Goal: Task Accomplishment & Management: Use online tool/utility

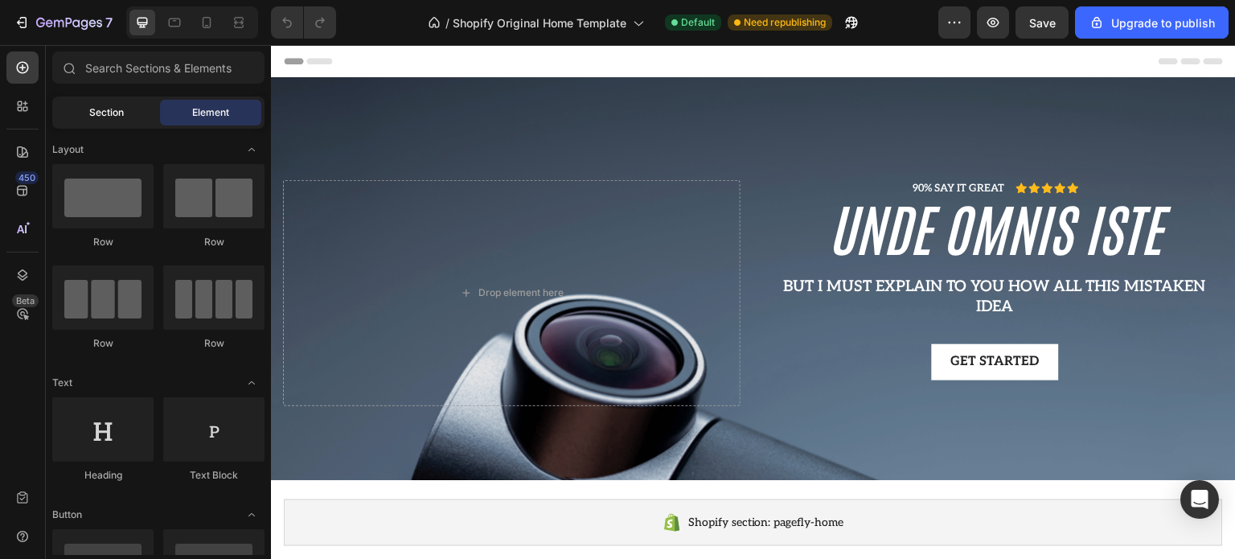
click at [87, 113] on div "Section" at bounding box center [105, 113] width 101 height 26
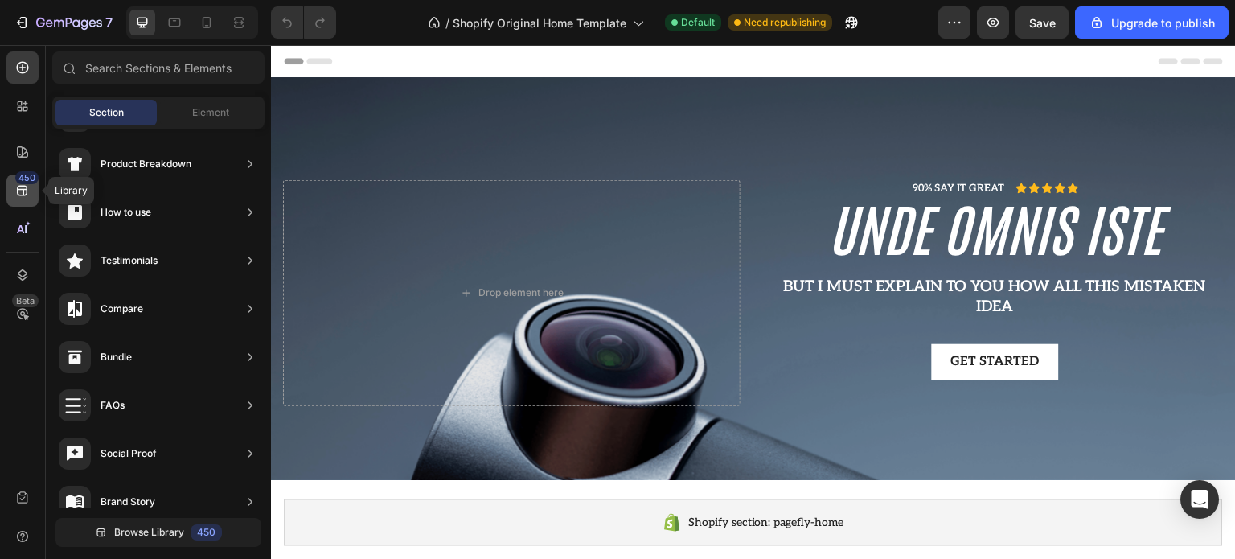
click at [18, 189] on icon at bounding box center [22, 191] width 10 height 10
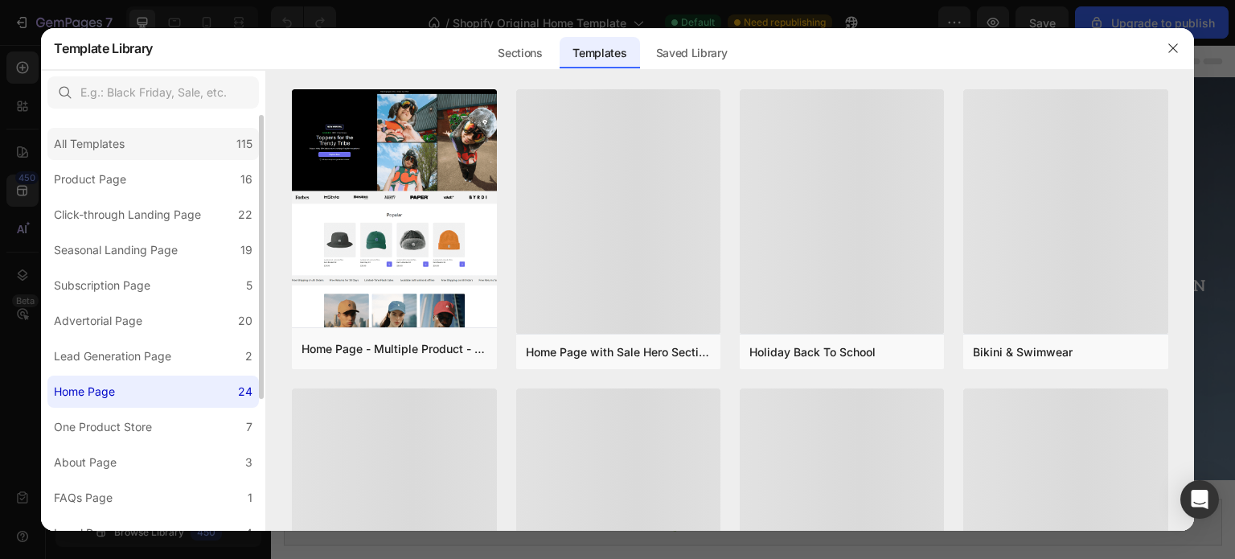
click at [100, 154] on div "All Templates 115" at bounding box center [153, 144] width 212 height 32
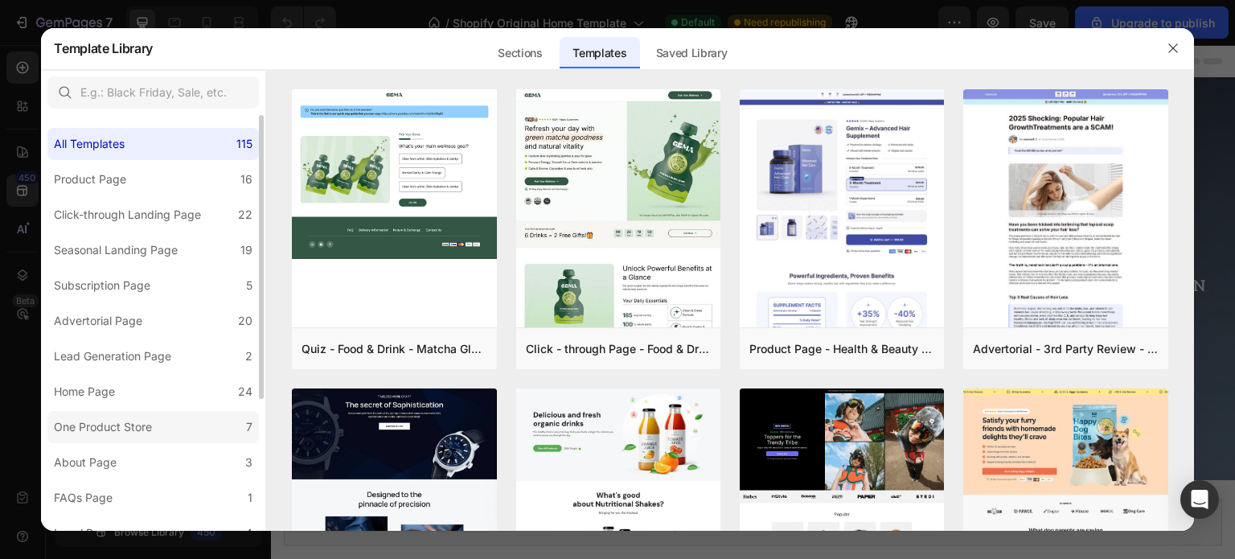
click at [160, 419] on label "One Product Store 7" at bounding box center [153, 427] width 212 height 32
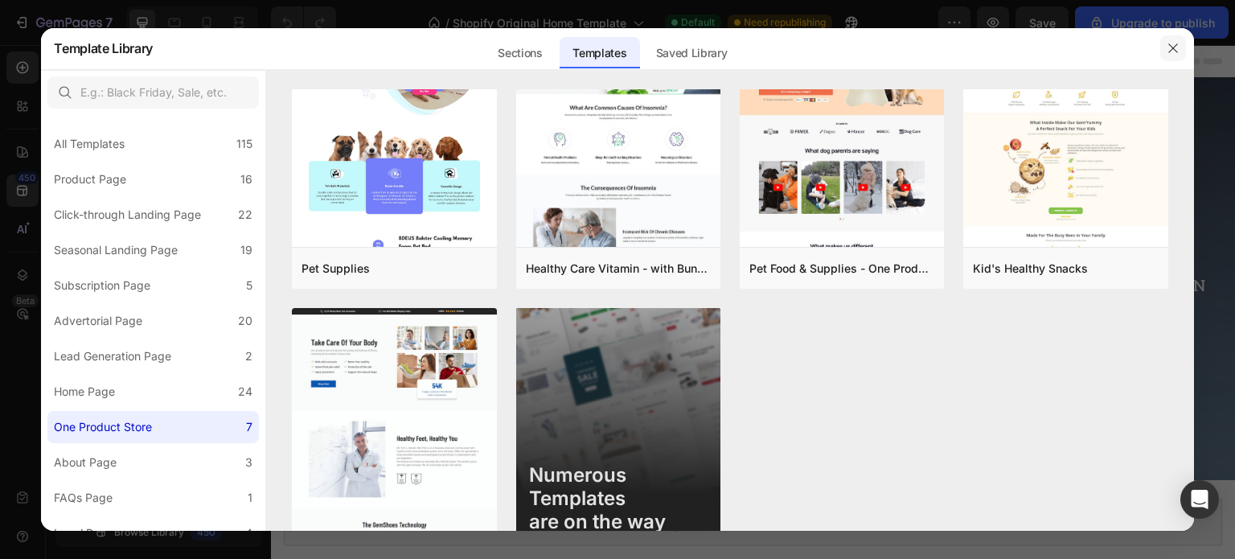
click at [1176, 49] on icon "button" at bounding box center [1173, 48] width 13 height 13
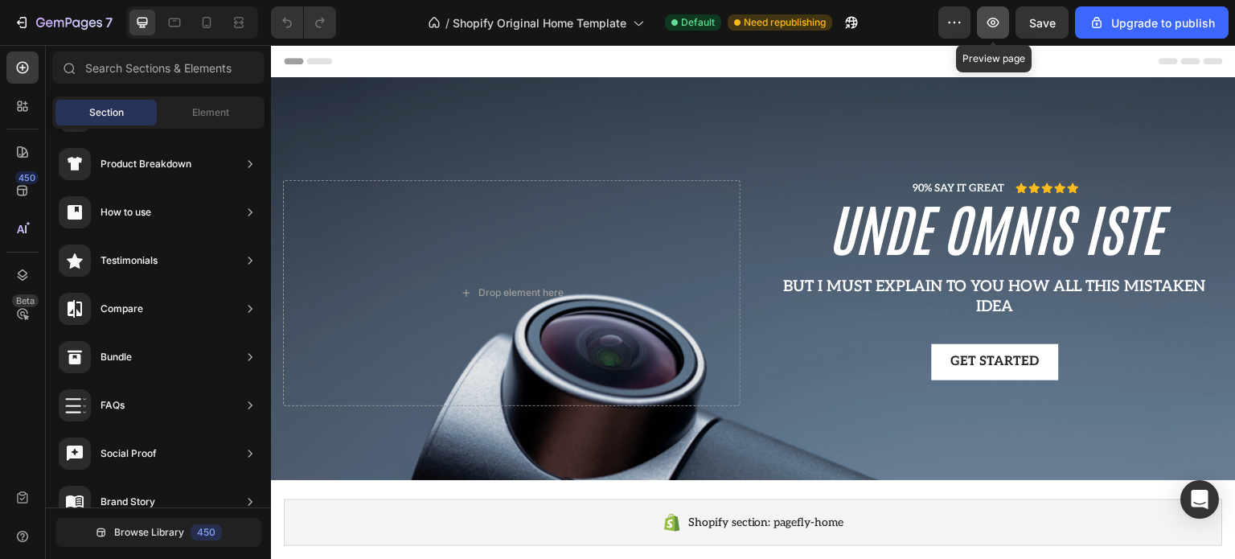
click at [991, 22] on icon "button" at bounding box center [993, 22] width 16 height 16
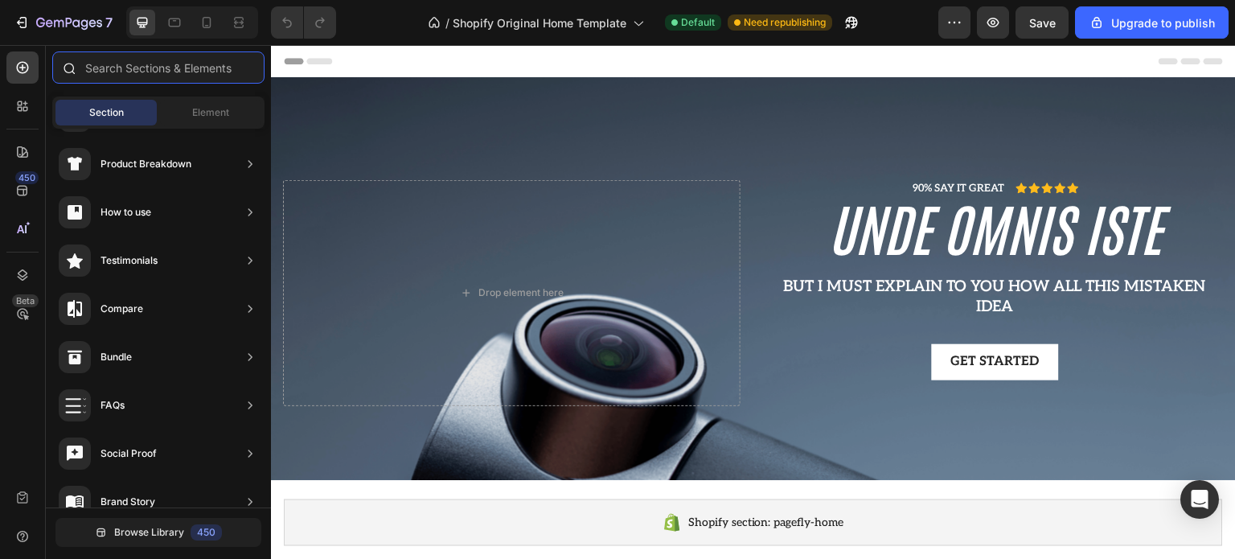
click at [161, 73] on input "text" at bounding box center [158, 67] width 212 height 32
click at [199, 109] on span "Element" at bounding box center [210, 112] width 37 height 14
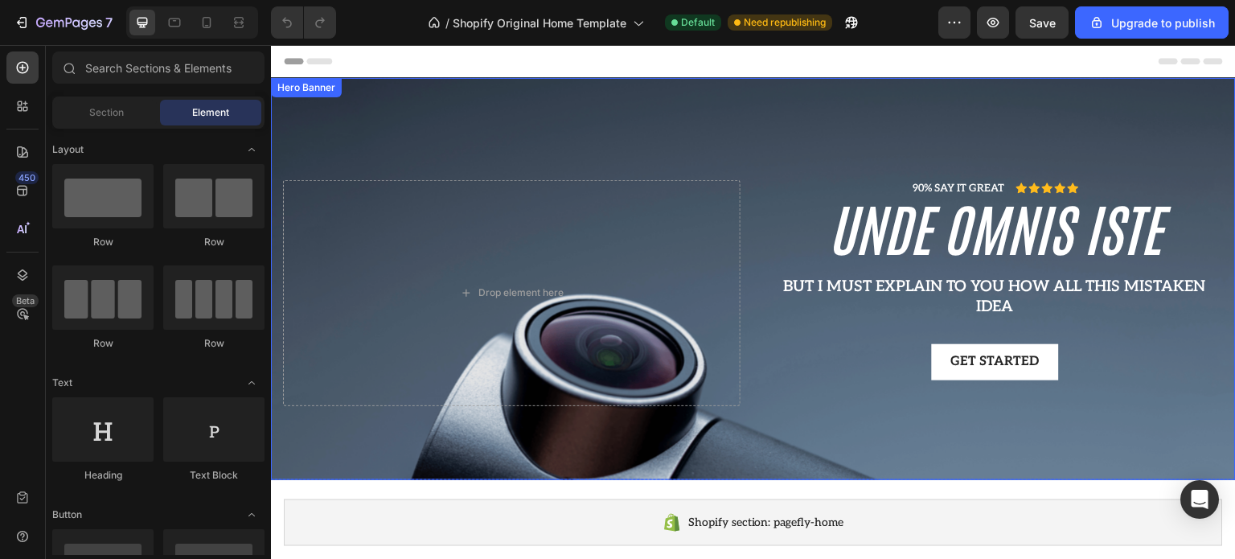
click at [341, 126] on div "90% SAY IT GREAT Text Block Icon Icon Icon Icon Icon Icon List Row unde omnis i…" at bounding box center [753, 279] width 965 height 306
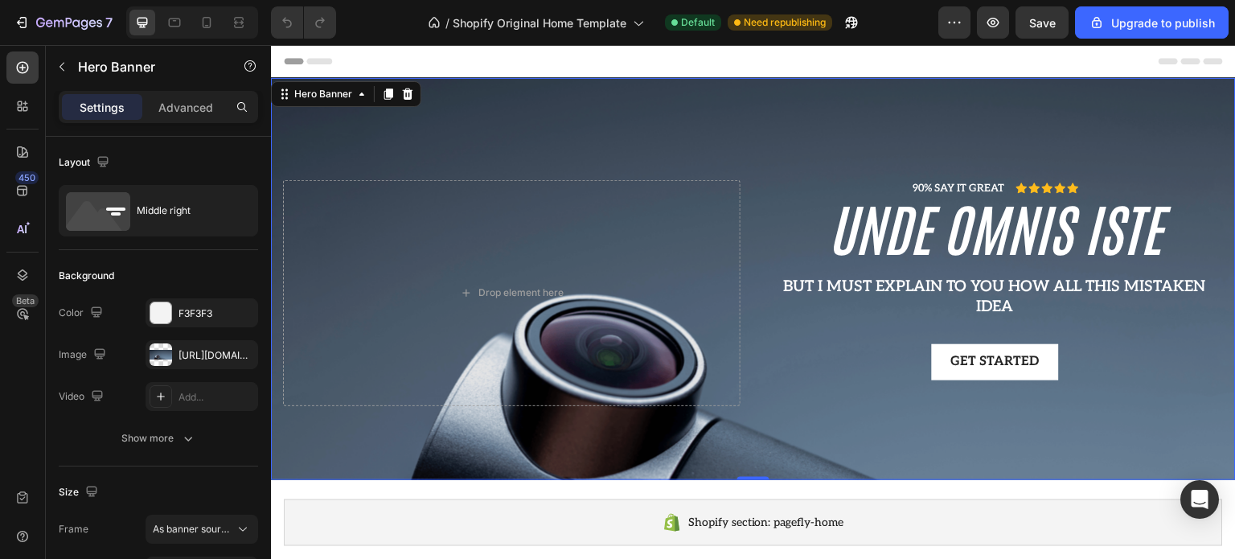
click at [310, 61] on icon at bounding box center [319, 61] width 26 height 6
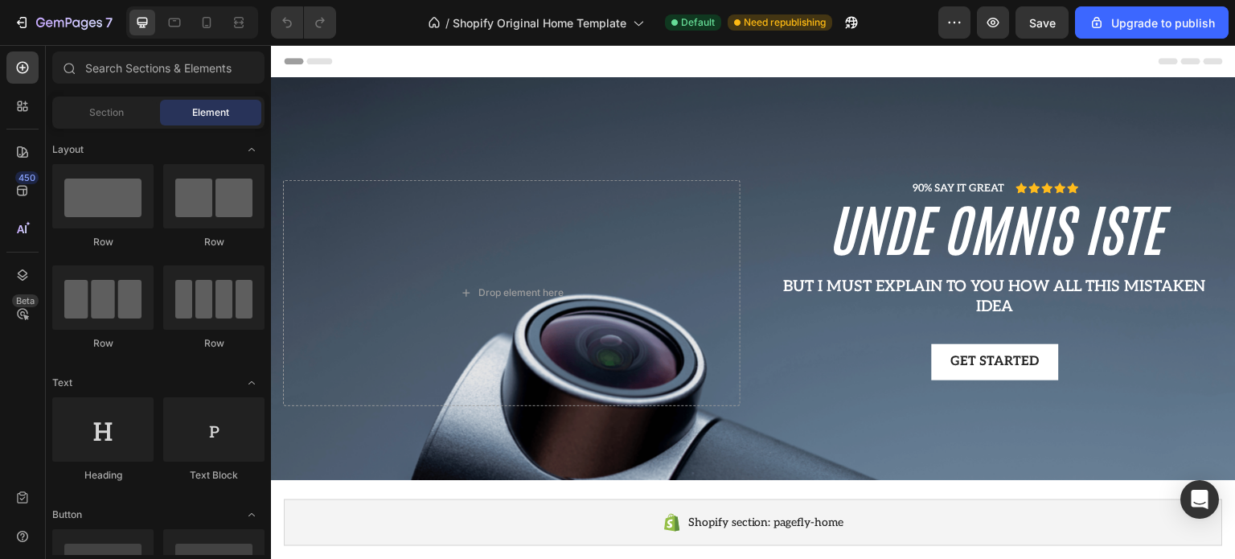
click at [291, 61] on icon at bounding box center [293, 61] width 19 height 6
drag, startPoint x: 310, startPoint y: 64, endPoint x: 325, endPoint y: 60, distance: 15.8
click at [322, 60] on icon at bounding box center [319, 61] width 26 height 6
click at [326, 60] on icon at bounding box center [319, 61] width 26 height 6
click at [298, 58] on icon at bounding box center [308, 61] width 48 height 6
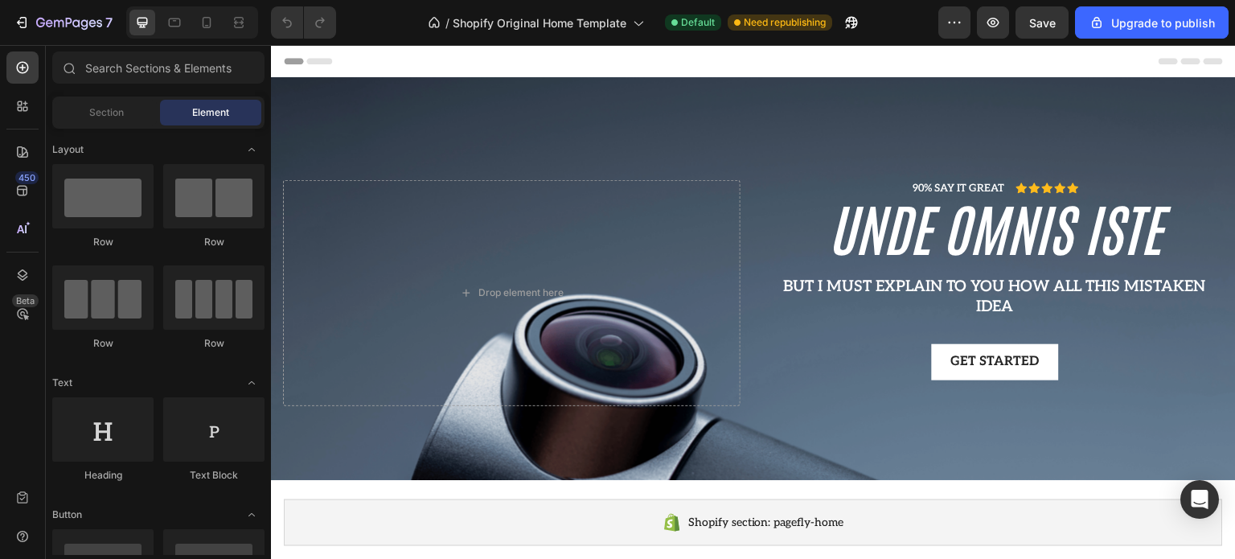
click at [1156, 55] on div at bounding box center [753, 61] width 939 height 32
click at [949, 21] on icon "button" at bounding box center [955, 22] width 16 height 16
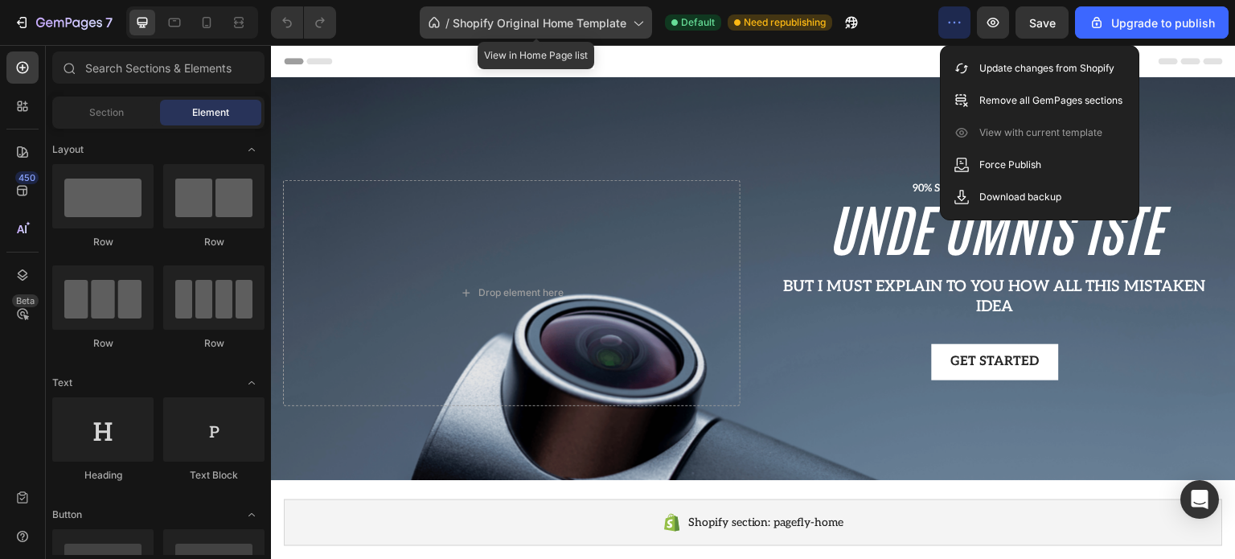
click at [598, 25] on span "Shopify Original Home Template" at bounding box center [540, 22] width 174 height 17
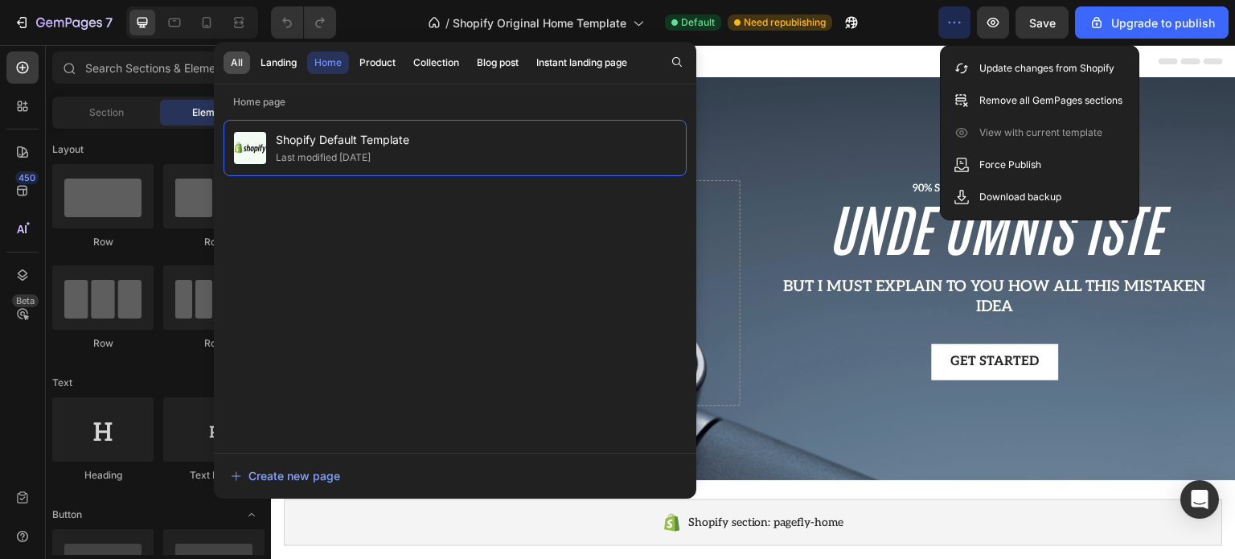
click at [240, 55] on div "All" at bounding box center [237, 62] width 12 height 14
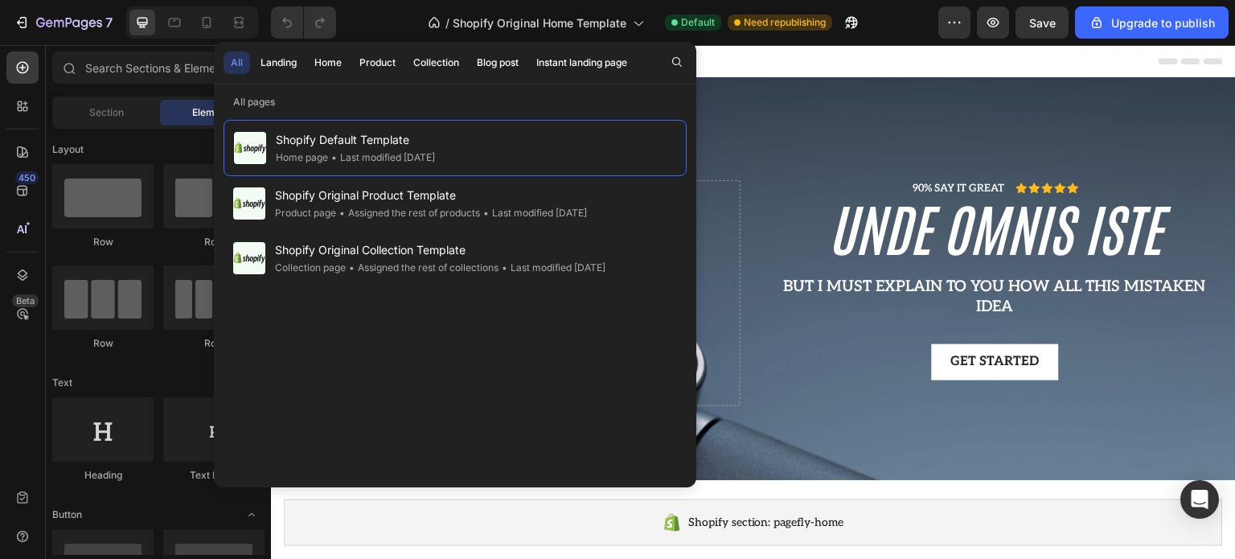
click at [427, 347] on div "Shopify Default Template Home page • Last modified 2 days ago Shopify Original …" at bounding box center [455, 300] width 463 height 360
click at [23, 72] on icon at bounding box center [23, 68] width 12 height 12
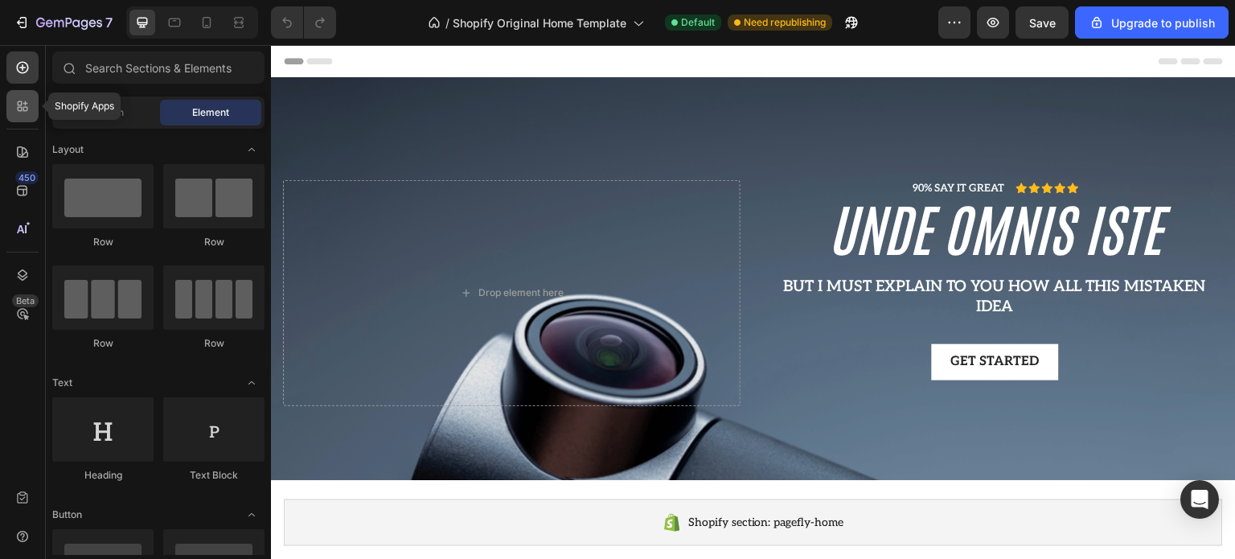
click at [27, 102] on icon at bounding box center [22, 106] width 16 height 16
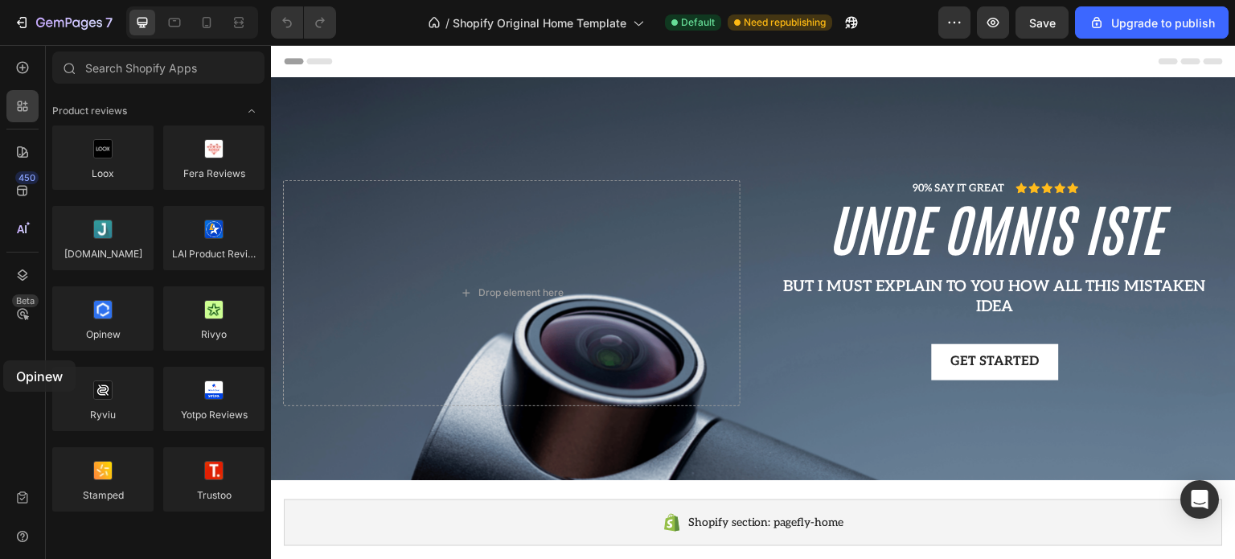
drag, startPoint x: 119, startPoint y: 328, endPoint x: 3, endPoint y: 360, distance: 120.2
click at [3, 360] on div "450 Beta Sections(18) Elements(83) Hero Section Product Detail Brands Trusted B…" at bounding box center [135, 302] width 271 height 514
click at [18, 280] on icon at bounding box center [22, 275] width 16 height 16
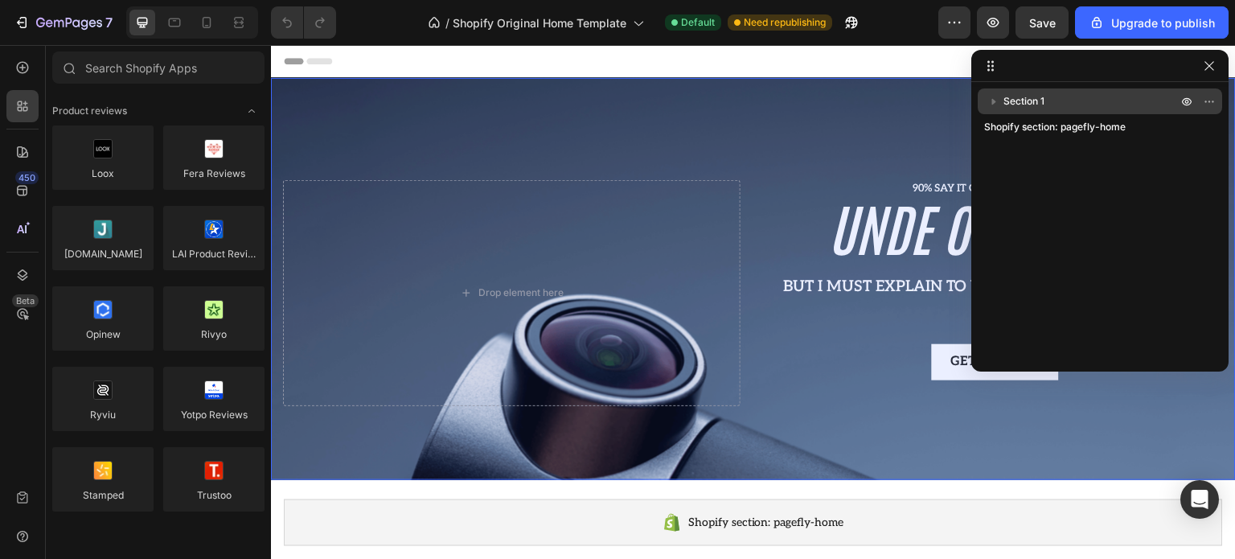
click at [998, 105] on icon "button" at bounding box center [994, 101] width 16 height 16
click at [997, 105] on icon "button" at bounding box center [994, 101] width 16 height 16
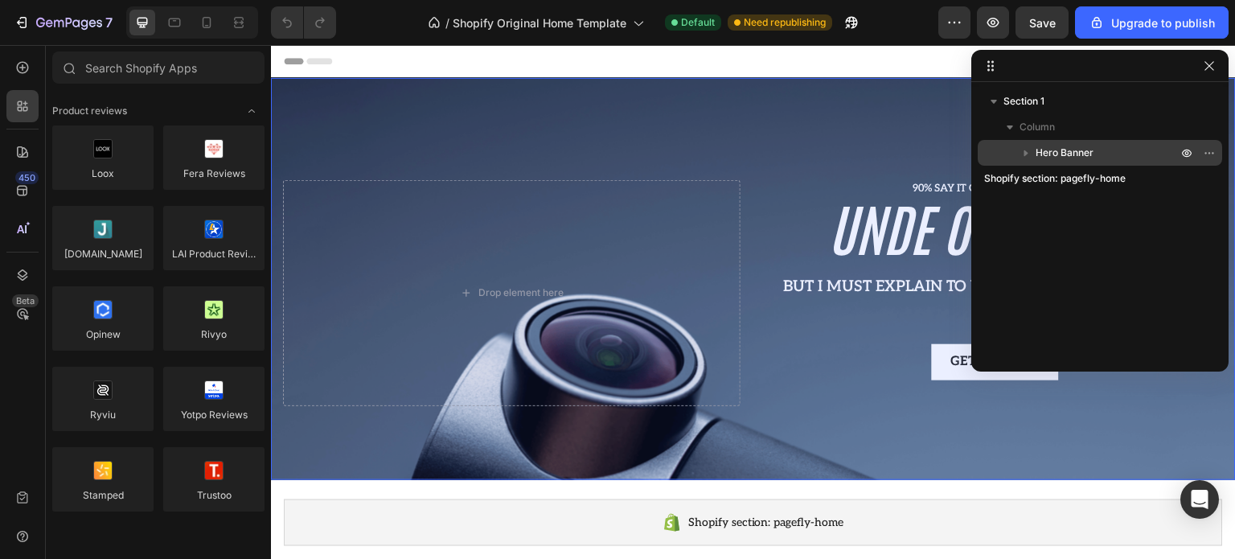
click at [1025, 149] on icon "button" at bounding box center [1026, 153] width 16 height 16
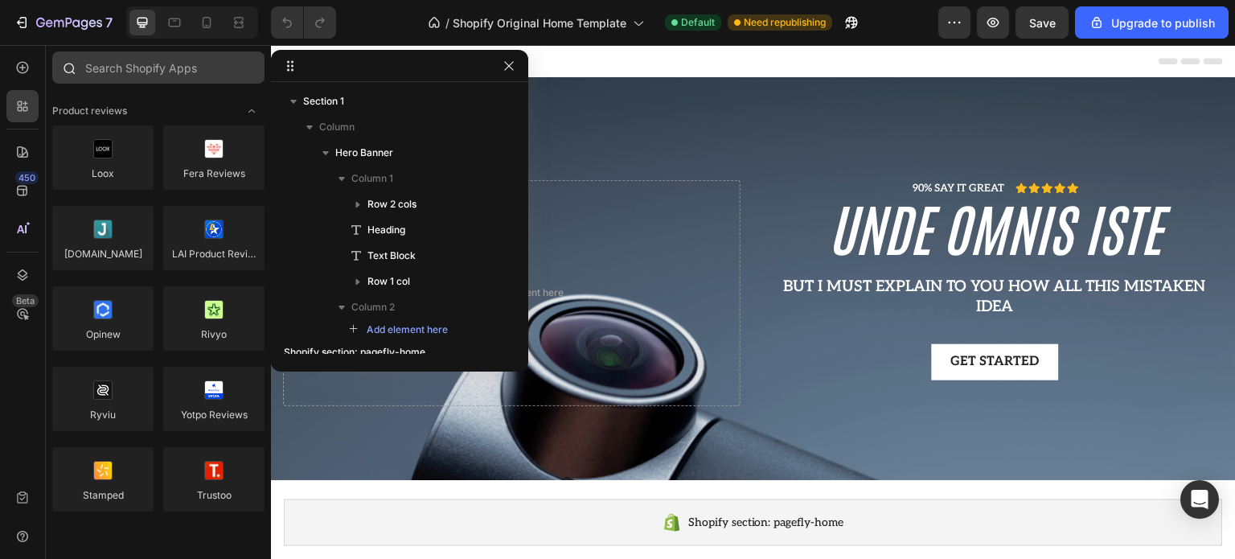
drag, startPoint x: 987, startPoint y: 65, endPoint x: 217, endPoint y: 63, distance: 769.7
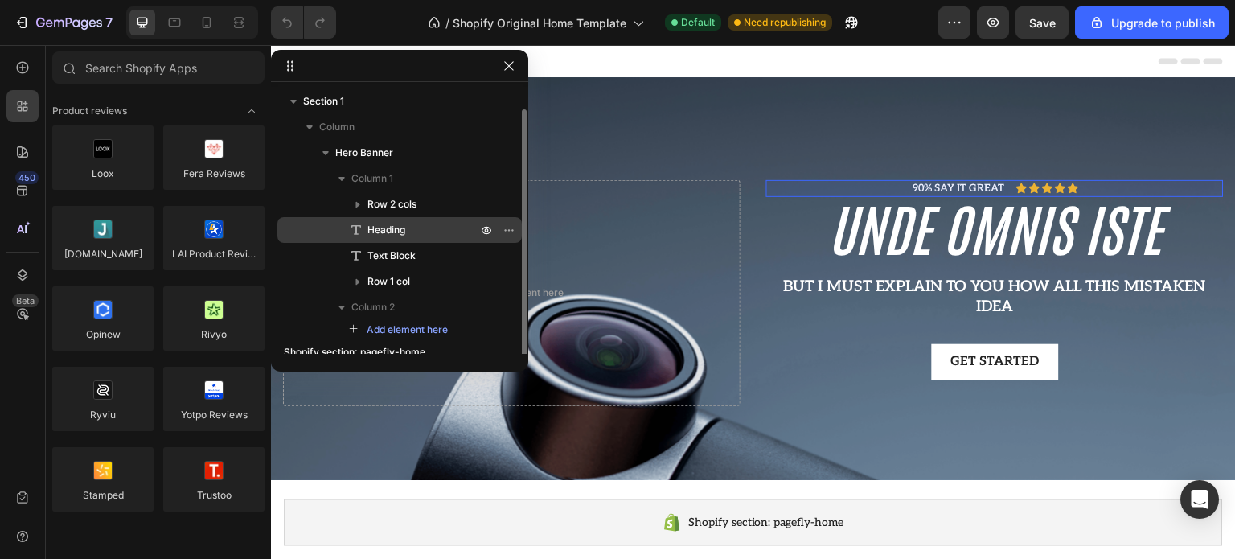
scroll to position [10, 0]
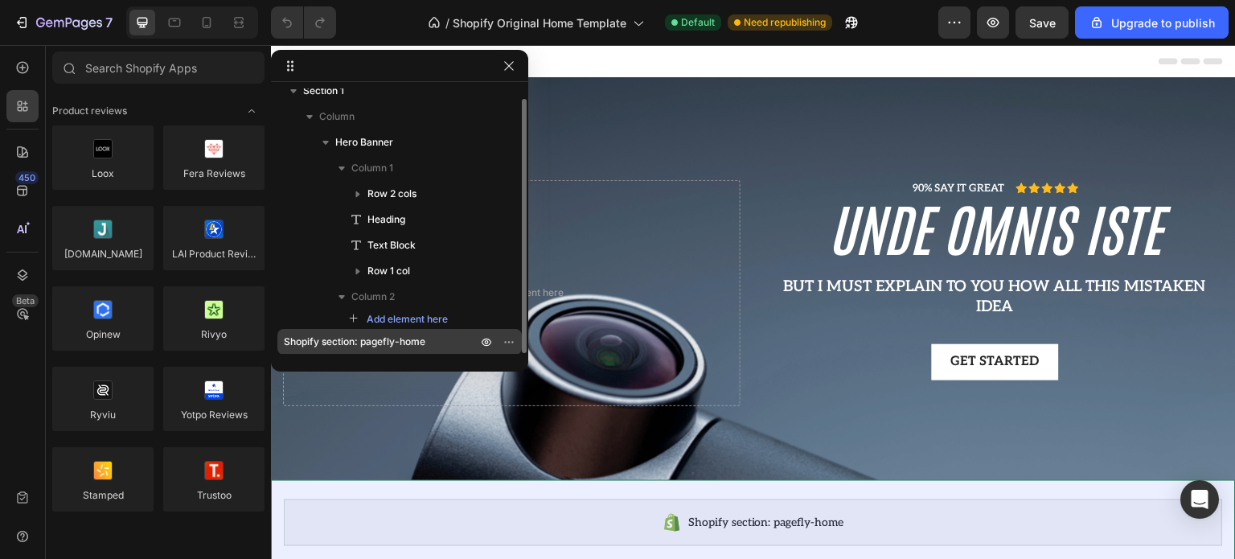
click at [375, 343] on span "Shopify section: pagefly-home" at bounding box center [355, 342] width 142 height 16
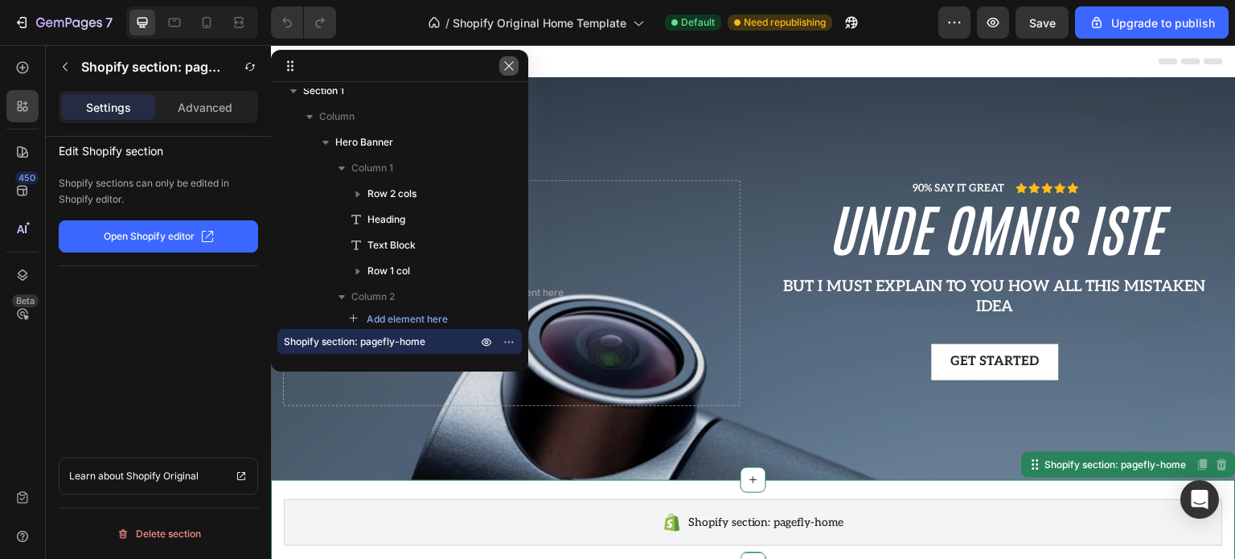
click at [508, 67] on icon "button" at bounding box center [509, 66] width 13 height 13
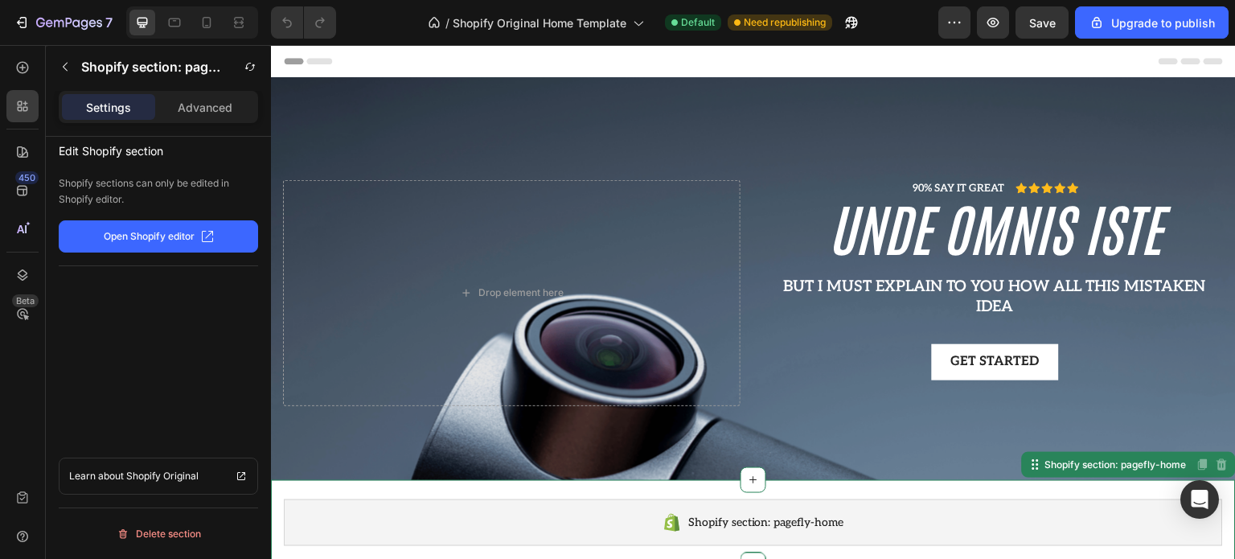
click at [171, 234] on p "Open Shopify editor" at bounding box center [149, 236] width 91 height 14
click at [51, 26] on icon "button" at bounding box center [69, 24] width 66 height 14
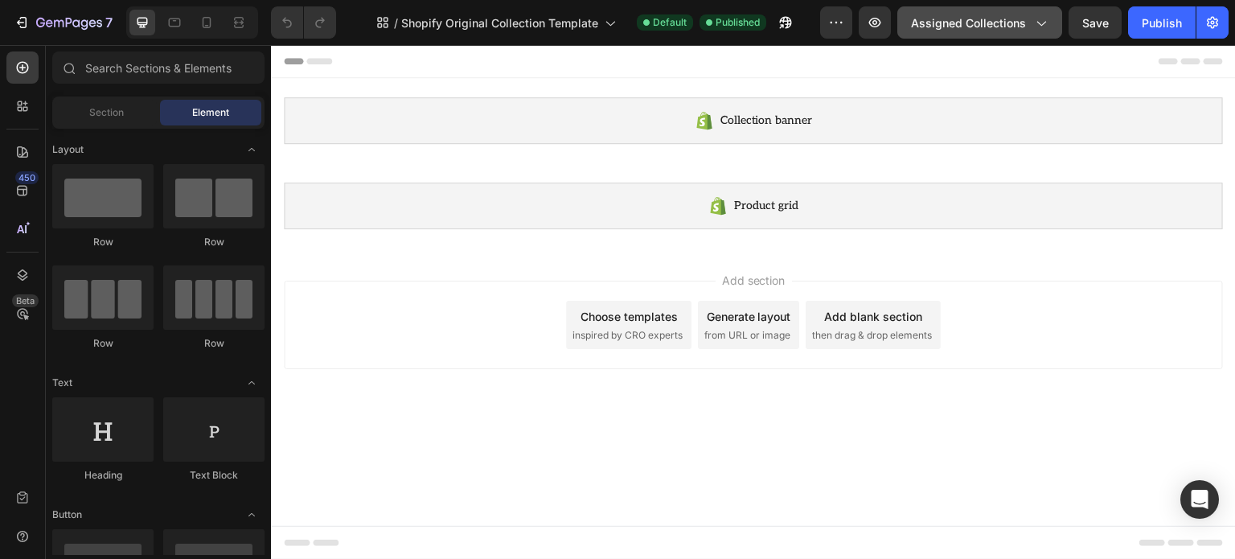
click at [1031, 27] on div "Assigned Collections" at bounding box center [980, 22] width 138 height 17
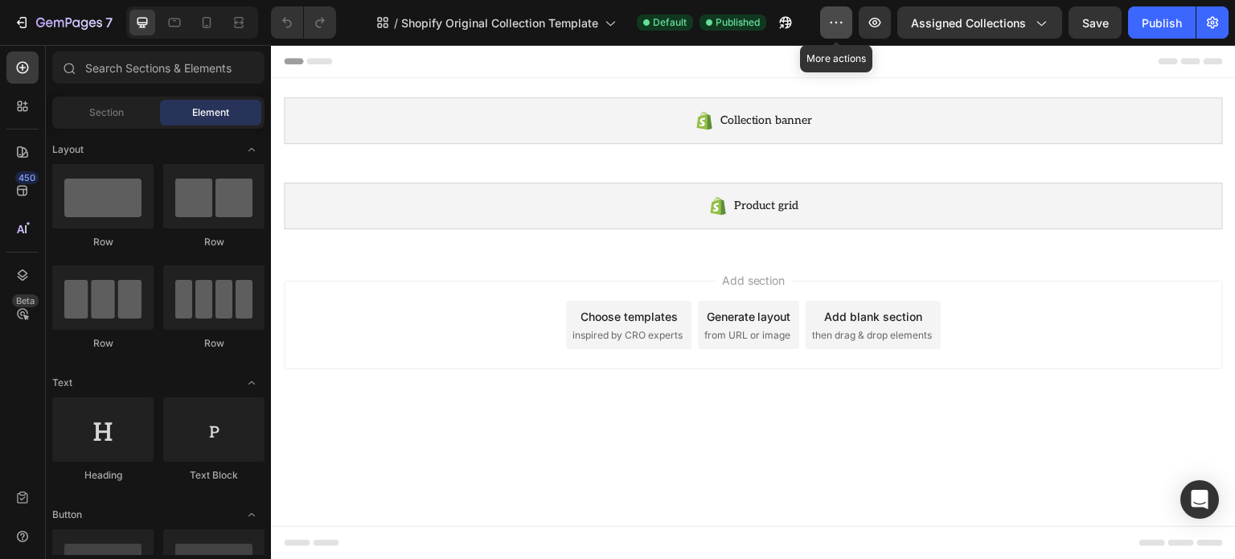
click at [843, 23] on icon "button" at bounding box center [836, 22] width 16 height 16
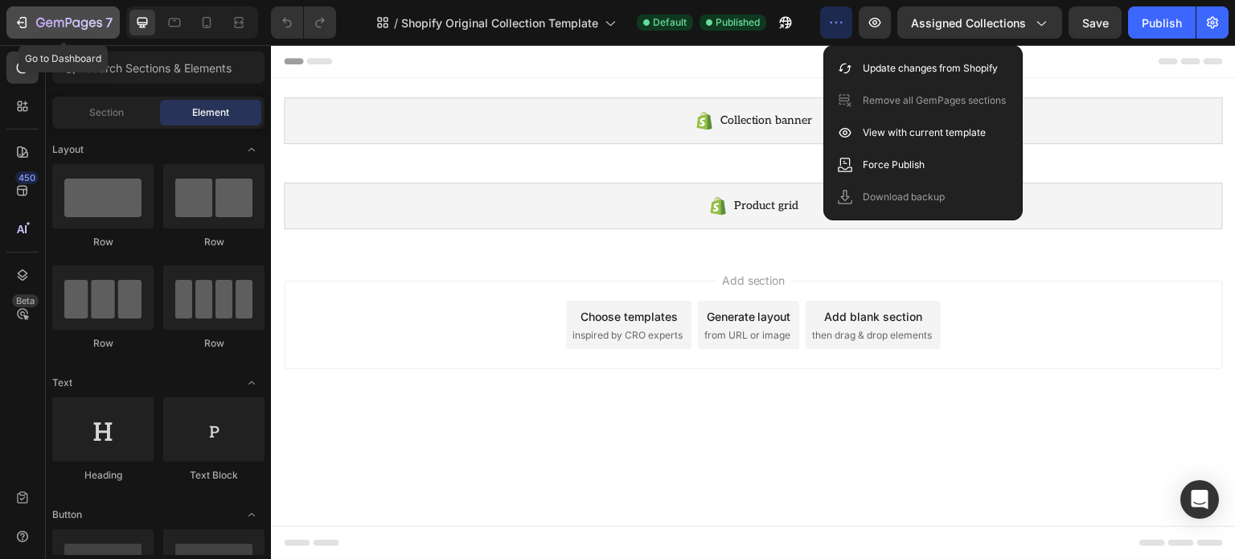
click at [109, 18] on p "7" at bounding box center [108, 22] width 7 height 19
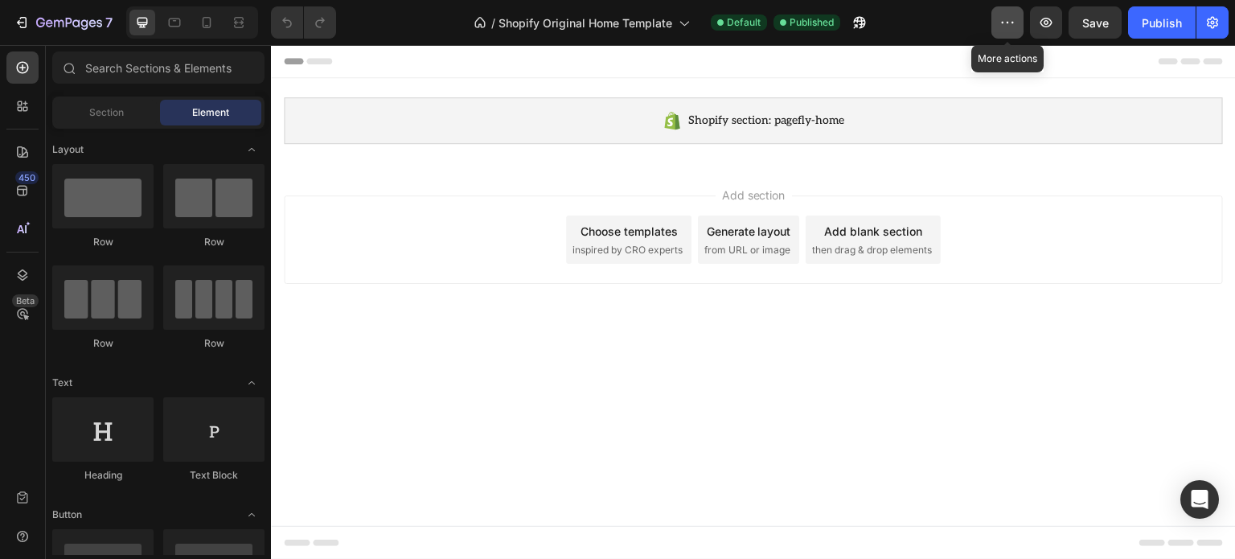
click at [1011, 20] on icon "button" at bounding box center [1008, 22] width 16 height 16
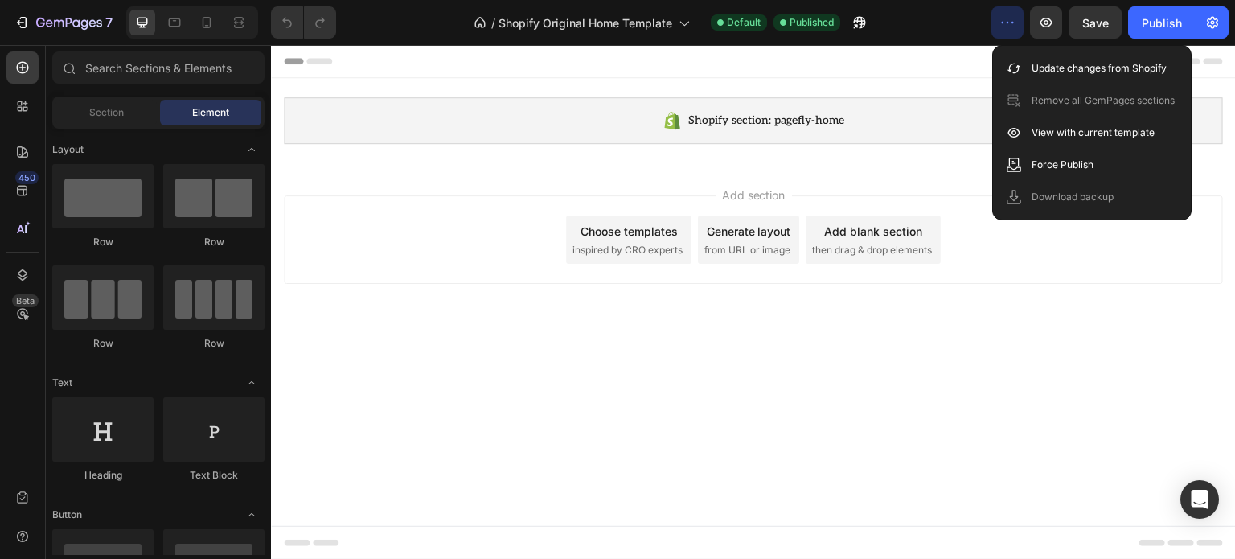
click at [1011, 20] on icon "button" at bounding box center [1008, 22] width 16 height 16
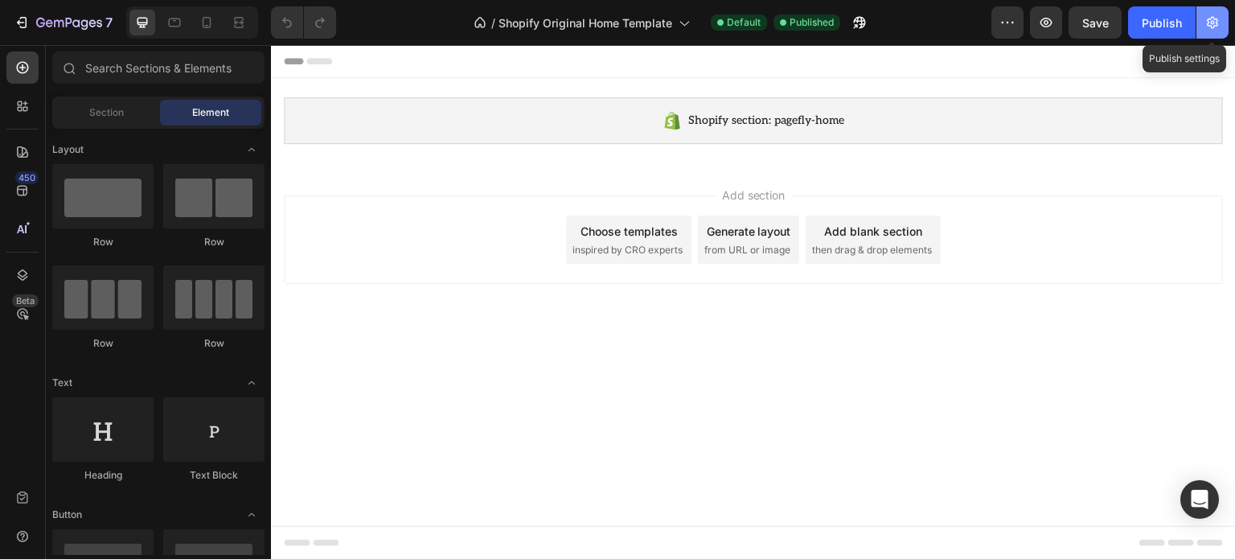
click at [1210, 17] on icon "button" at bounding box center [1213, 22] width 16 height 16
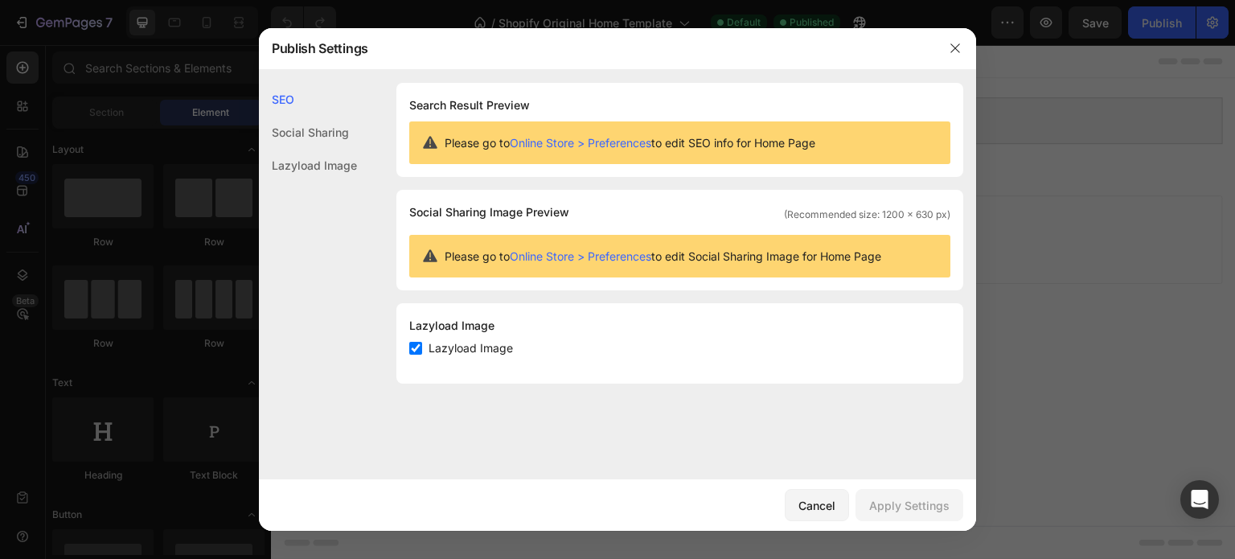
click at [309, 159] on div "Lazyload Image" at bounding box center [308, 165] width 98 height 33
click at [315, 133] on div "Social Sharing" at bounding box center [308, 132] width 98 height 33
click at [417, 347] on input "checkbox" at bounding box center [415, 348] width 13 height 13
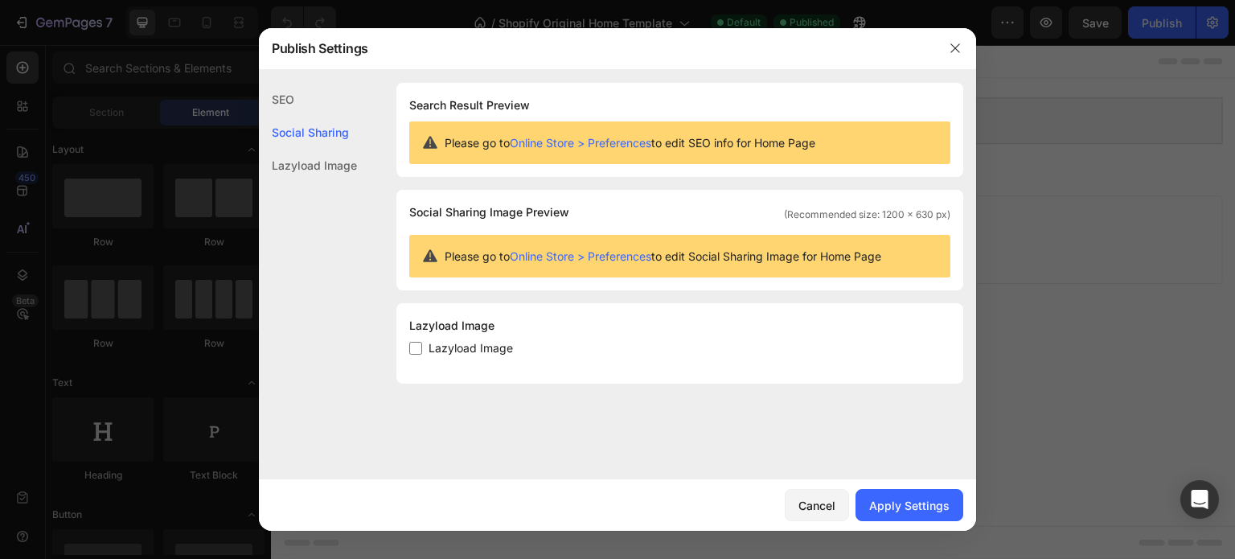
click at [417, 347] on input "checkbox" at bounding box center [415, 348] width 13 height 13
checkbox input "true"
click at [327, 170] on div "Lazyload Image" at bounding box center [308, 165] width 98 height 33
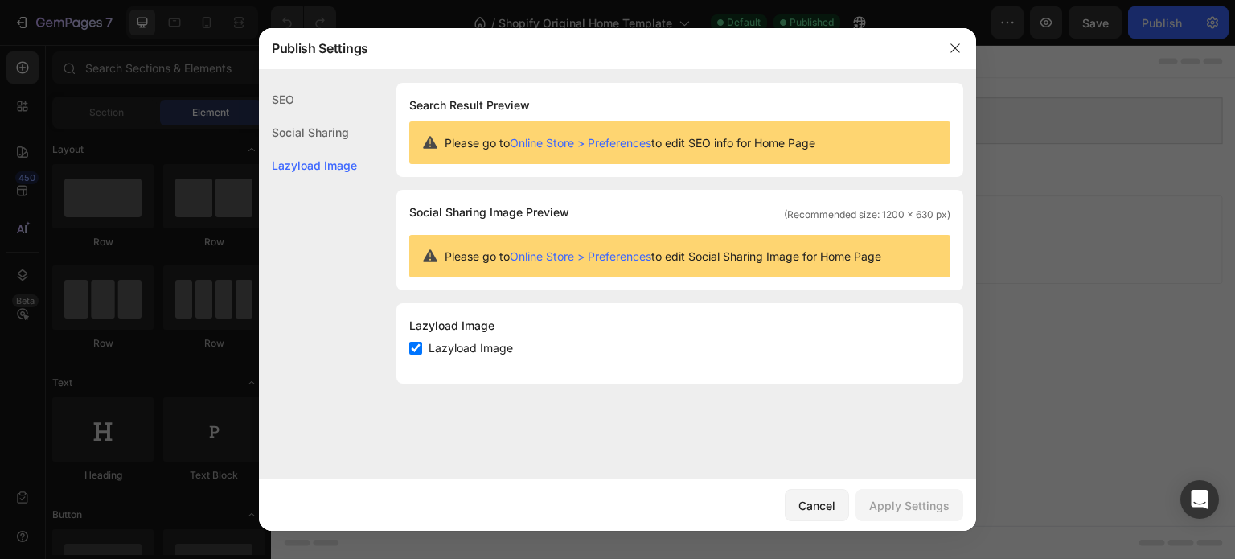
click at [309, 94] on div "SEO" at bounding box center [308, 99] width 98 height 33
click at [302, 129] on div "Social Sharing" at bounding box center [308, 132] width 98 height 33
click at [302, 101] on div "SEO" at bounding box center [308, 99] width 98 height 33
click at [946, 47] on button "button" at bounding box center [956, 48] width 26 height 26
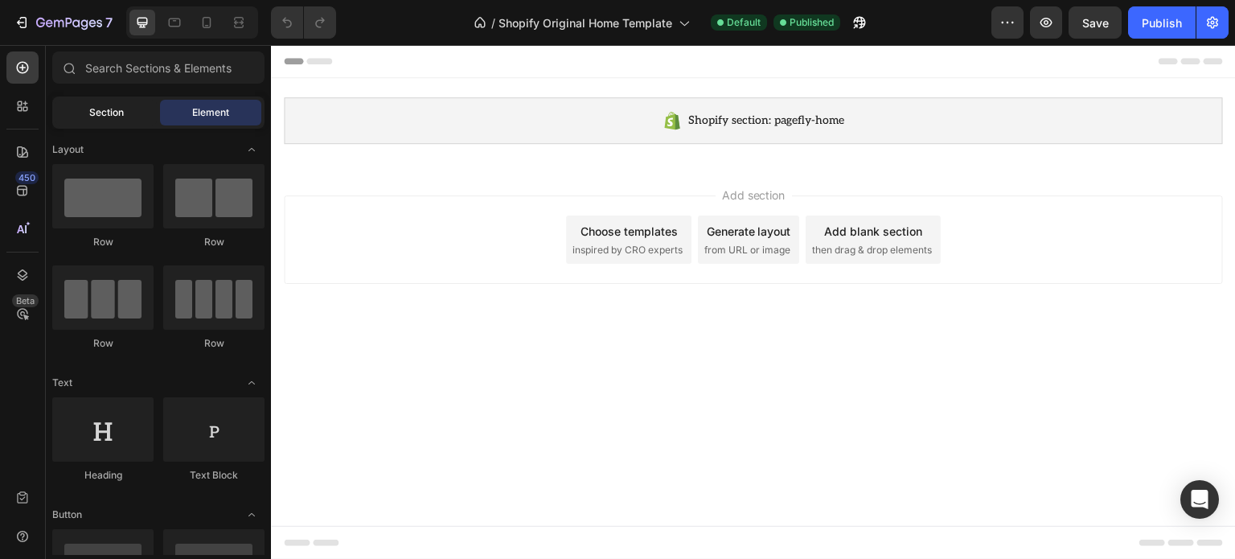
click at [113, 116] on span "Section" at bounding box center [106, 112] width 35 height 14
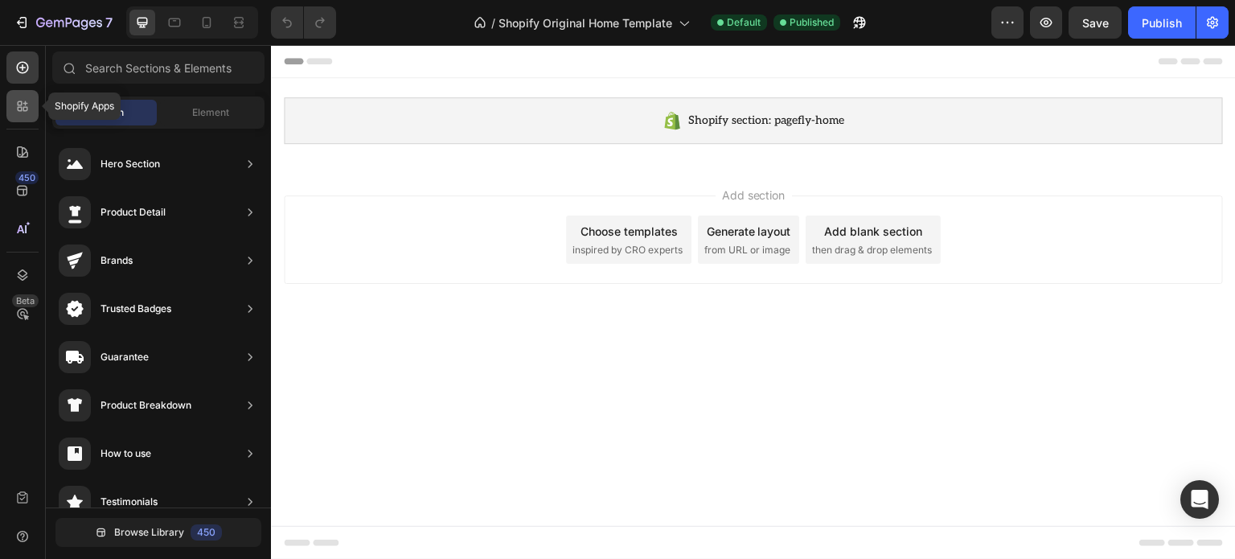
click at [24, 103] on icon at bounding box center [25, 103] width 5 height 5
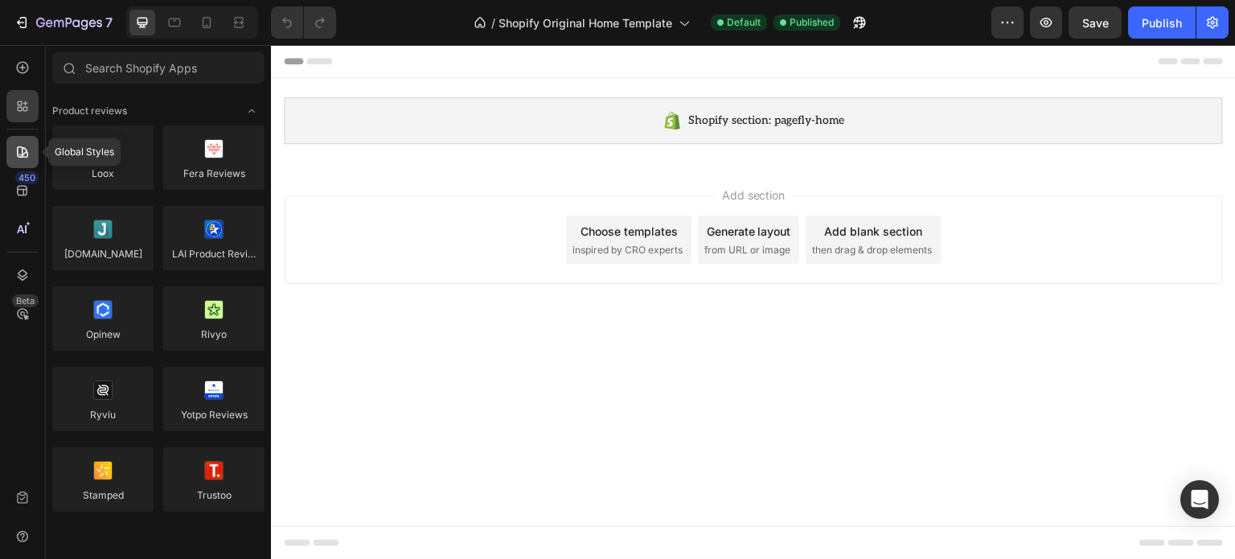
click at [32, 162] on div at bounding box center [22, 152] width 32 height 32
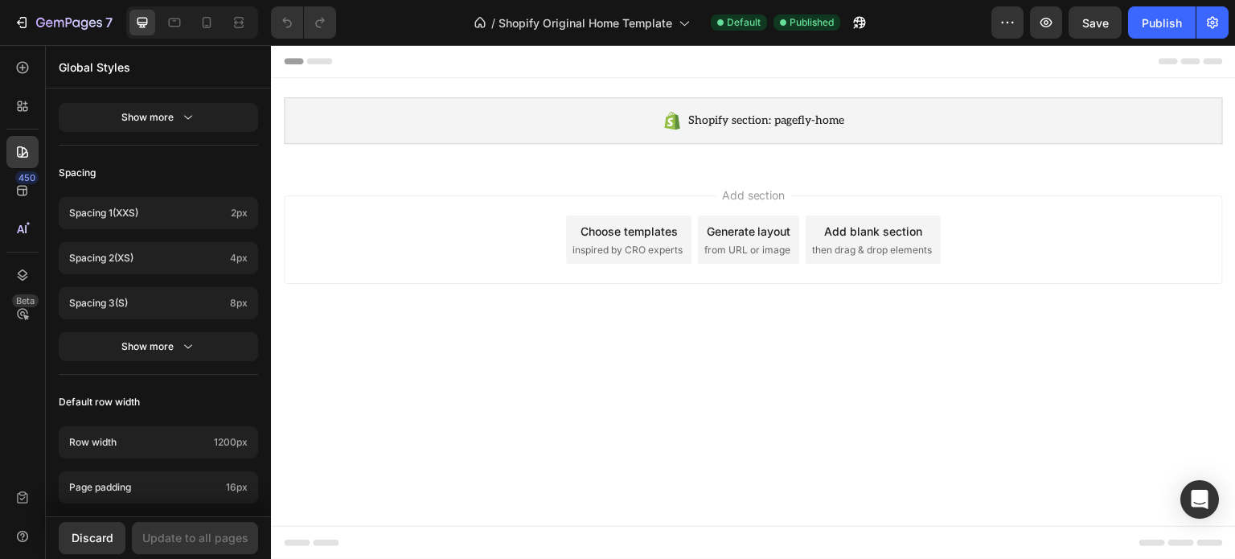
scroll to position [752, 0]
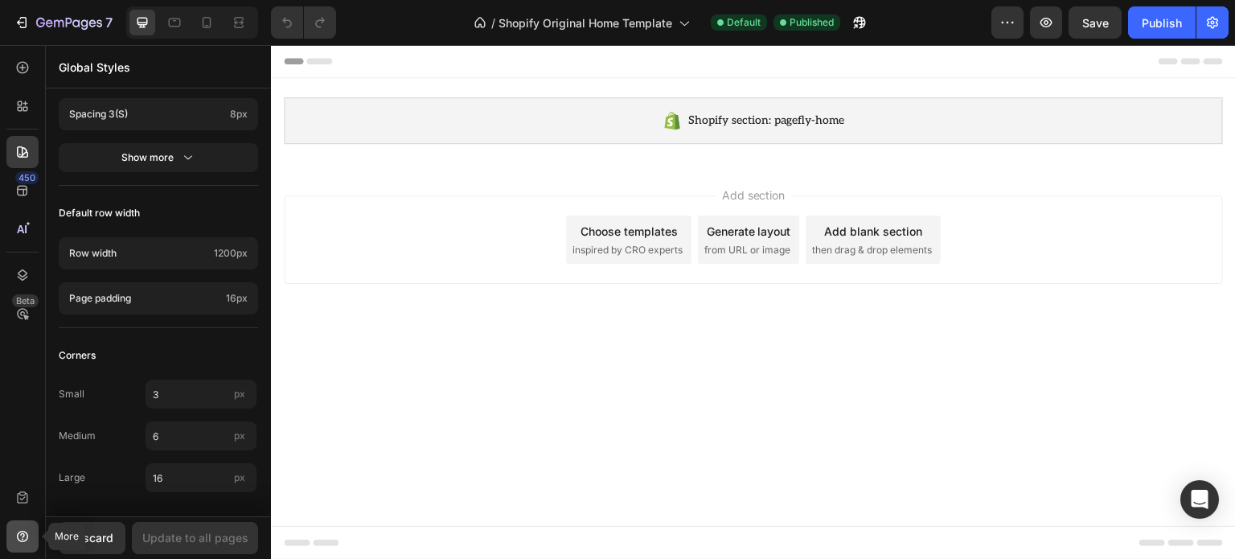
click at [23, 530] on icon at bounding box center [22, 536] width 16 height 16
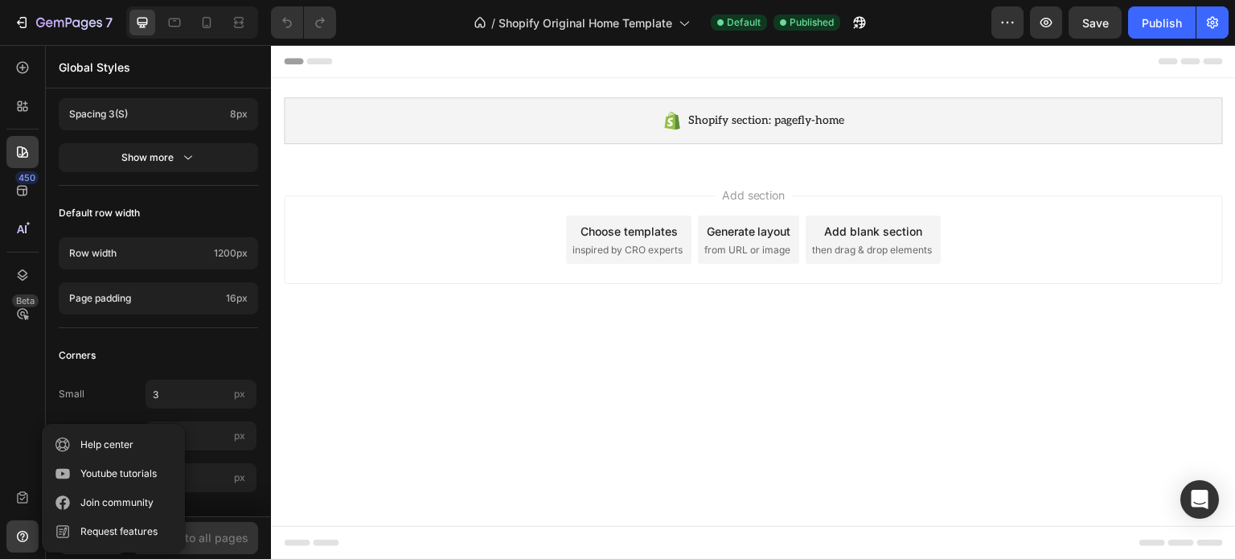
click at [529, 433] on body "Shopify section: pagefly-home Shopify section: pagefly-home Root Start with Sec…" at bounding box center [753, 302] width 965 height 515
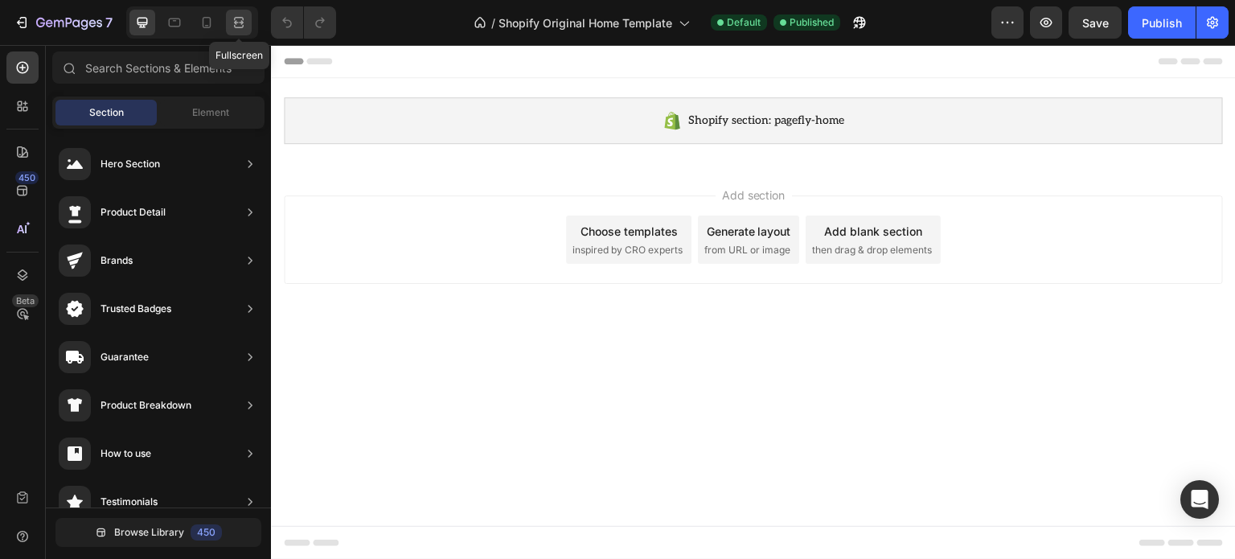
click at [238, 18] on icon at bounding box center [239, 22] width 16 height 16
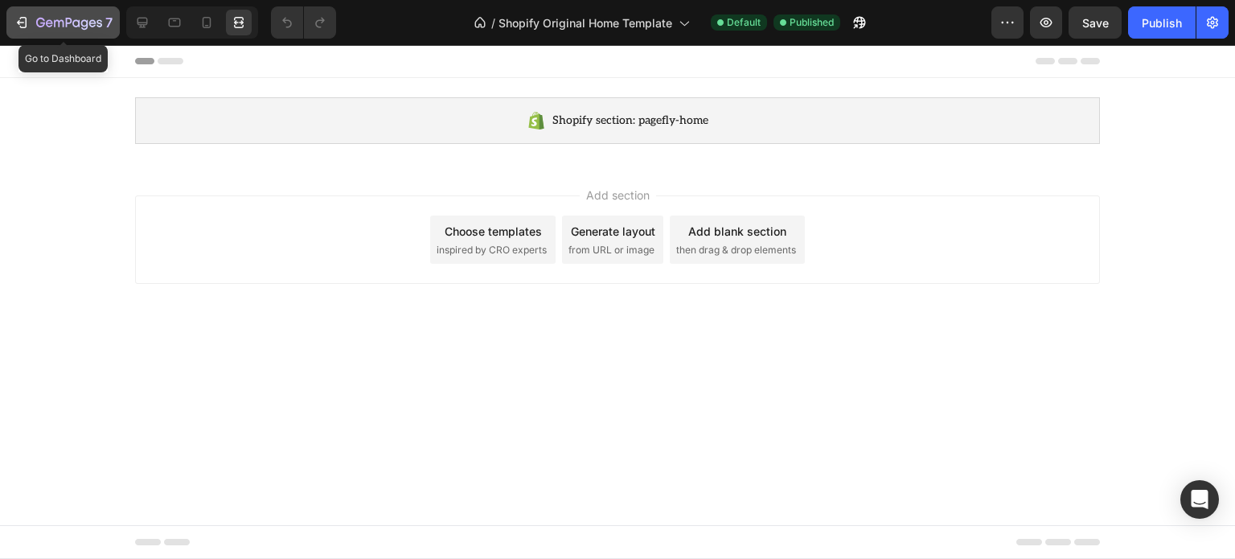
click at [31, 29] on div "7" at bounding box center [63, 22] width 99 height 19
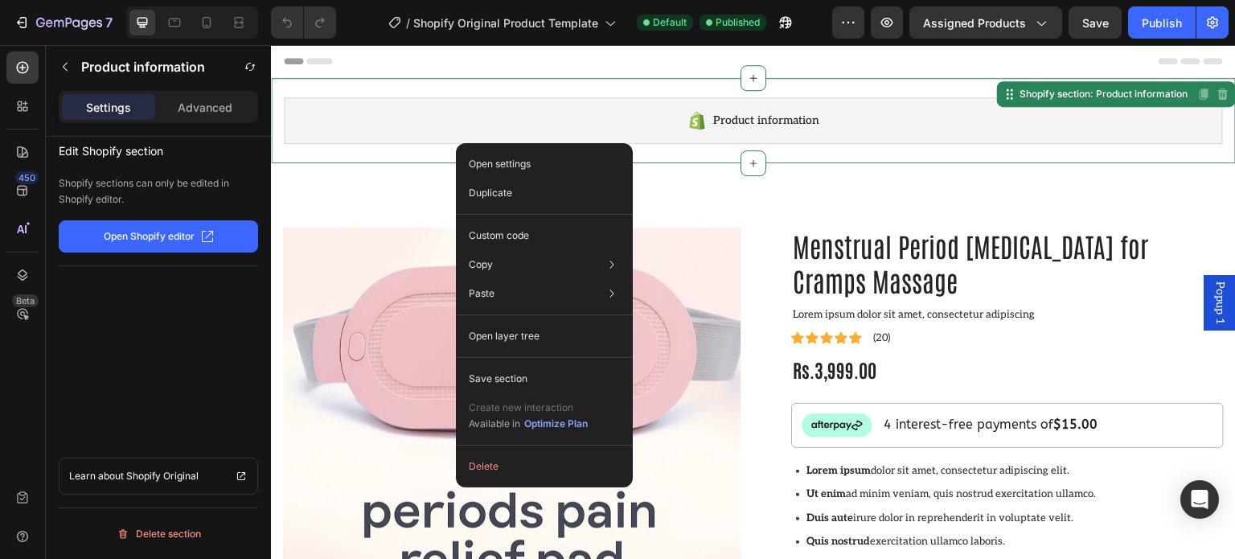
click at [456, 129] on div "Product information" at bounding box center [753, 120] width 939 height 47
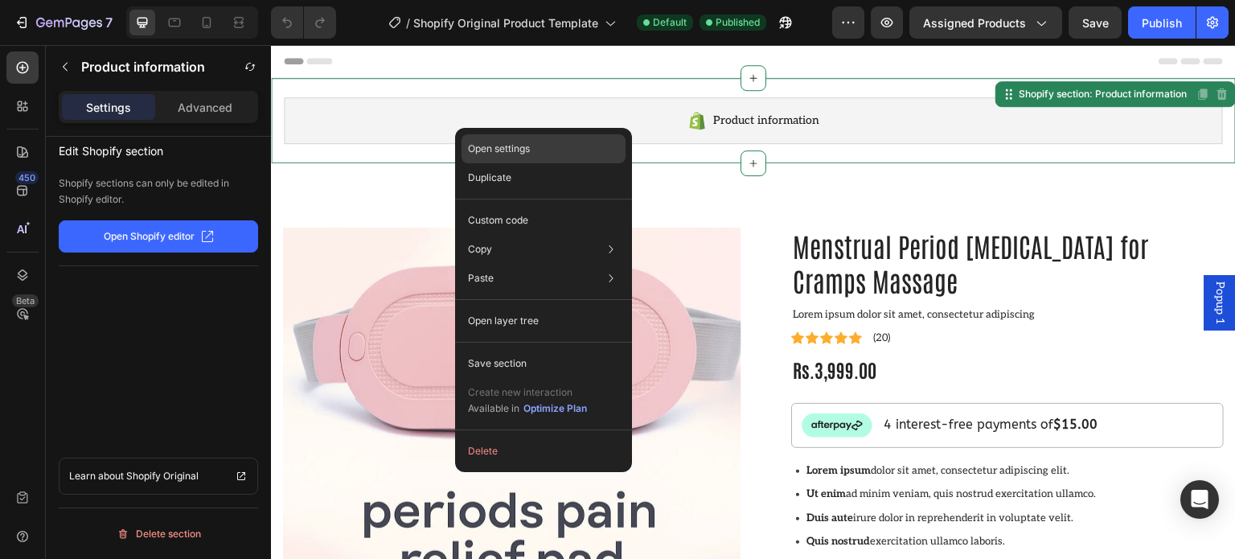
click at [464, 143] on div "Open settings" at bounding box center [544, 148] width 164 height 29
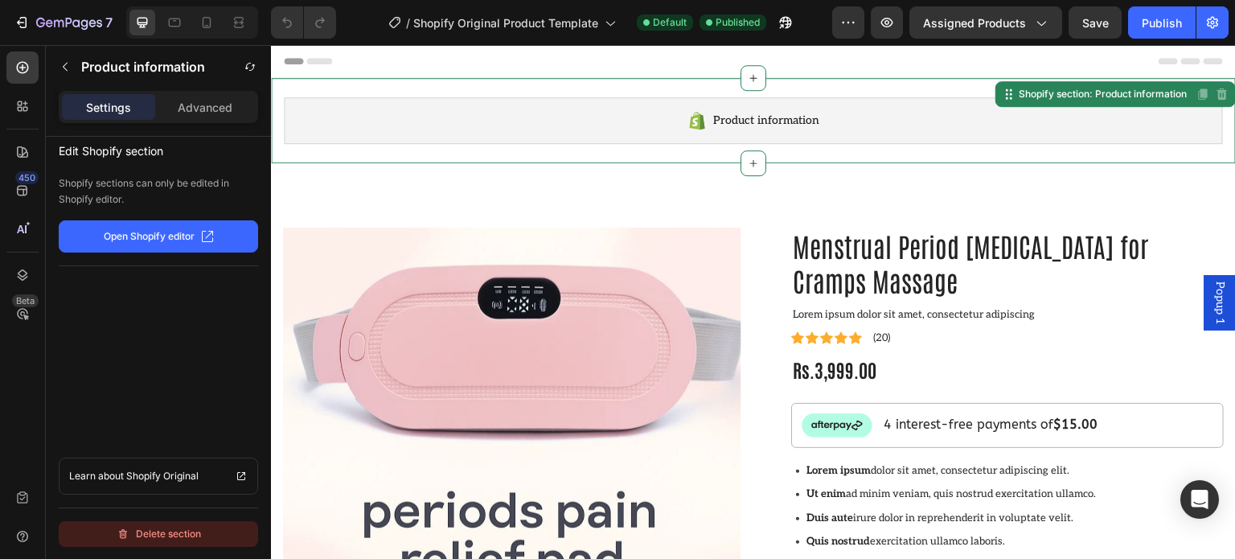
click at [138, 537] on div "Delete section" at bounding box center [159, 533] width 84 height 19
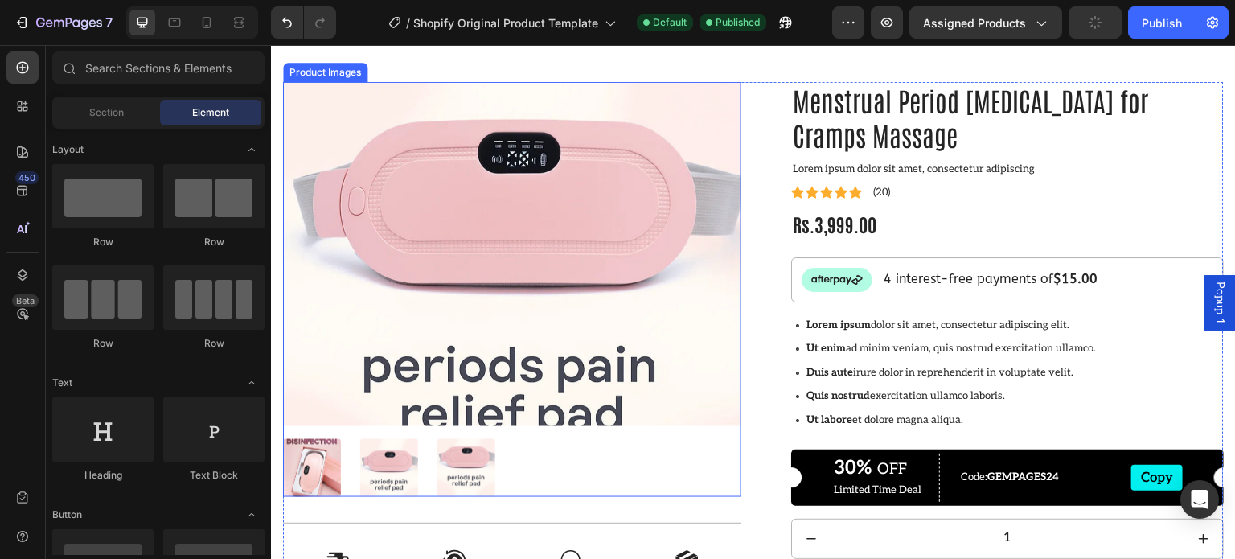
scroll to position [161, 0]
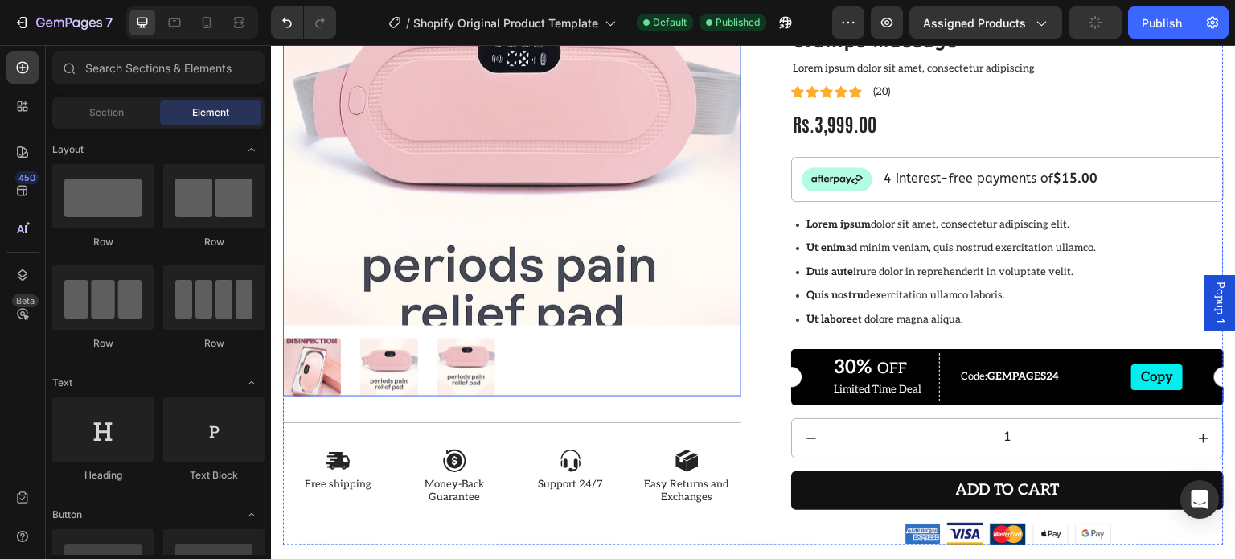
click at [413, 253] on img at bounding box center [512, 154] width 458 height 344
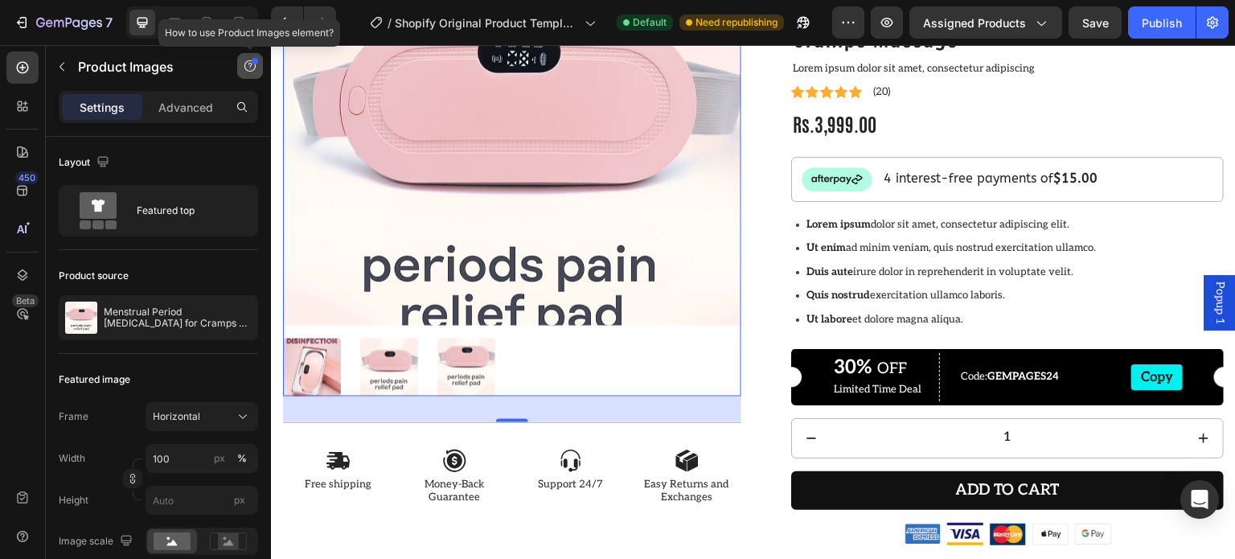
click at [260, 64] on button "button" at bounding box center [250, 66] width 26 height 26
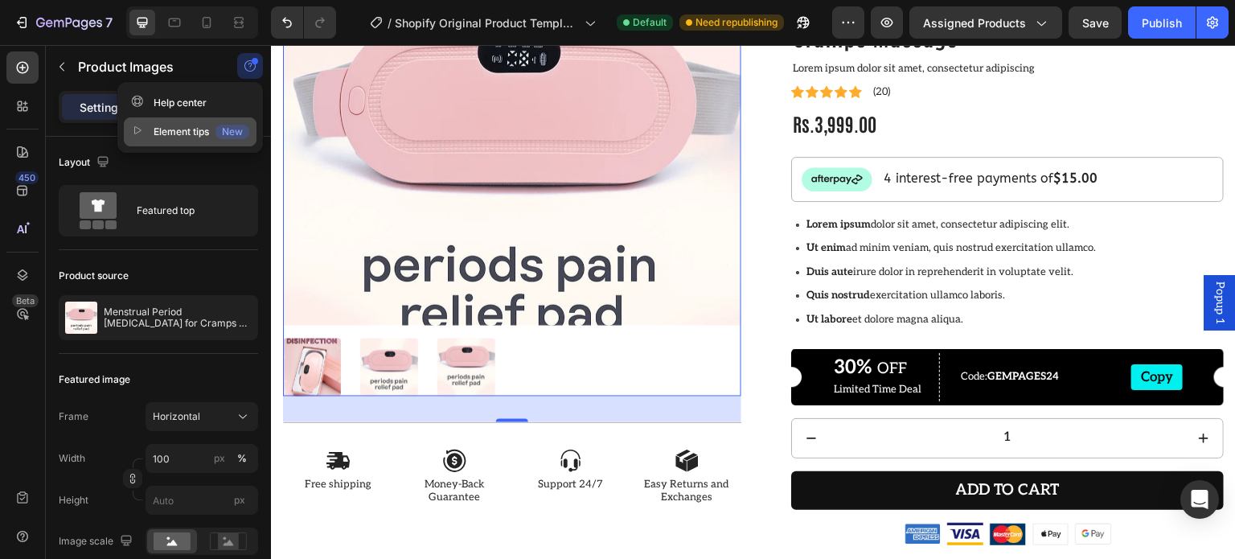
click at [228, 129] on div "New" at bounding box center [233, 132] width 34 height 14
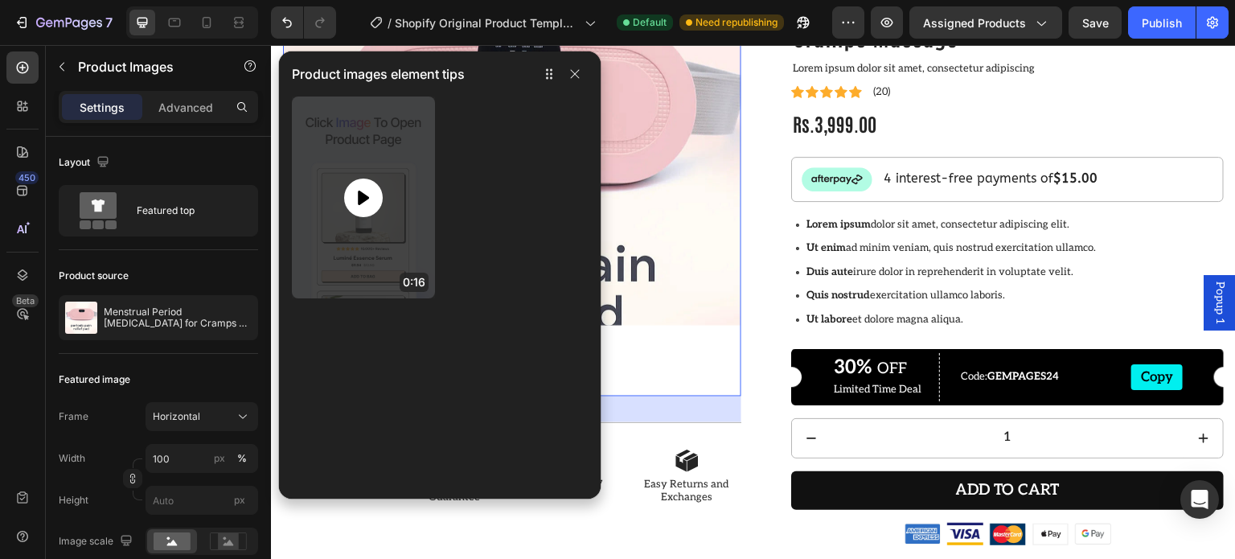
click at [356, 208] on div at bounding box center [363, 198] width 39 height 39
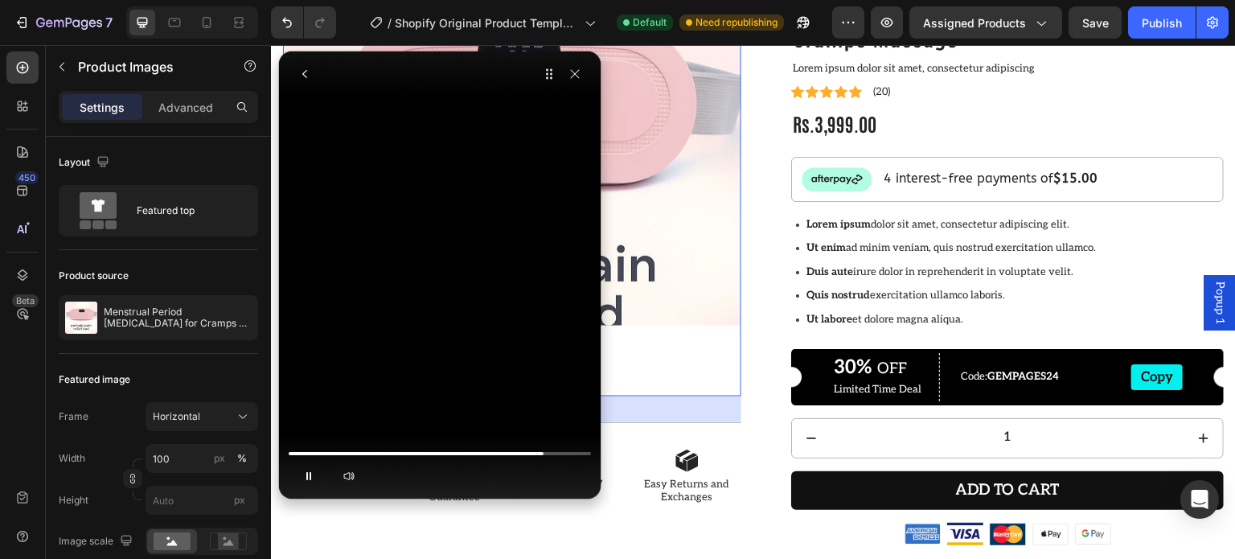
click at [469, 172] on video at bounding box center [439, 111] width 241 height 121
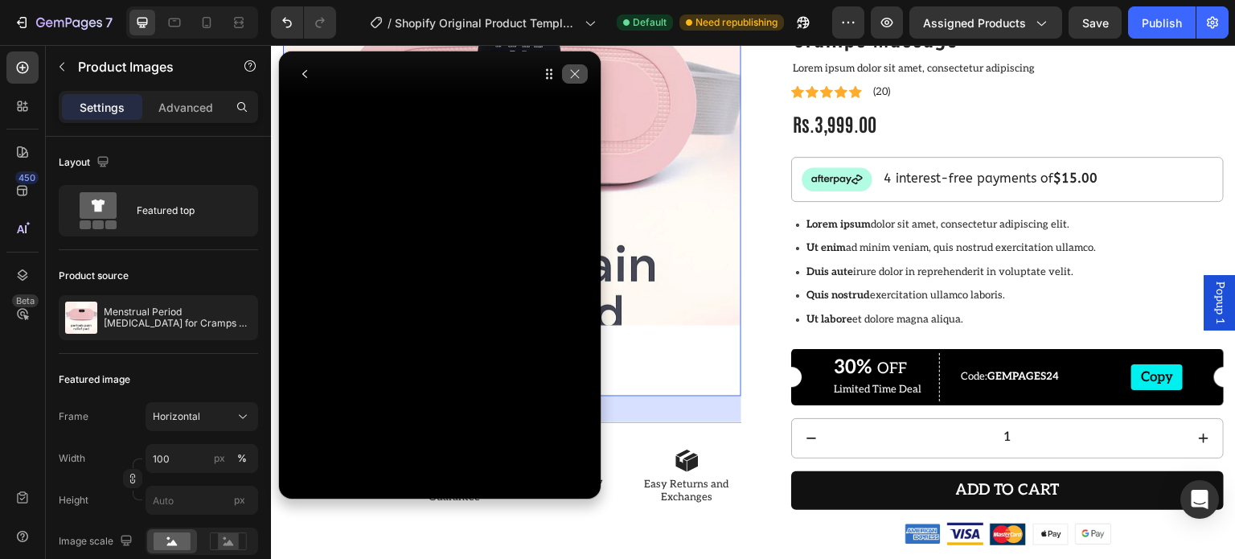
drag, startPoint x: 574, startPoint y: 76, endPoint x: 303, endPoint y: 31, distance: 274.9
click at [574, 76] on icon "button" at bounding box center [575, 74] width 13 height 13
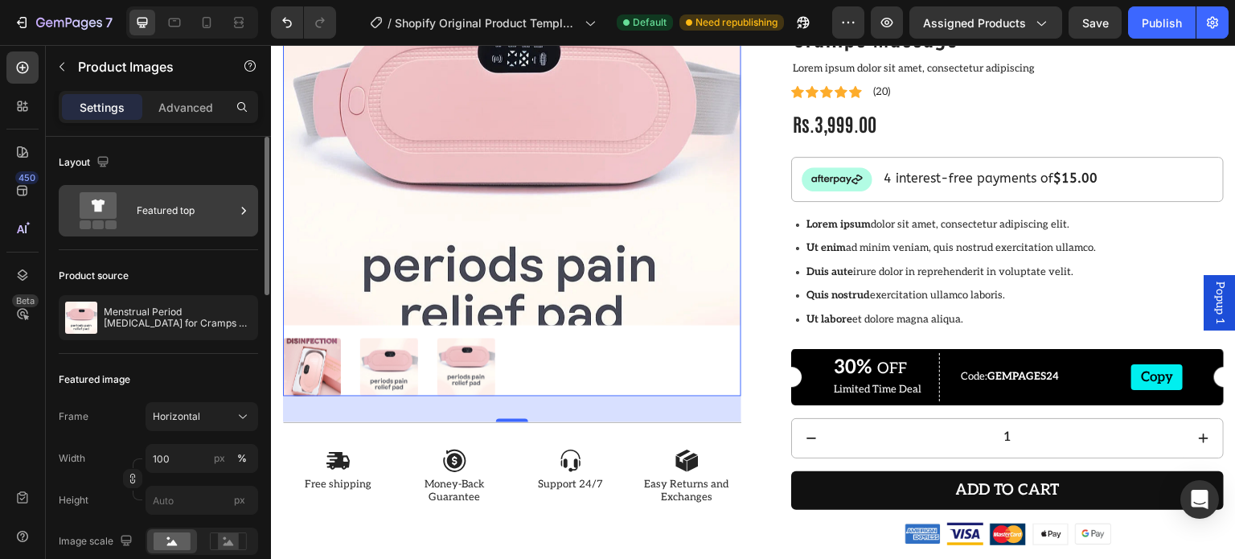
click at [188, 215] on div "Featured top" at bounding box center [186, 210] width 98 height 37
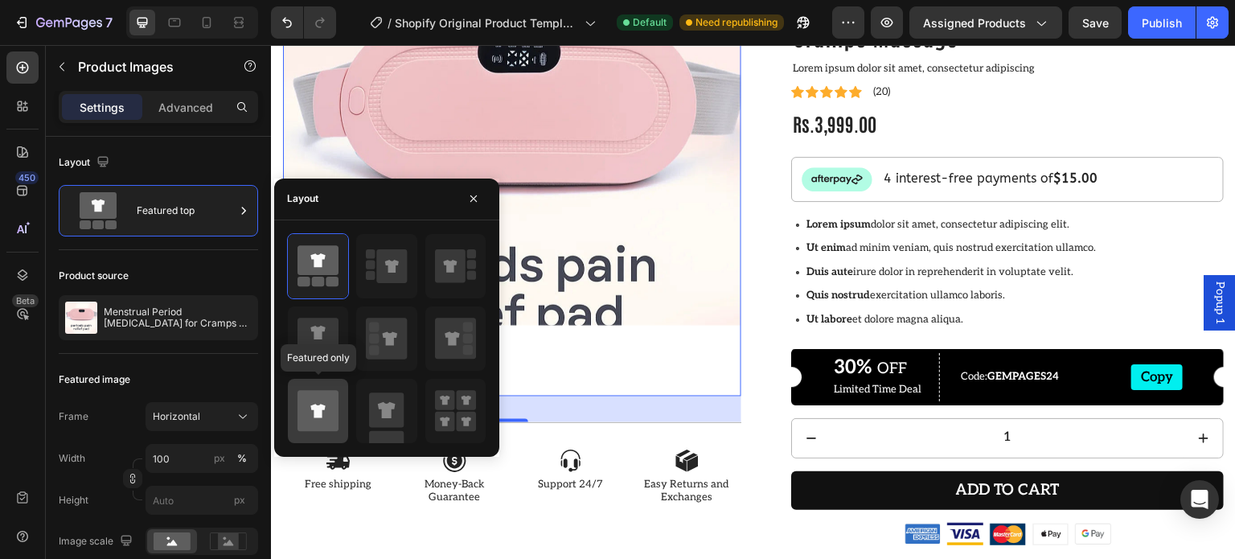
click at [331, 409] on icon at bounding box center [318, 410] width 41 height 41
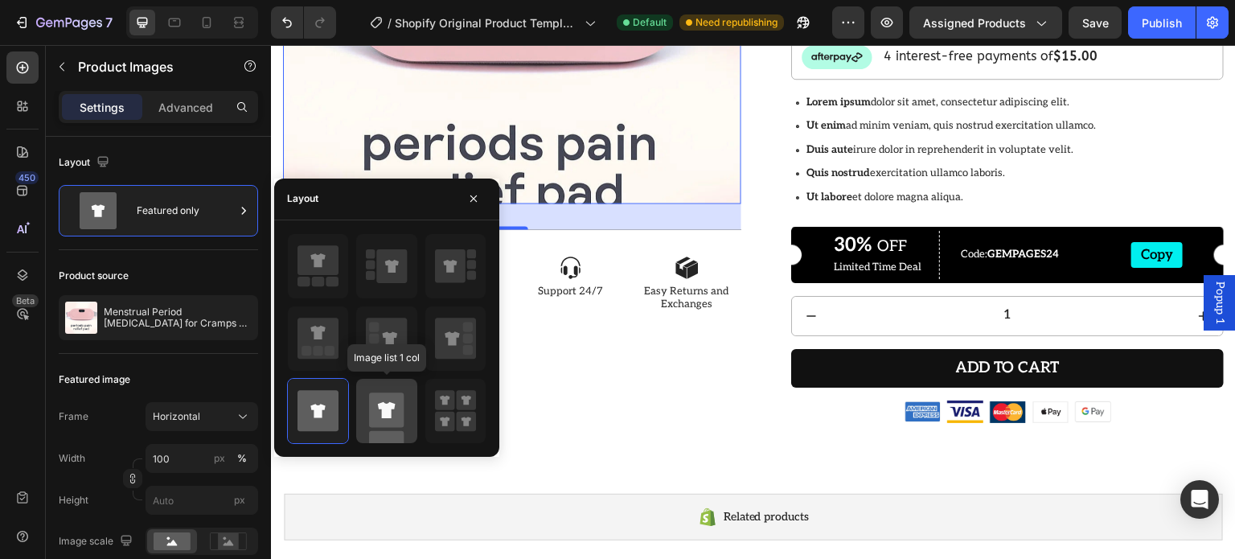
scroll to position [322, 0]
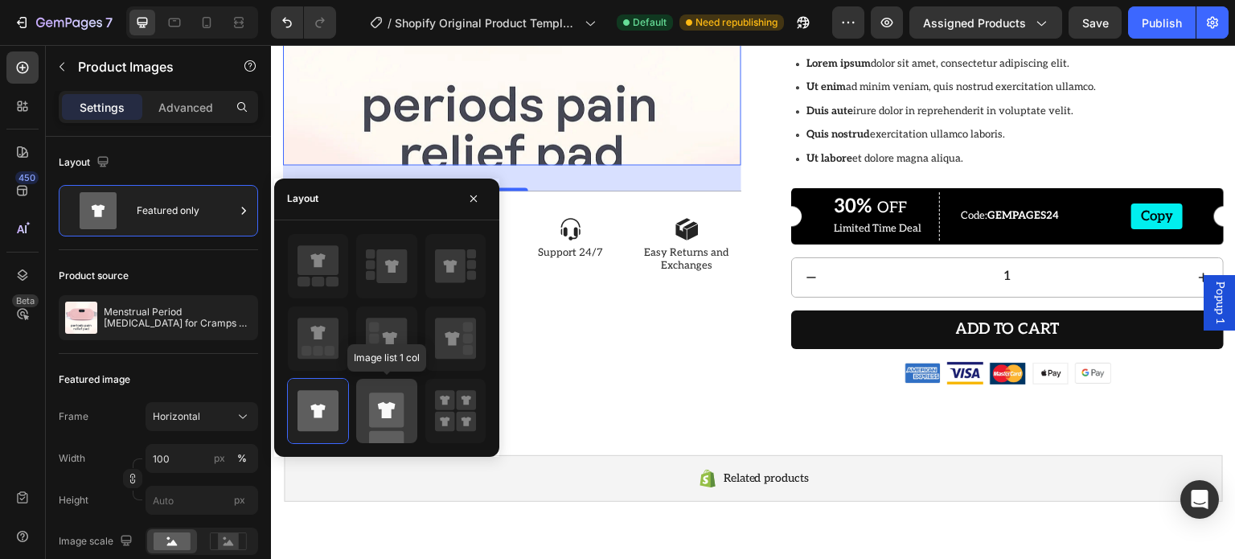
click at [381, 401] on rect at bounding box center [386, 409] width 35 height 35
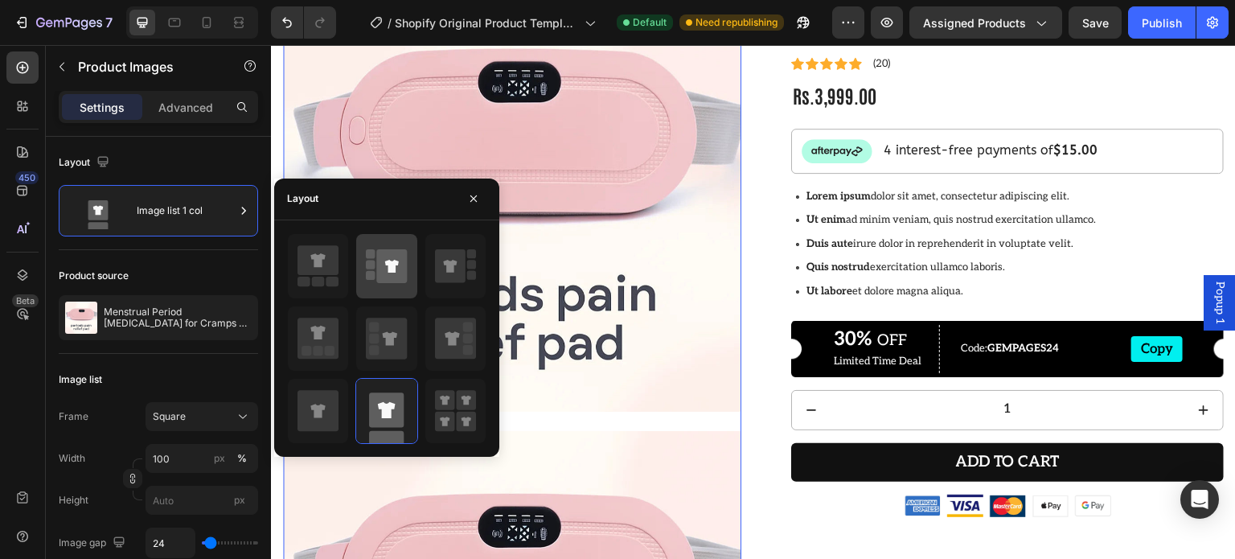
scroll to position [161, 0]
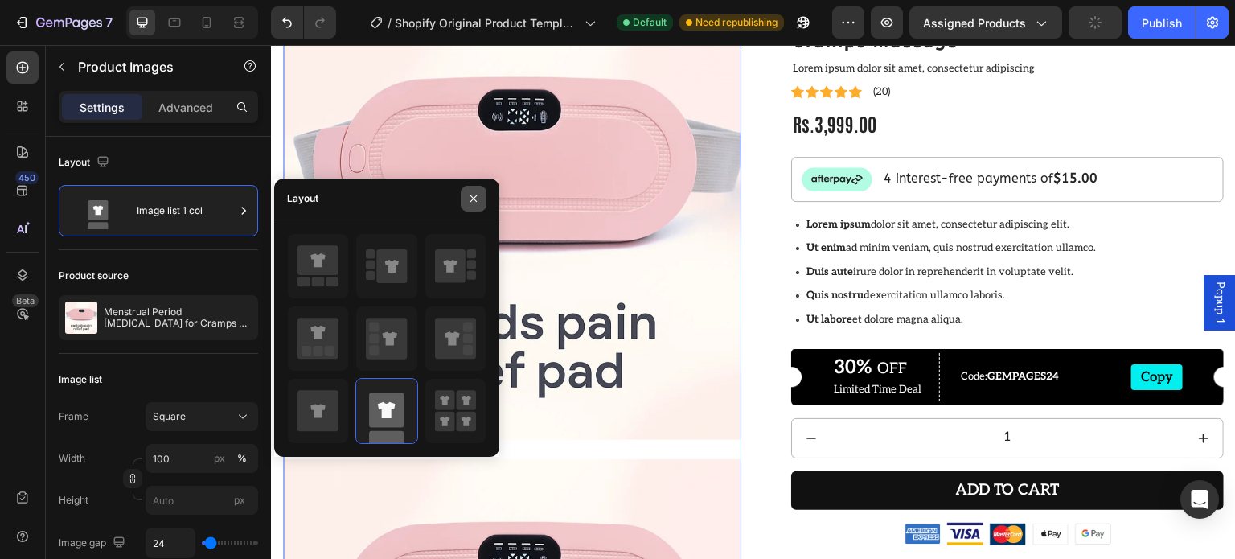
click at [471, 199] on icon "button" at bounding box center [473, 198] width 13 height 13
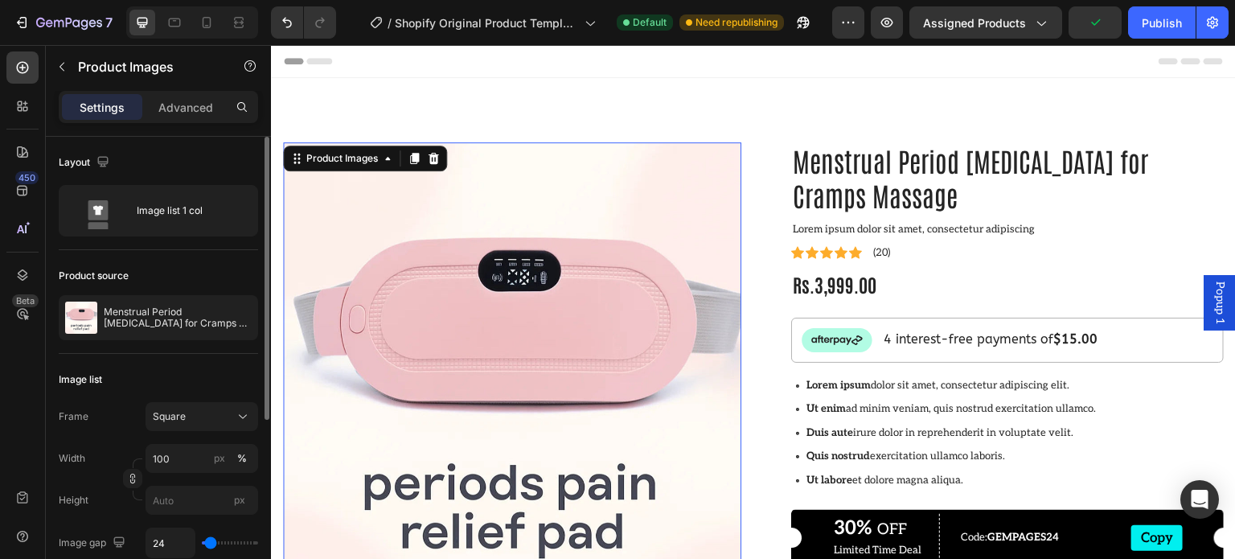
scroll to position [80, 0]
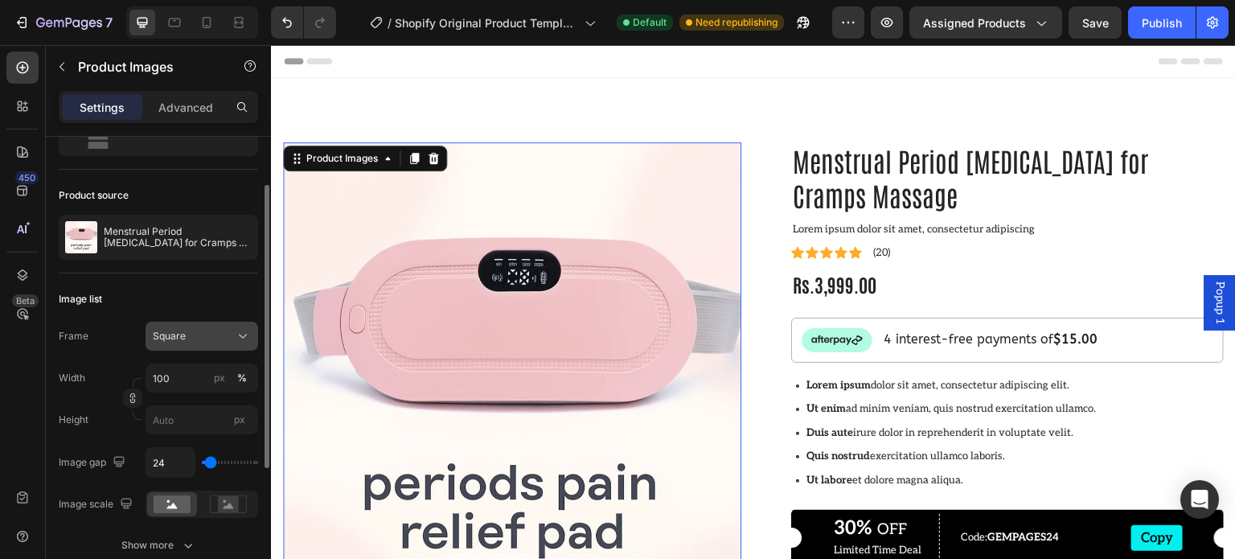
click at [190, 337] on div "Square" at bounding box center [192, 336] width 79 height 14
click at [98, 366] on div "Width 100 px %" at bounding box center [158, 378] width 199 height 29
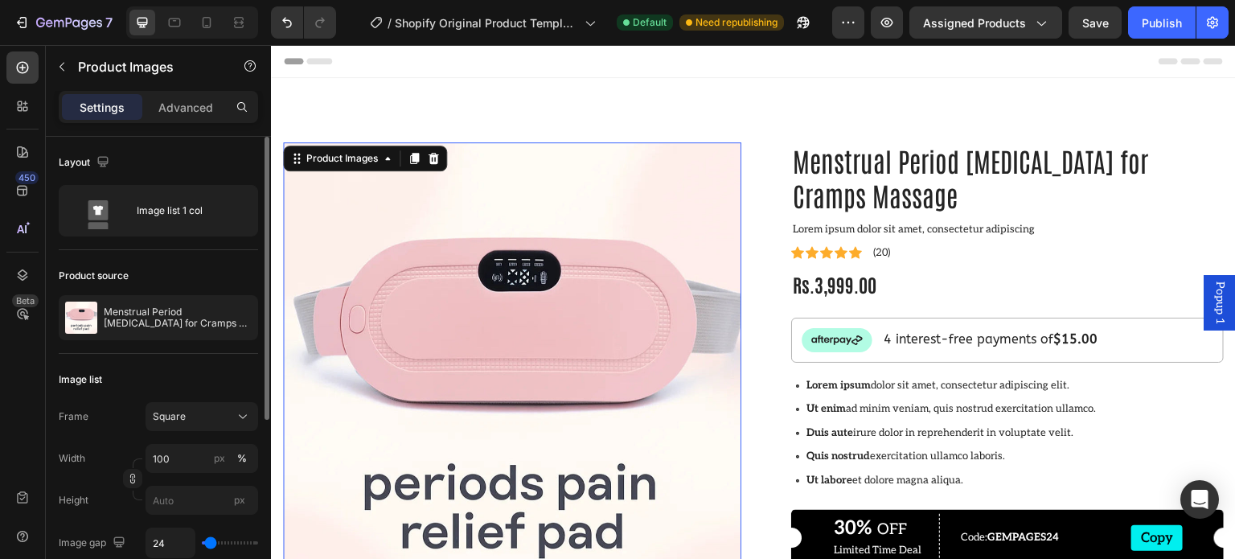
click at [148, 263] on div "Product source" at bounding box center [158, 276] width 199 height 26
click at [187, 418] on div "Square" at bounding box center [192, 416] width 79 height 14
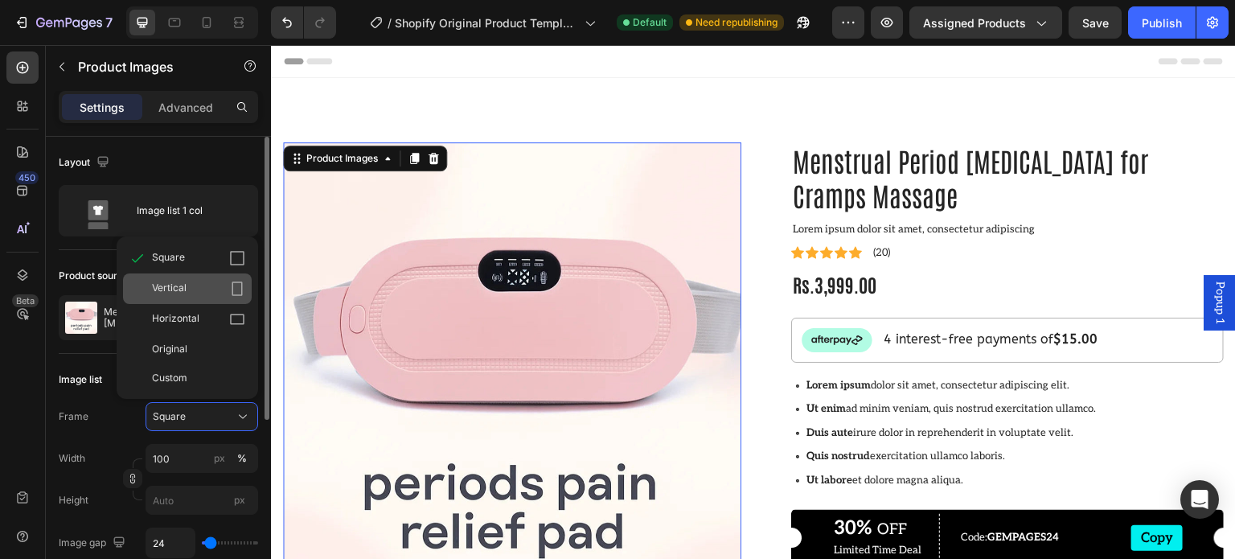
click at [173, 294] on span "Vertical" at bounding box center [169, 289] width 35 height 16
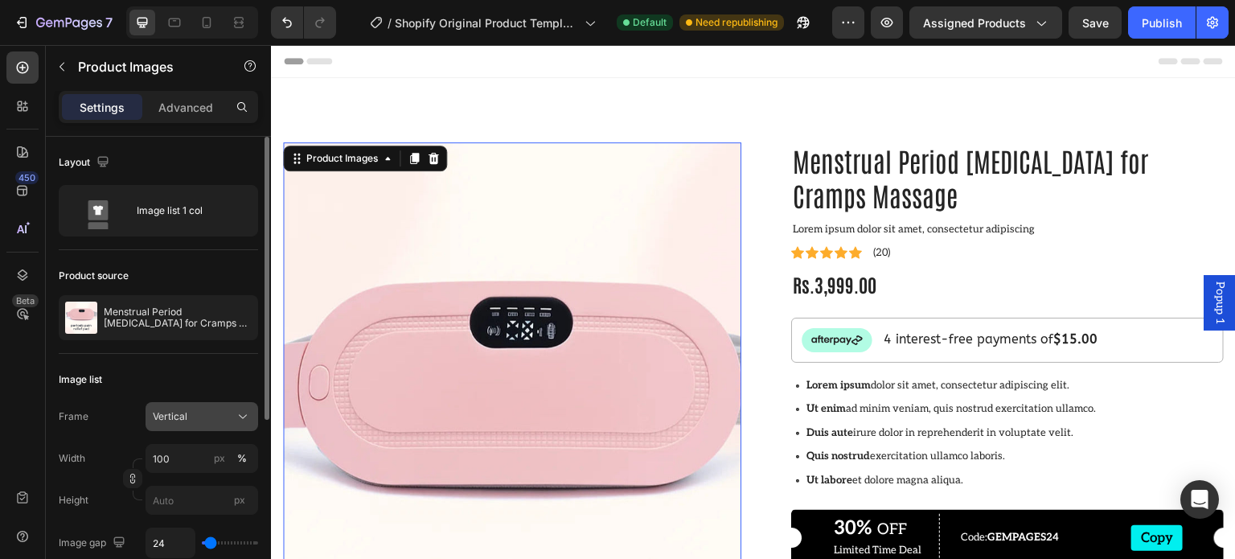
click at [197, 424] on div "Vertical" at bounding box center [202, 417] width 98 height 16
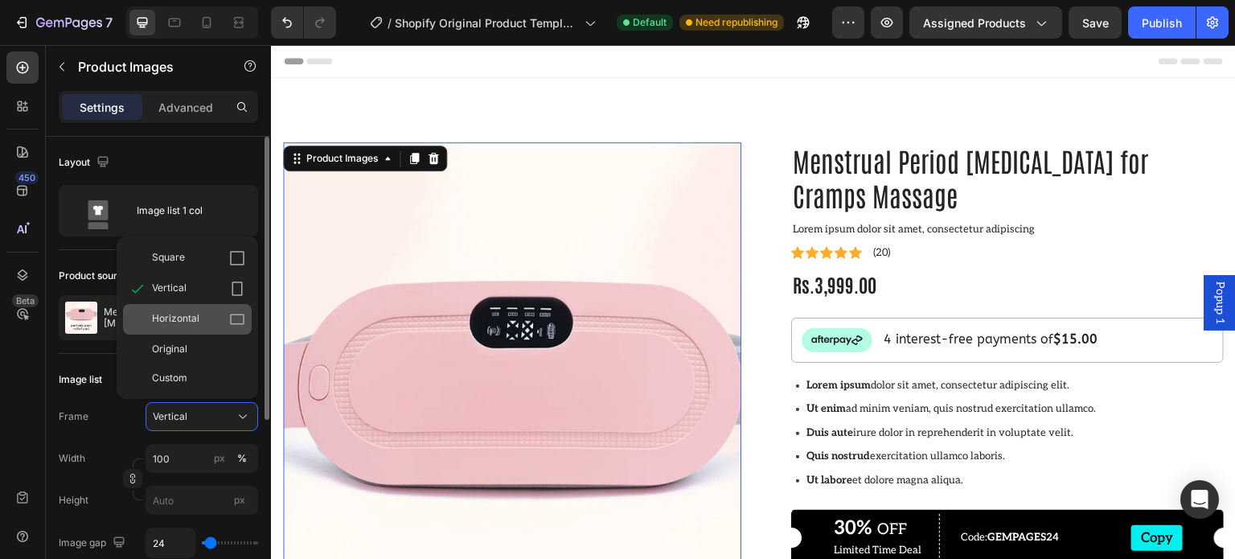
click at [178, 325] on span "Horizontal" at bounding box center [175, 319] width 47 height 16
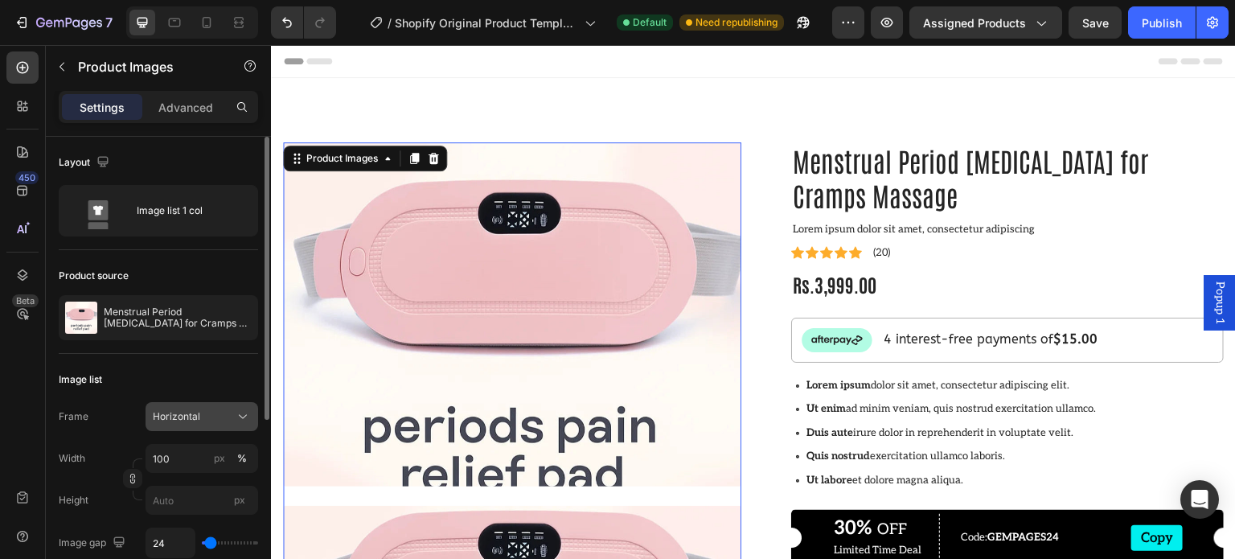
click at [196, 418] on span "Horizontal" at bounding box center [176, 416] width 47 height 14
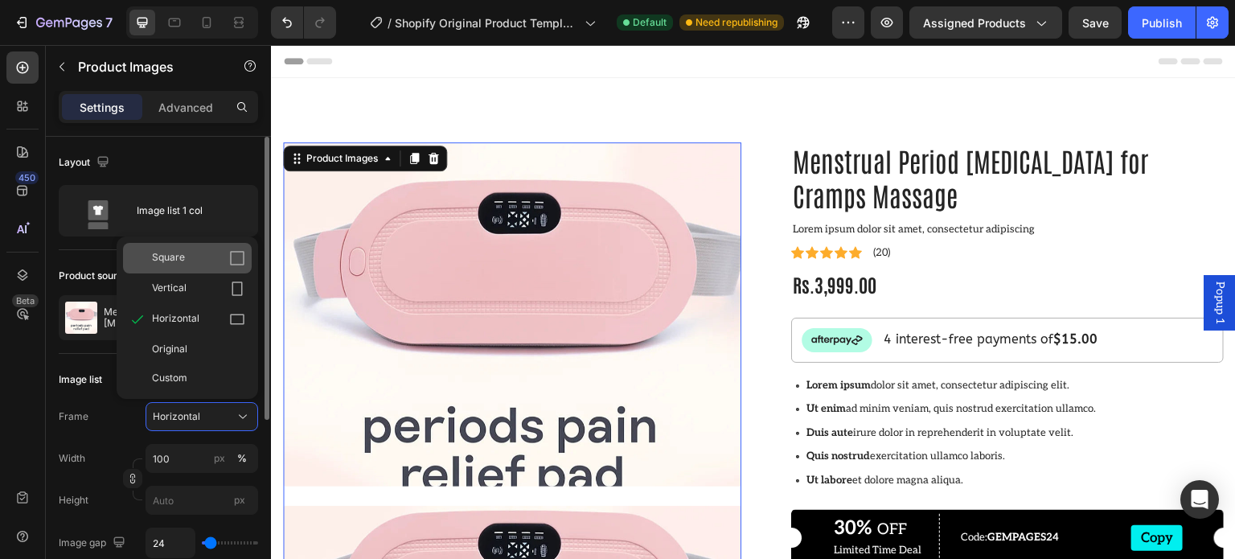
click at [187, 265] on div "Square" at bounding box center [198, 258] width 93 height 16
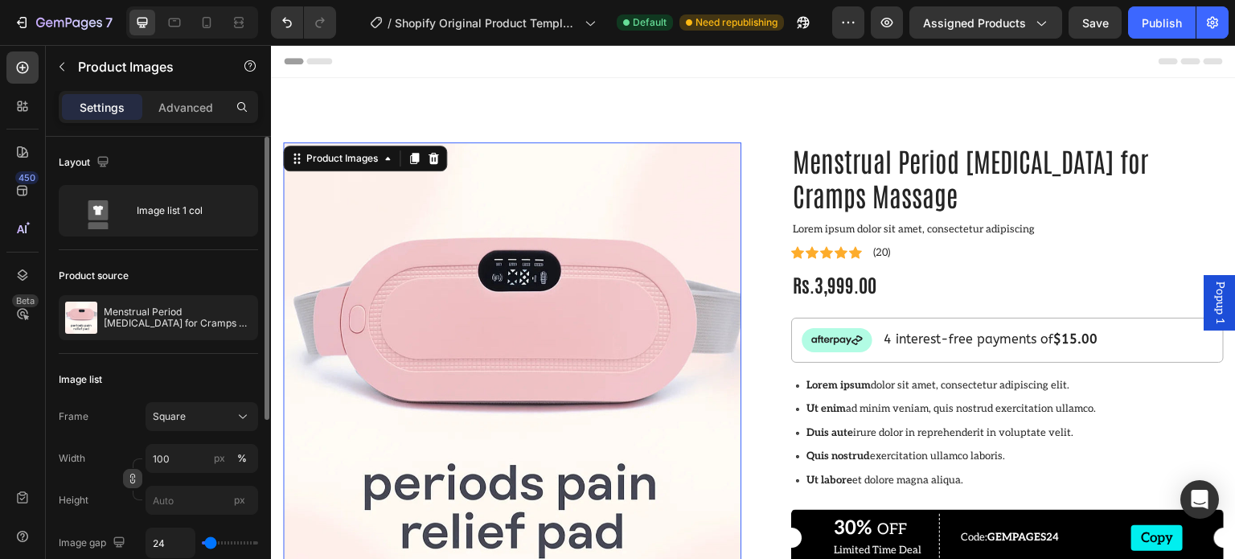
click at [133, 477] on icon "button" at bounding box center [132, 478] width 11 height 11
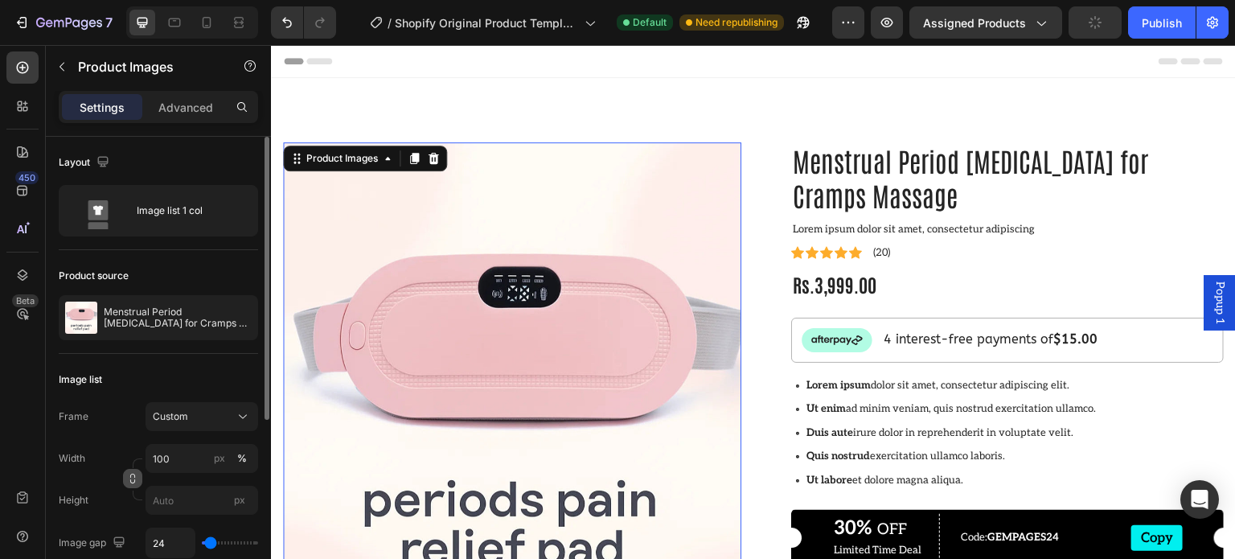
click at [132, 478] on icon "button" at bounding box center [132, 478] width 11 height 11
click at [132, 474] on icon "button" at bounding box center [132, 476] width 5 height 4
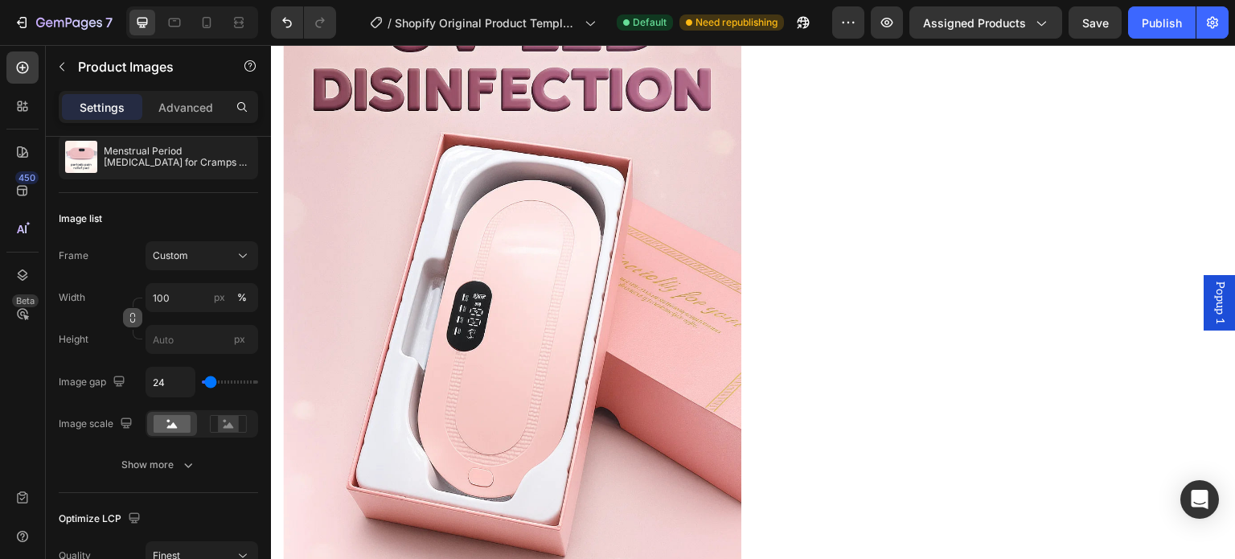
scroll to position [1126, 0]
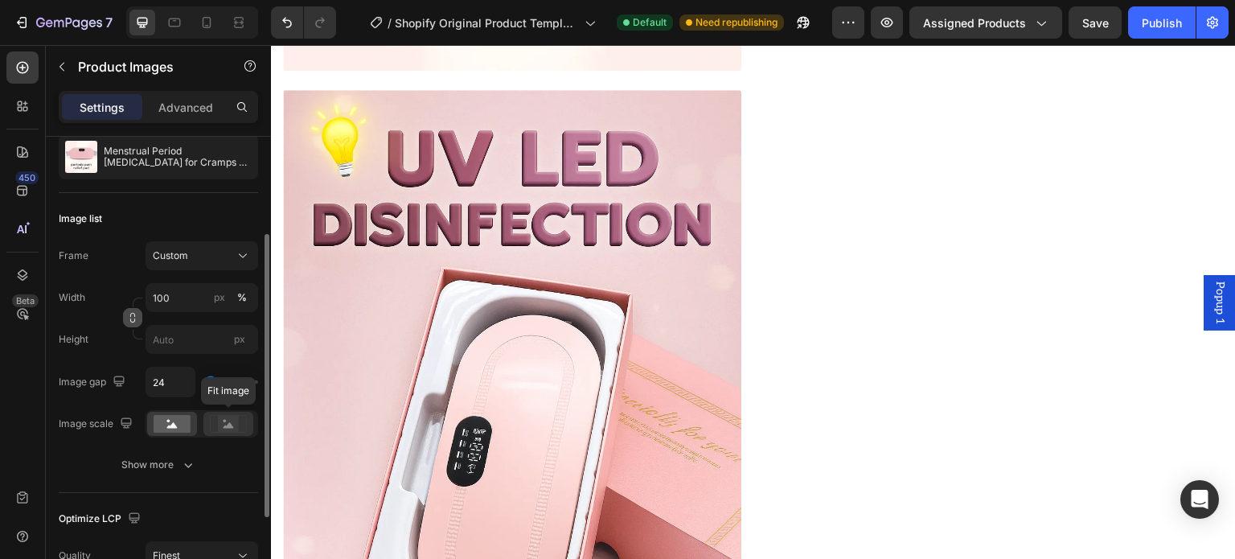
click at [216, 421] on icon at bounding box center [228, 424] width 37 height 18
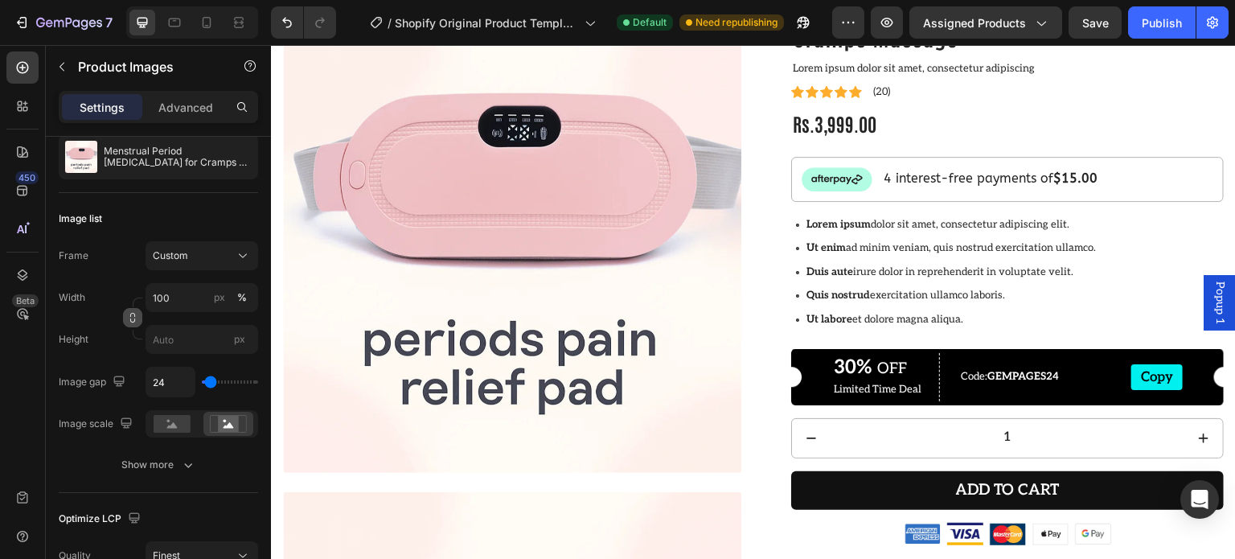
scroll to position [0, 0]
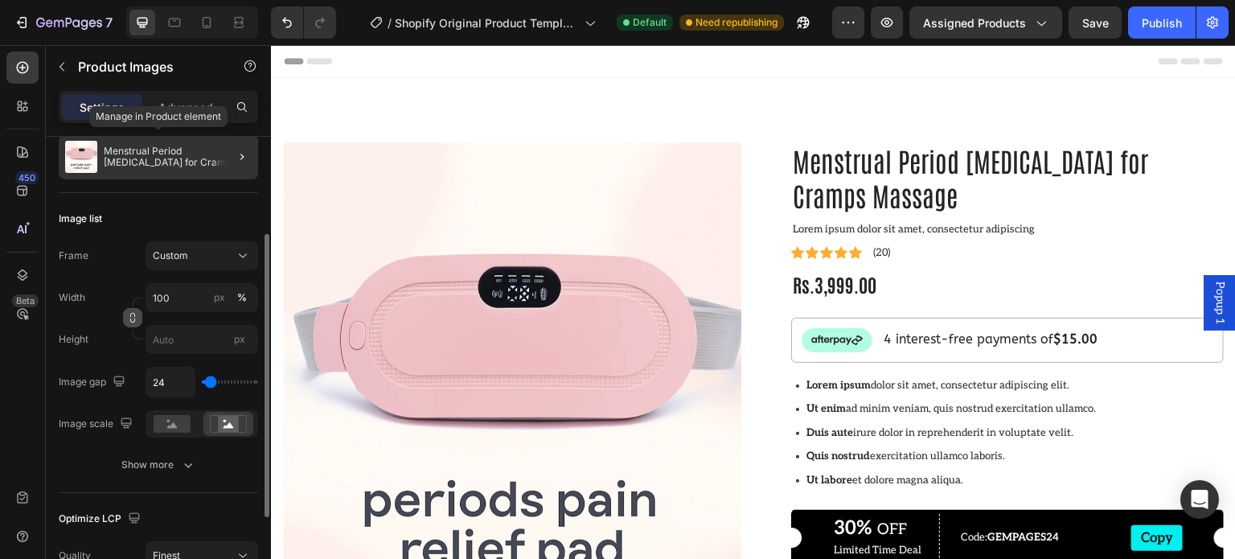
click at [126, 166] on p "Menstrual Period Heating Pad for Cramps Massage" at bounding box center [178, 157] width 148 height 23
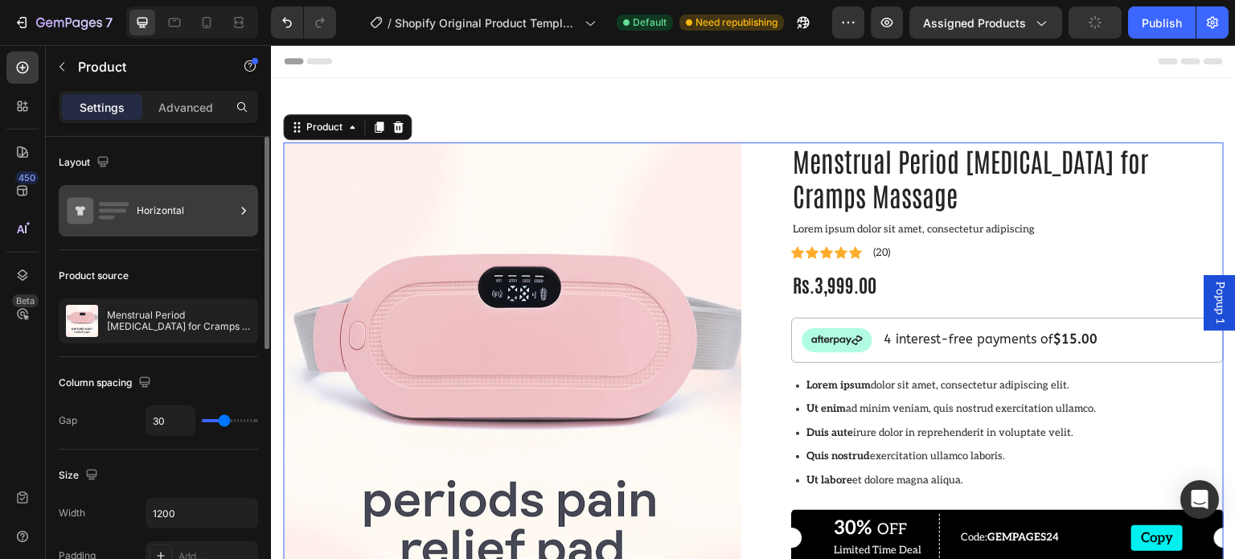
click at [158, 223] on div "Horizontal" at bounding box center [186, 210] width 98 height 37
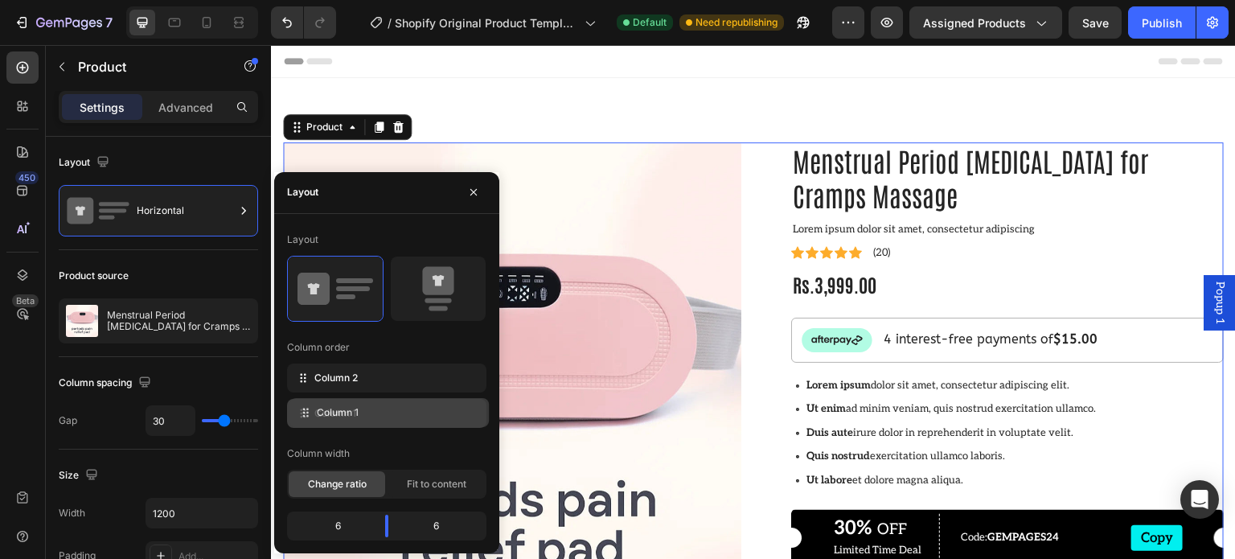
drag, startPoint x: 300, startPoint y: 387, endPoint x: 302, endPoint y: 422, distance: 35.5
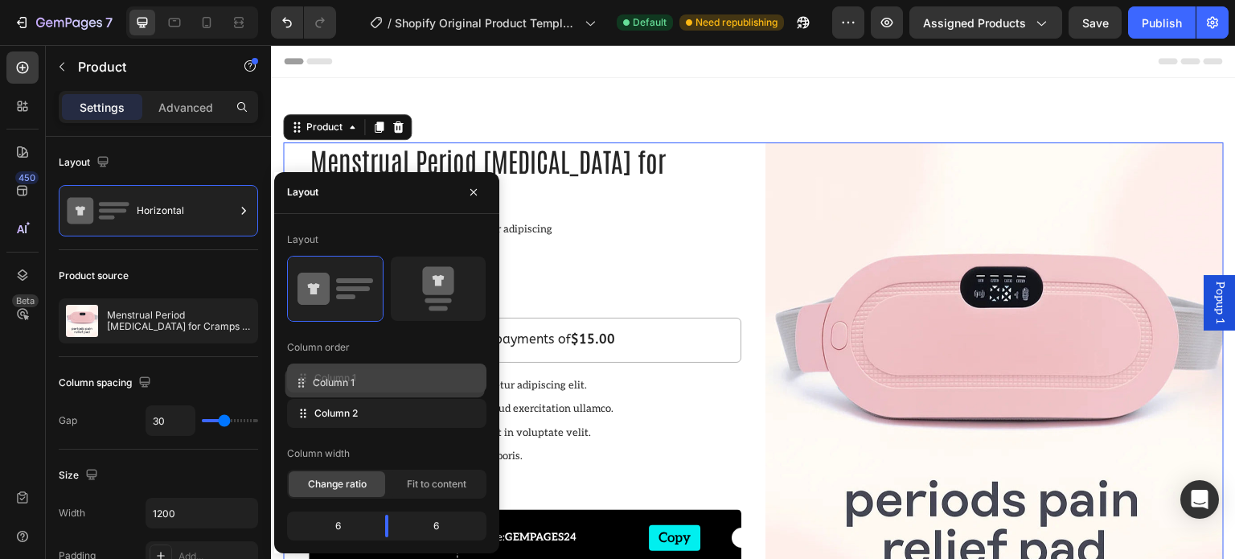
drag, startPoint x: 302, startPoint y: 411, endPoint x: 299, endPoint y: 381, distance: 29.9
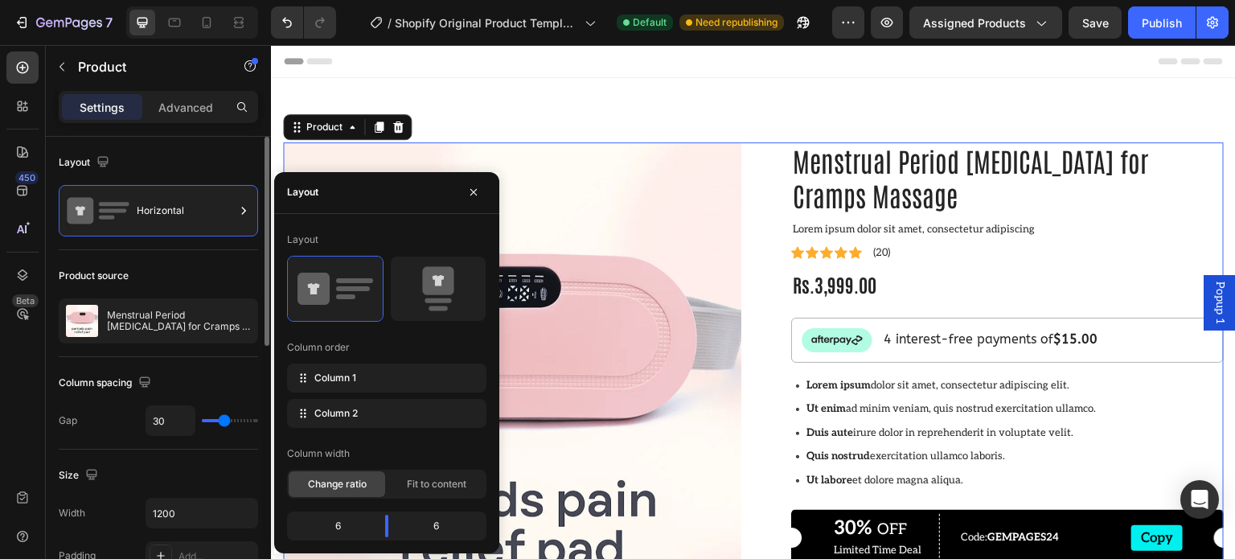
type input "36"
type input "80"
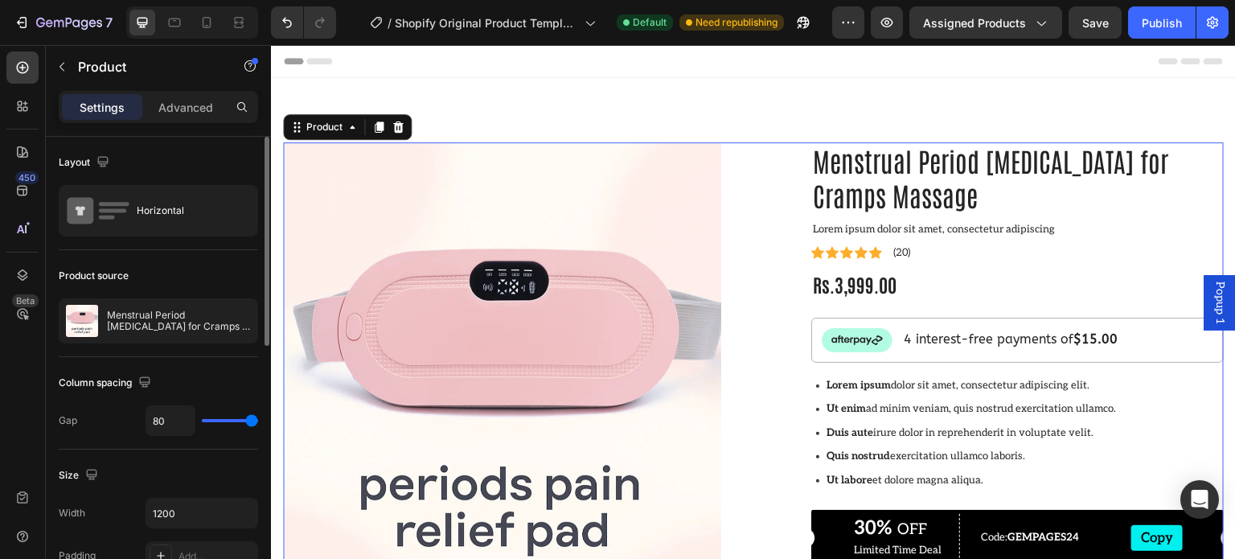
drag, startPoint x: 227, startPoint y: 418, endPoint x: 259, endPoint y: 417, distance: 32.2
type input "80"
click at [258, 419] on input "range" at bounding box center [230, 420] width 56 height 3
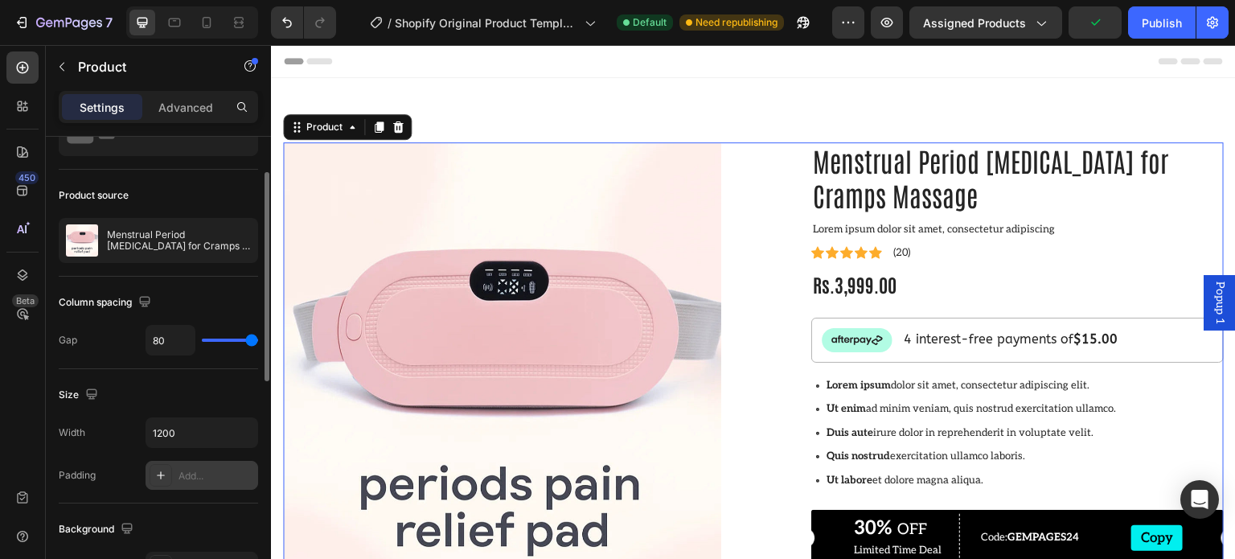
scroll to position [241, 0]
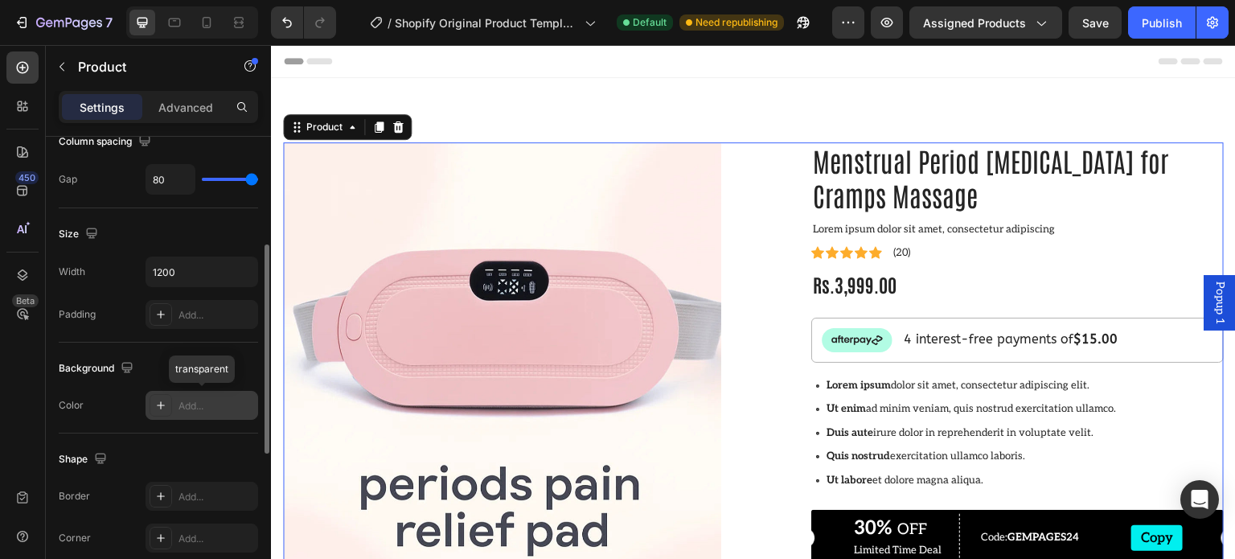
click at [160, 404] on icon at bounding box center [161, 405] width 8 height 8
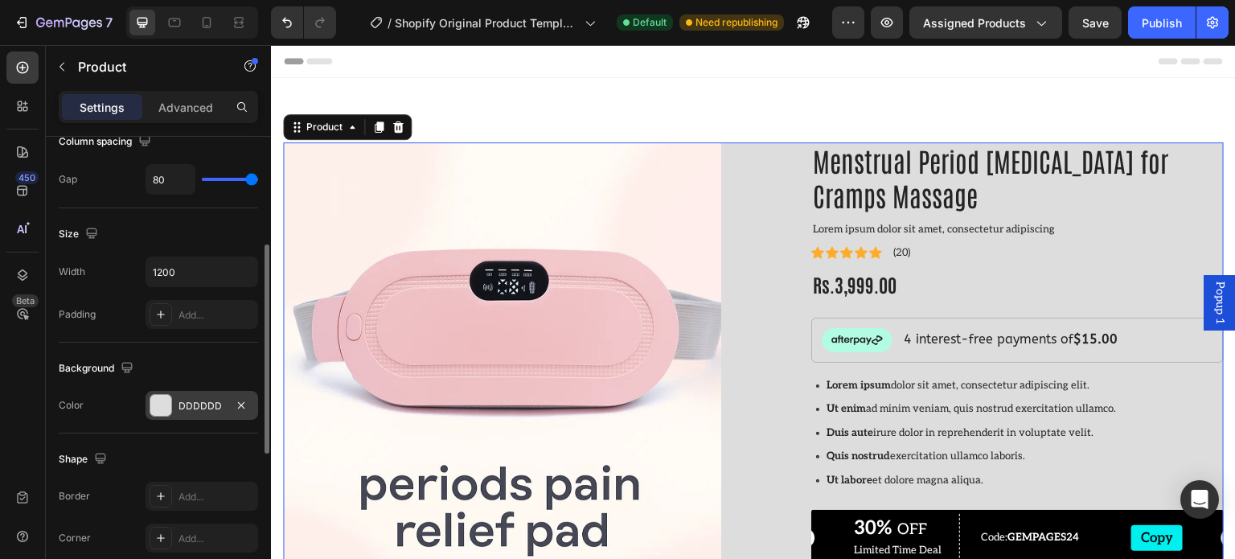
click at [120, 408] on div "Color DDDDDD" at bounding box center [158, 405] width 199 height 29
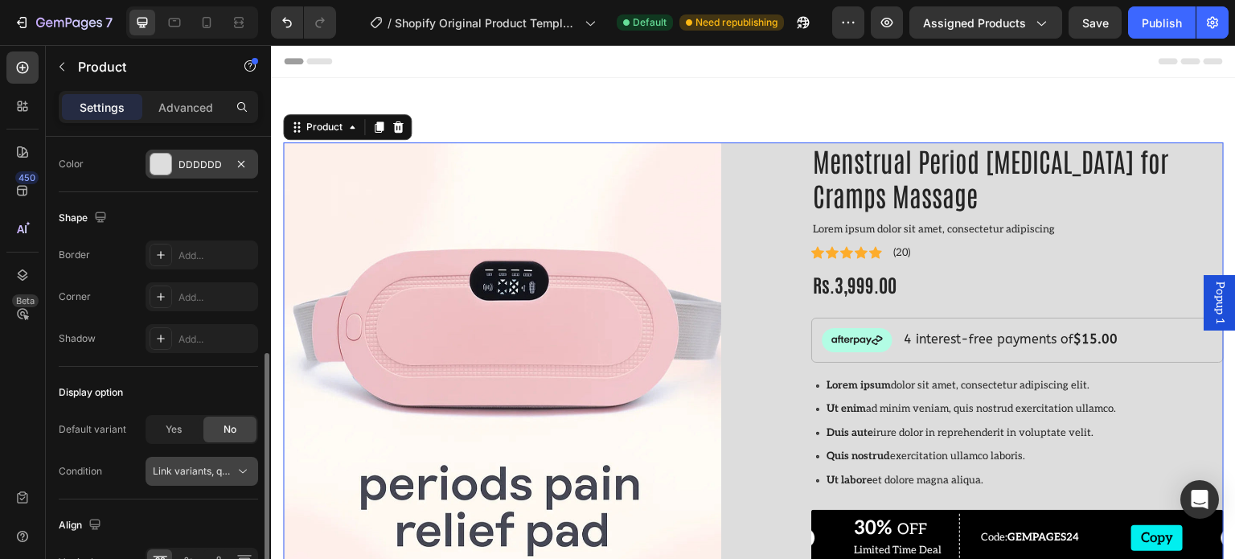
click at [187, 463] on div "Link variants, quantity <br> between same products" at bounding box center [202, 471] width 98 height 16
click at [0, 427] on div "450 Beta" at bounding box center [23, 302] width 46 height 514
click at [161, 429] on div "Yes" at bounding box center [173, 430] width 53 height 26
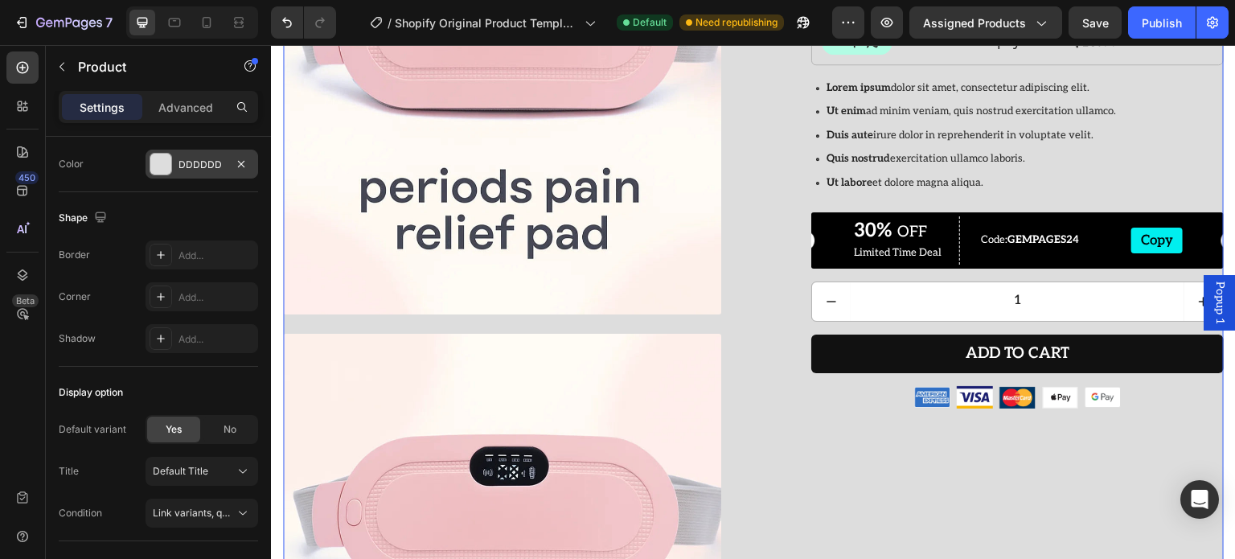
scroll to position [322, 0]
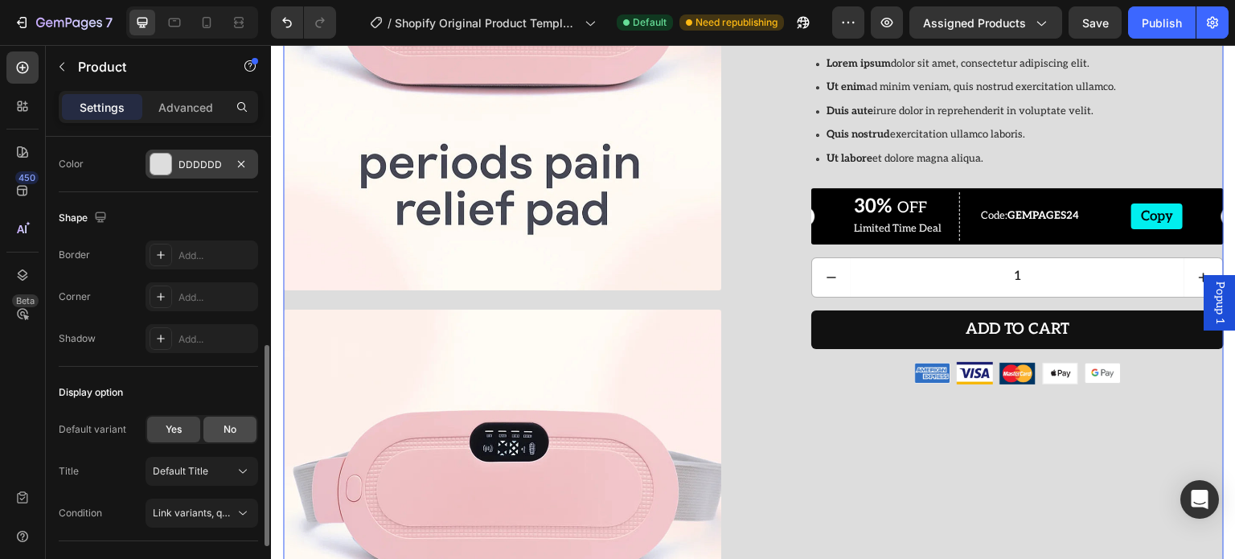
click at [236, 425] on span "No" at bounding box center [230, 429] width 13 height 14
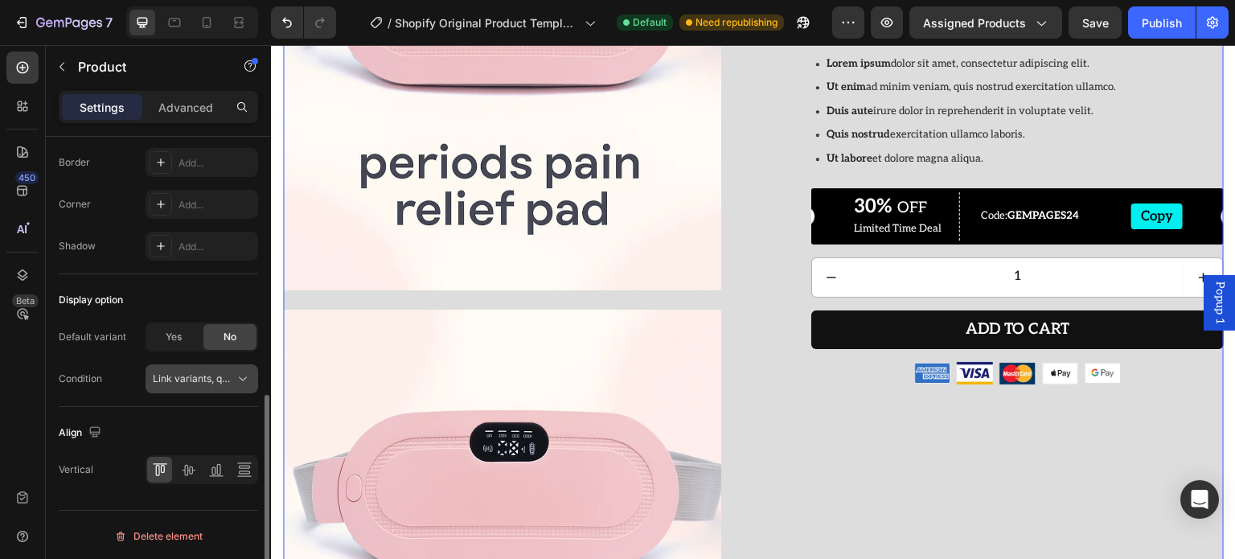
click at [193, 376] on span "Link variants, quantity <br> between same products" at bounding box center [271, 378] width 237 height 12
click at [0, 392] on div "450 Beta" at bounding box center [23, 302] width 46 height 514
click at [187, 470] on icon at bounding box center [188, 470] width 13 height 11
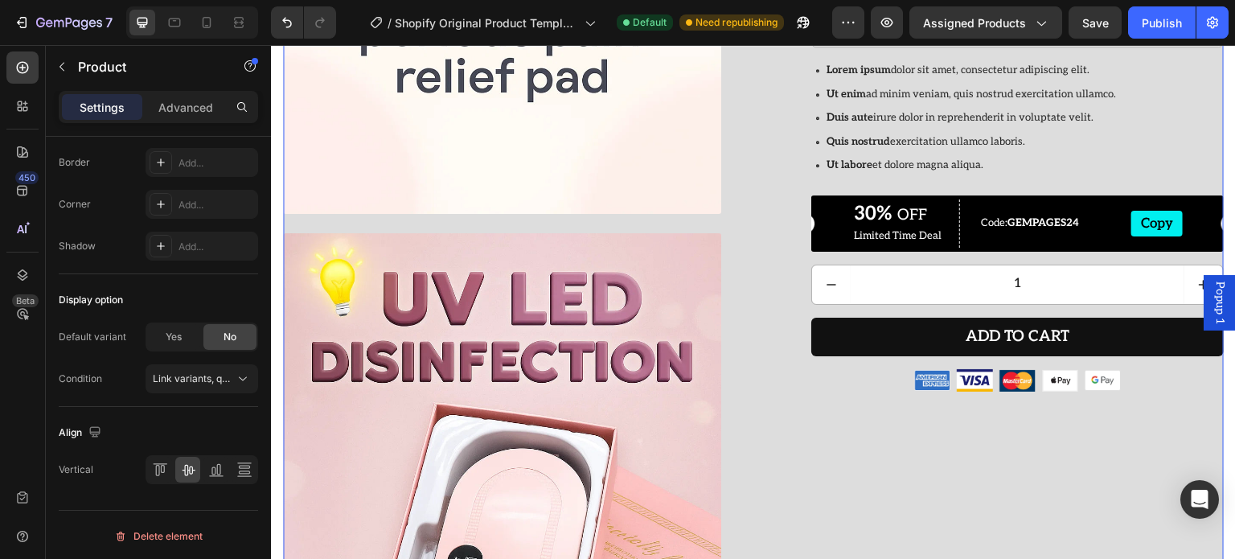
scroll to position [965, 0]
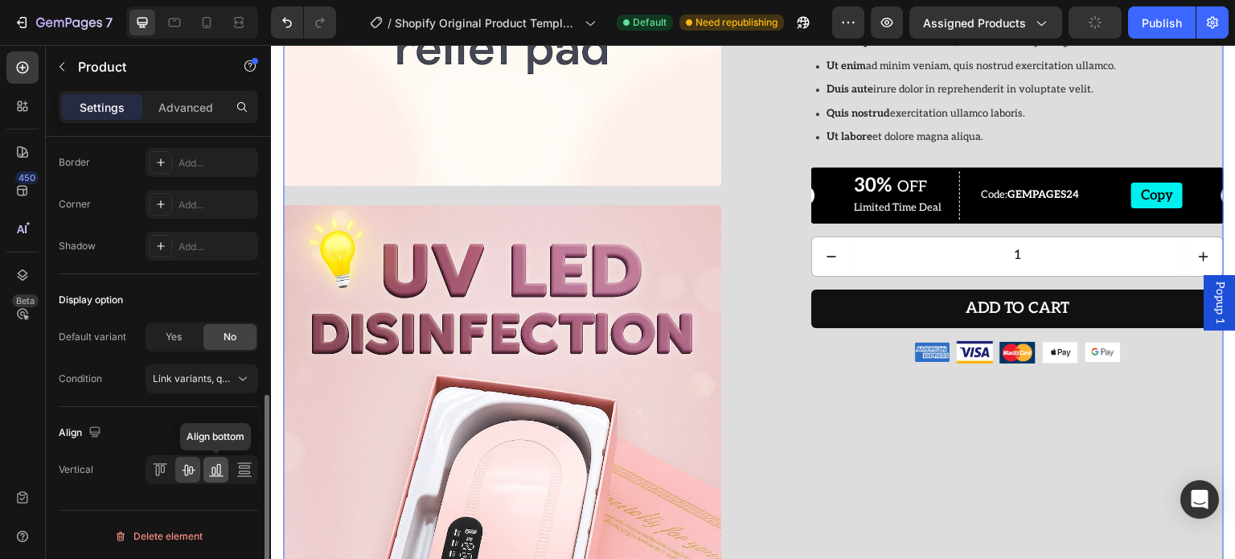
click at [211, 467] on icon at bounding box center [216, 470] width 16 height 16
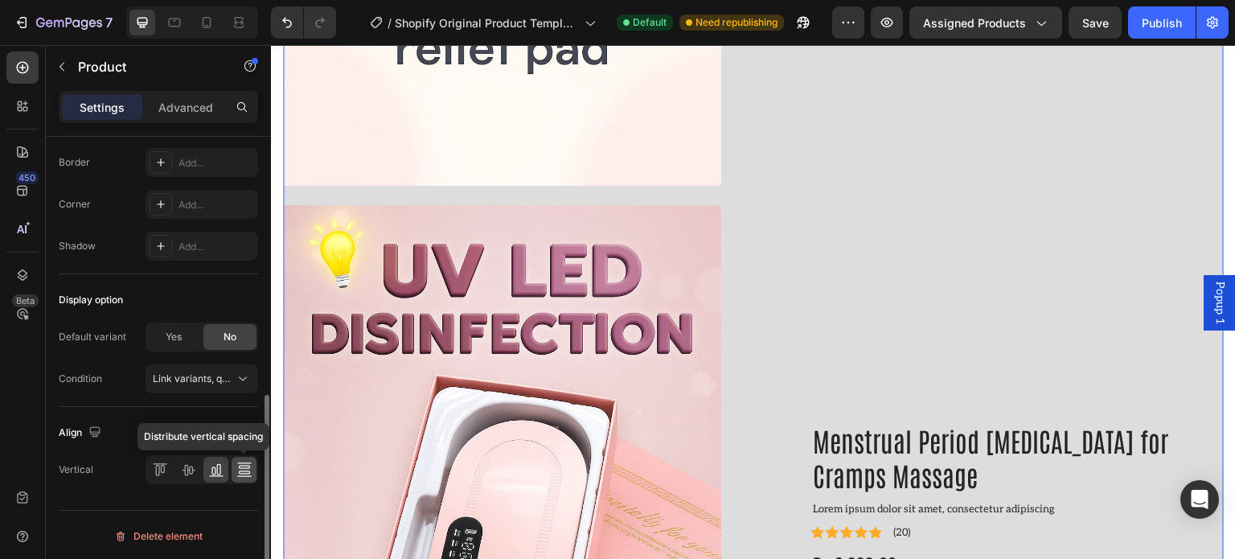
click at [236, 469] on icon at bounding box center [244, 470] width 16 height 16
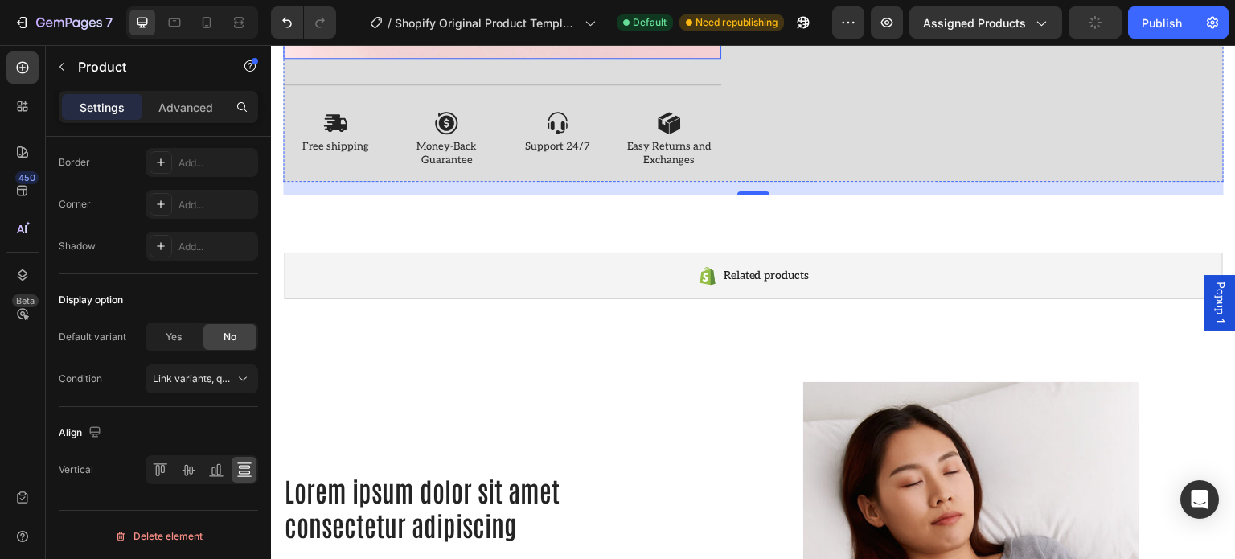
scroll to position [1850, 0]
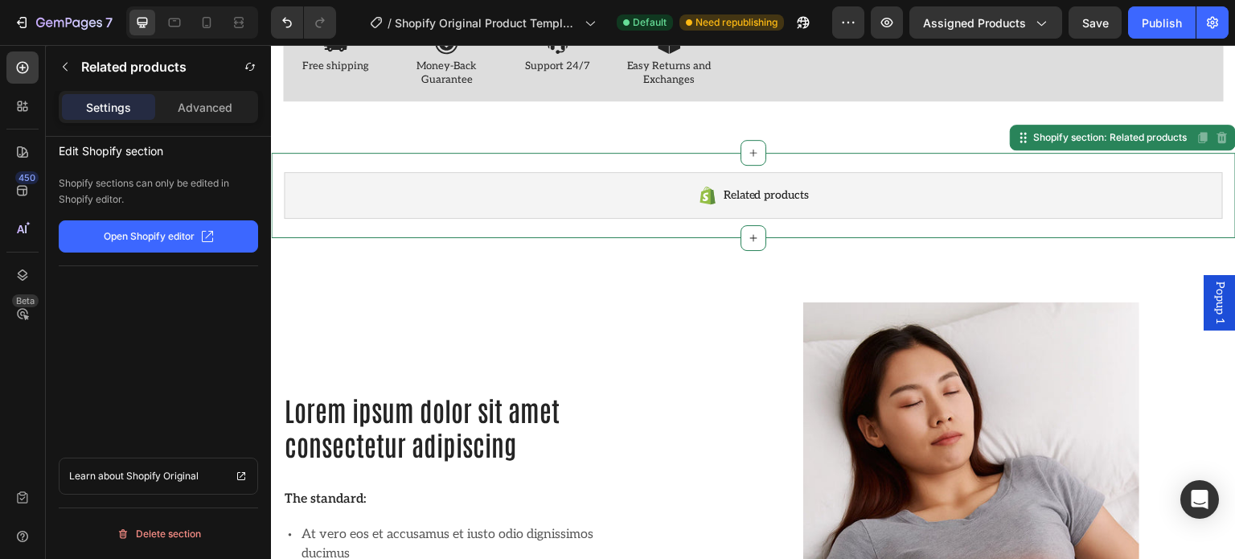
click at [572, 199] on div "Related products Shopify section: Related products Disabled. Please edit in Sho…" at bounding box center [753, 195] width 965 height 85
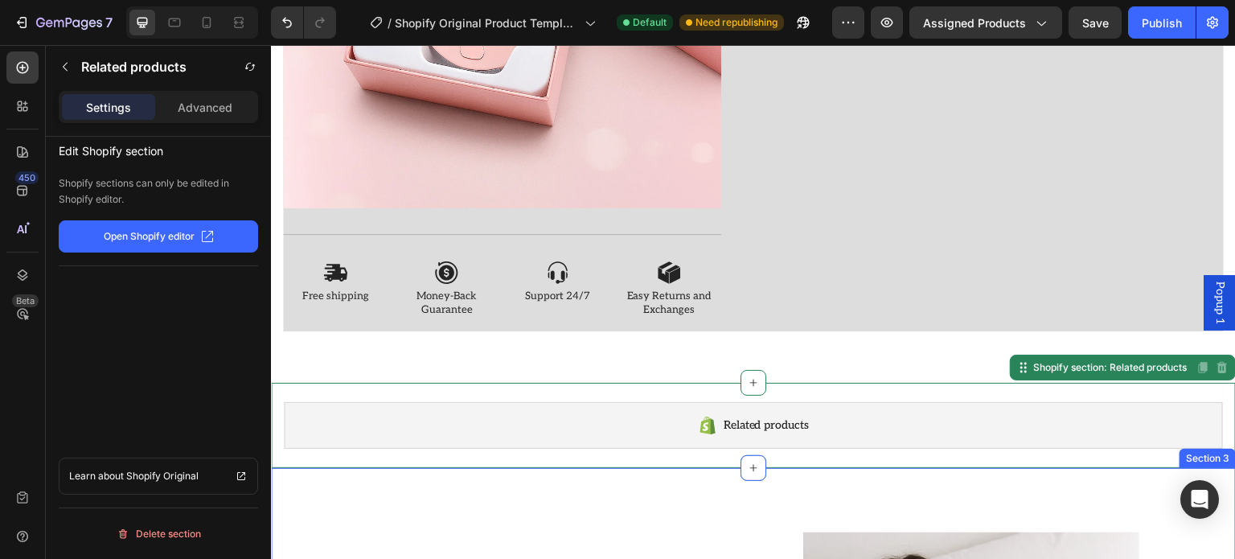
scroll to position [1609, 0]
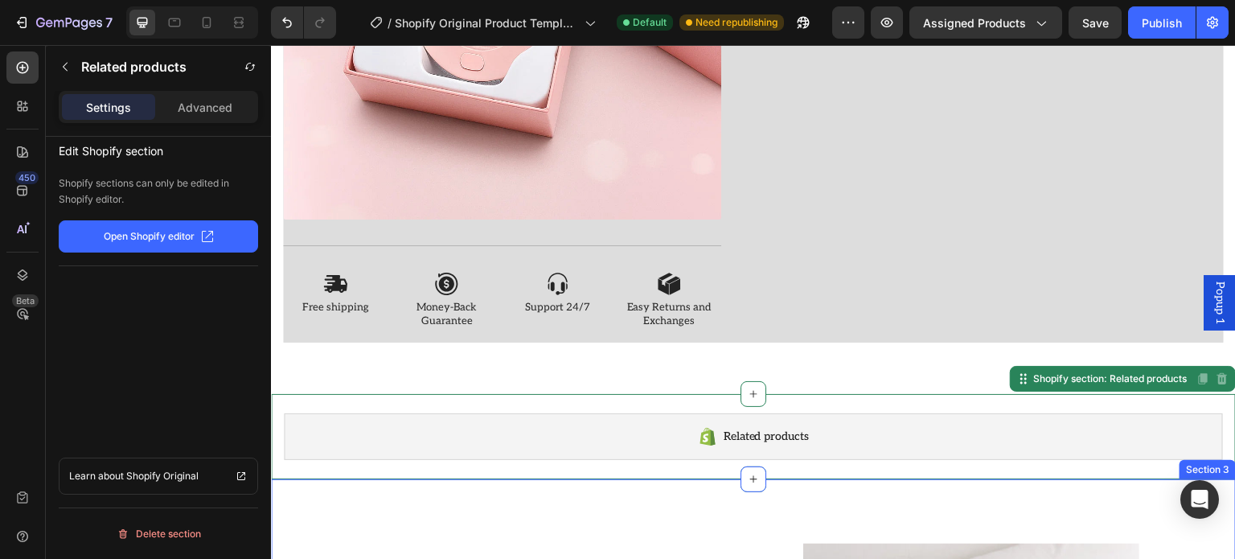
click at [661, 245] on div "Icon Free shipping Text Block Icon Money-Back Guarantee Text Block Icon Support…" at bounding box center [502, 287] width 438 height 84
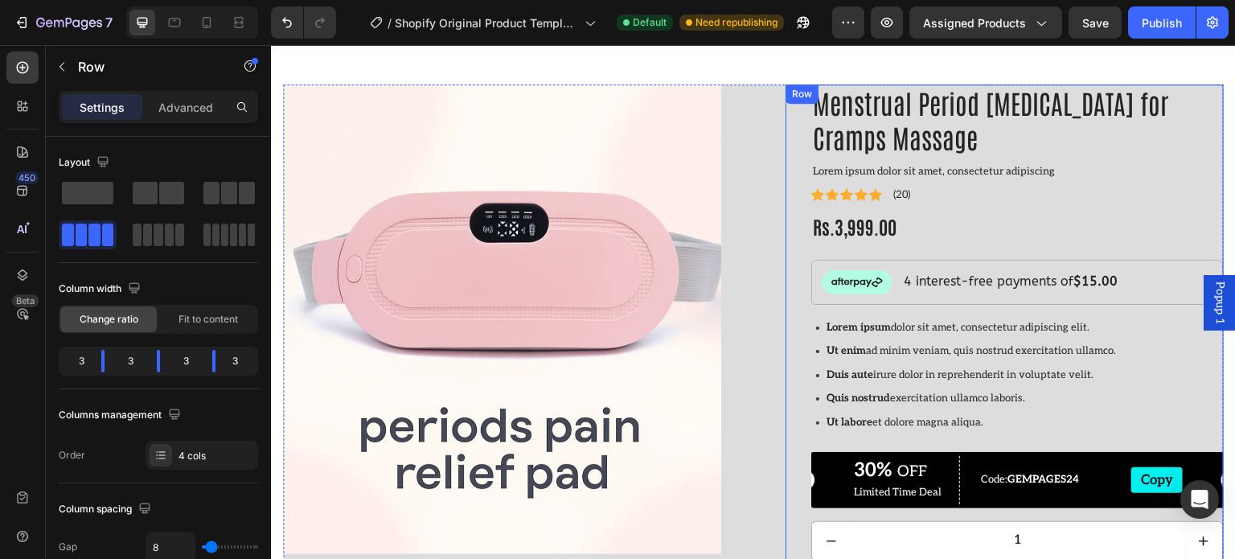
scroll to position [0, 0]
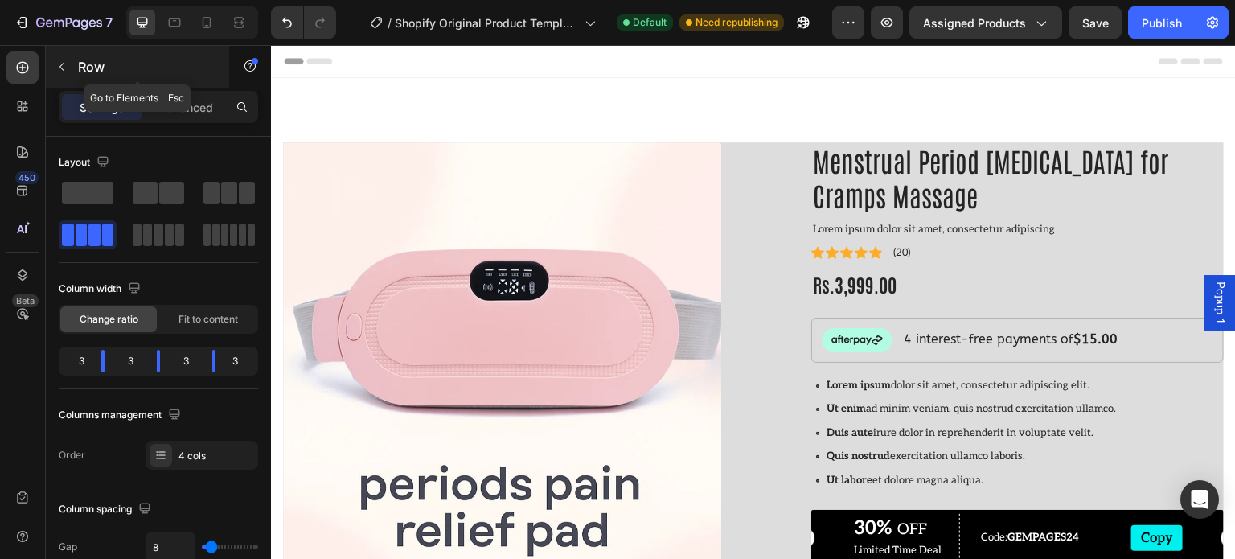
click at [64, 67] on icon "button" at bounding box center [61, 66] width 13 height 13
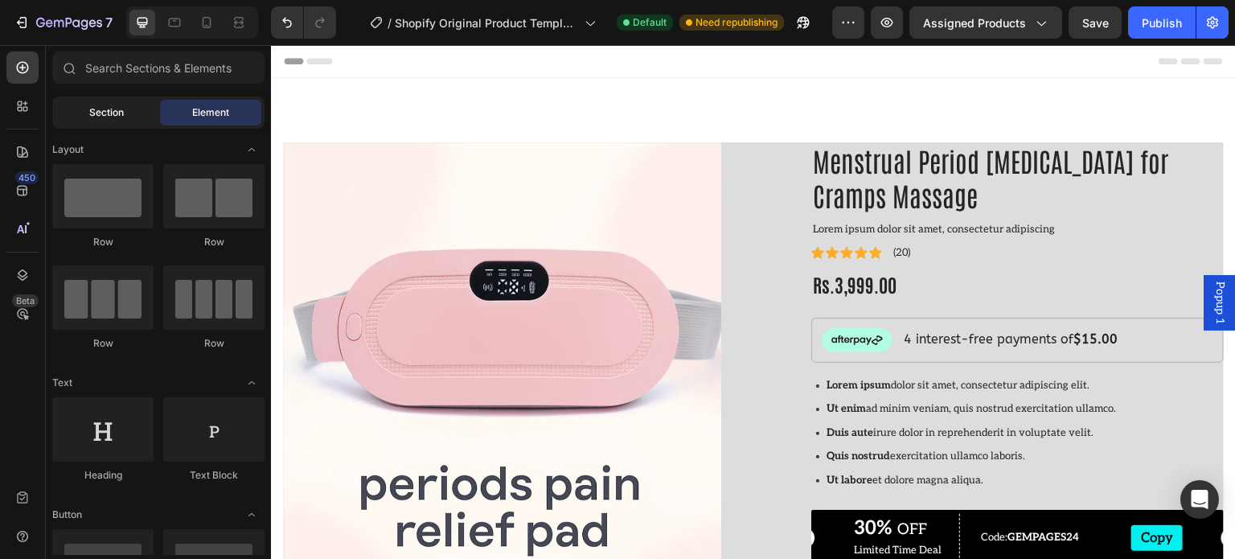
click at [97, 113] on span "Section" at bounding box center [106, 112] width 35 height 14
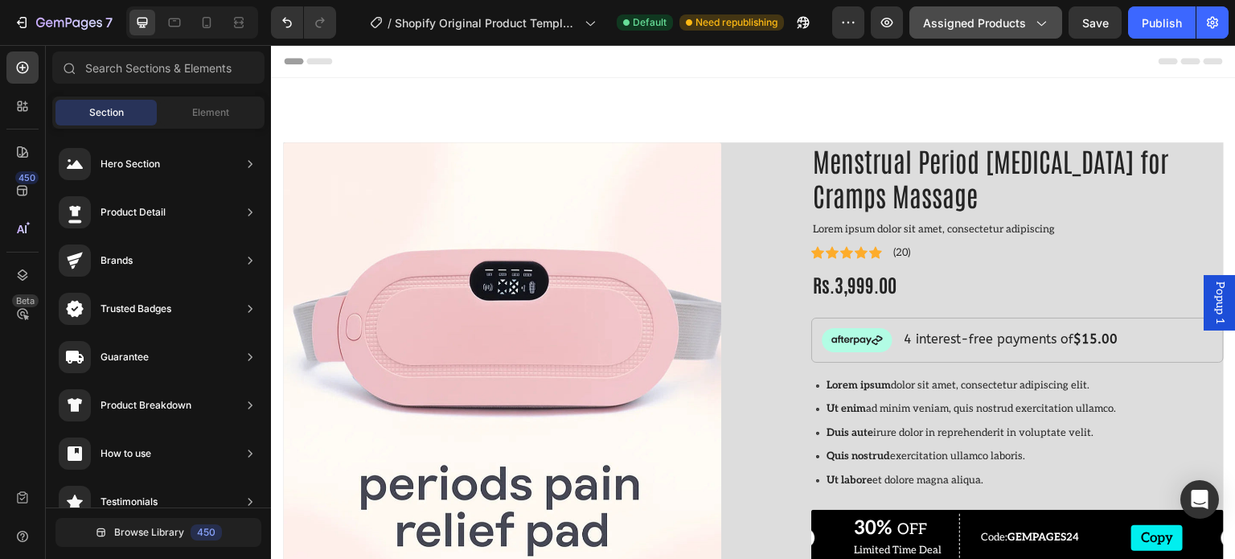
click at [972, 34] on button "Assigned Products" at bounding box center [986, 22] width 153 height 32
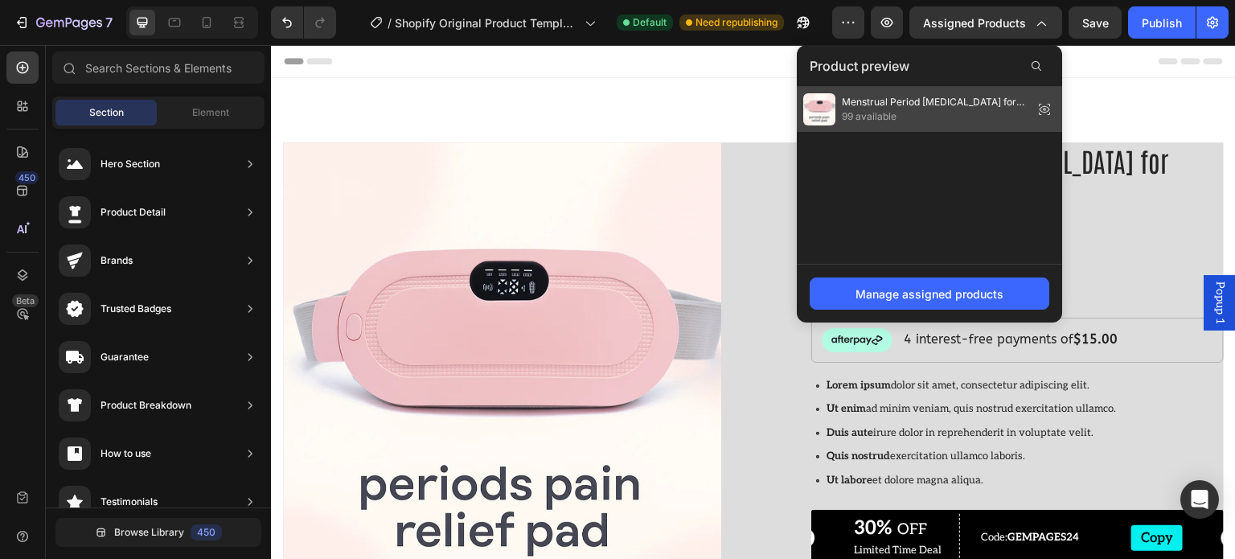
click at [1046, 109] on icon at bounding box center [1044, 109] width 3 height 3
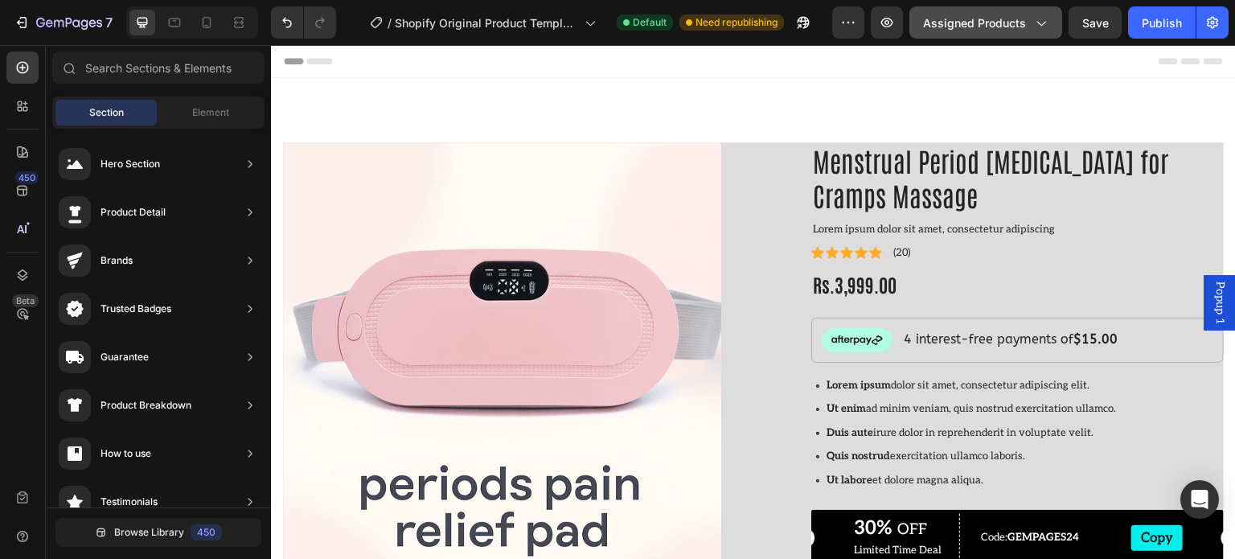
click at [1034, 18] on icon "button" at bounding box center [1041, 22] width 16 height 16
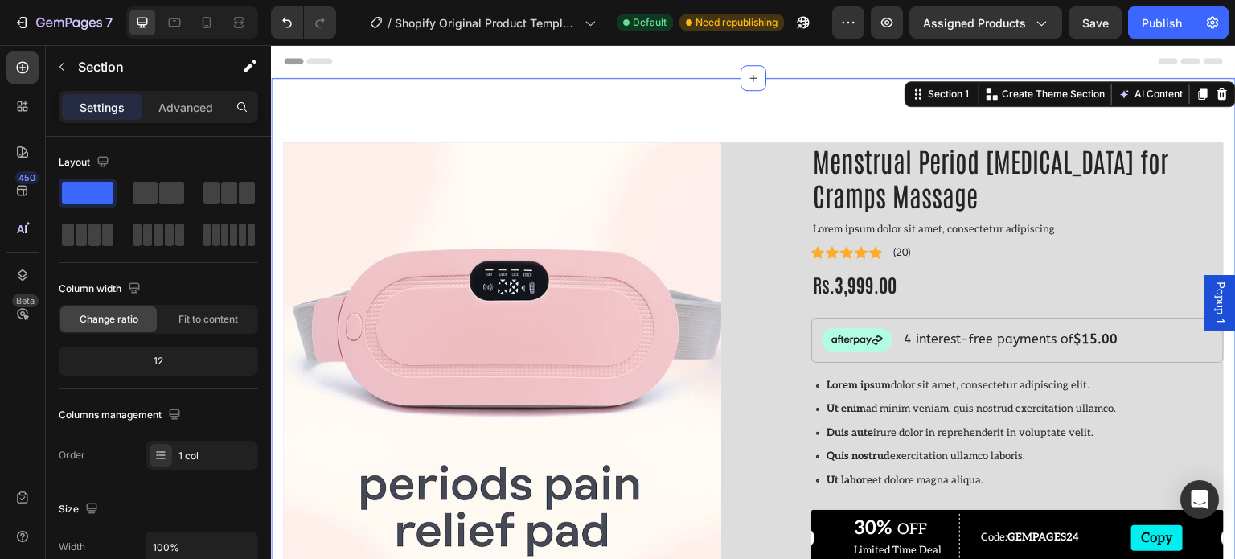
click at [564, 55] on div at bounding box center [753, 61] width 939 height 32
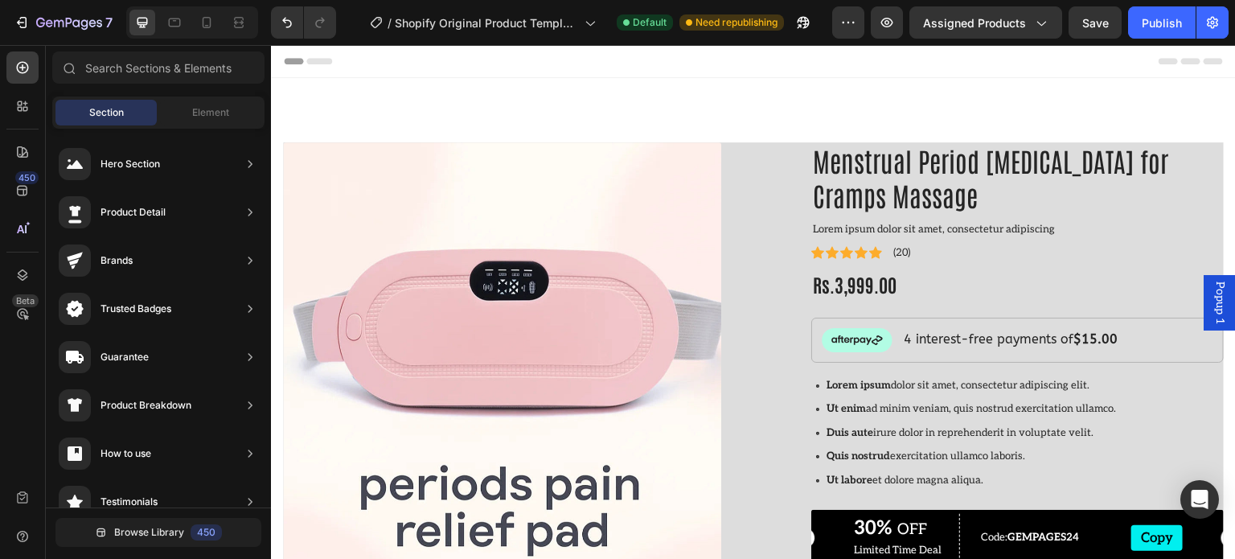
click at [329, 60] on icon at bounding box center [319, 61] width 26 height 6
click at [223, 105] on span "Element" at bounding box center [210, 112] width 37 height 14
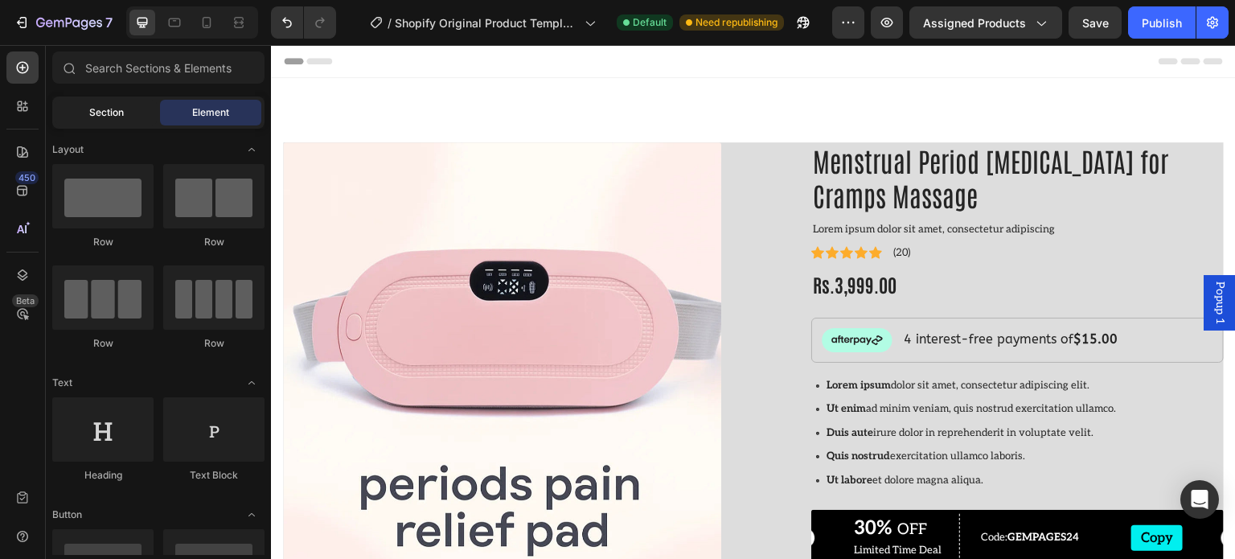
click at [133, 106] on div "Section" at bounding box center [105, 113] width 101 height 26
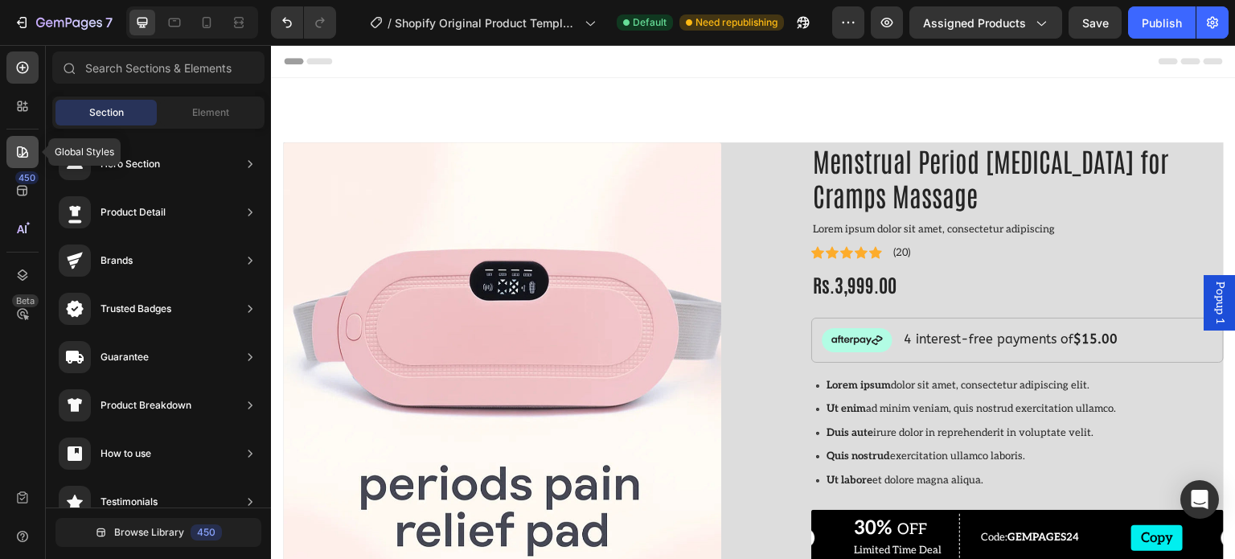
click at [29, 152] on icon at bounding box center [22, 152] width 16 height 16
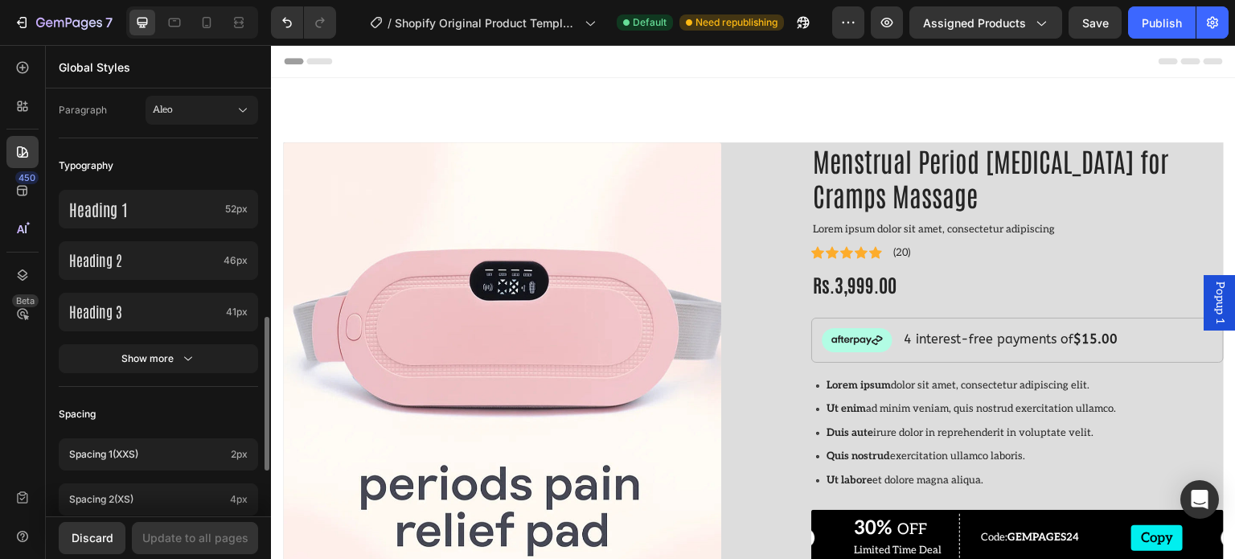
scroll to position [402, 0]
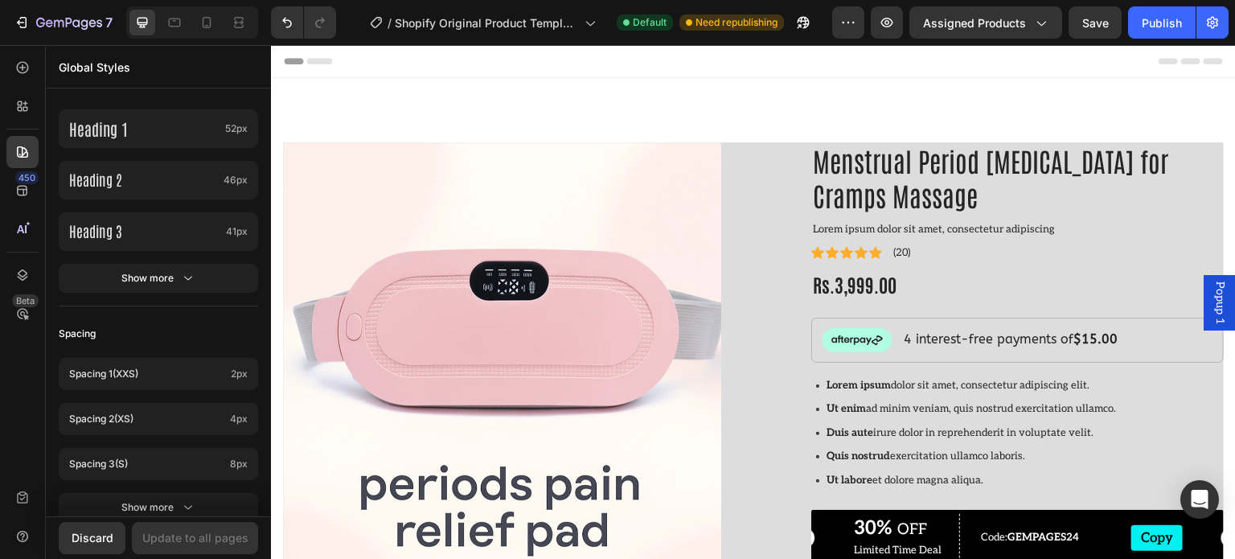
click at [346, 69] on div at bounding box center [753, 61] width 939 height 32
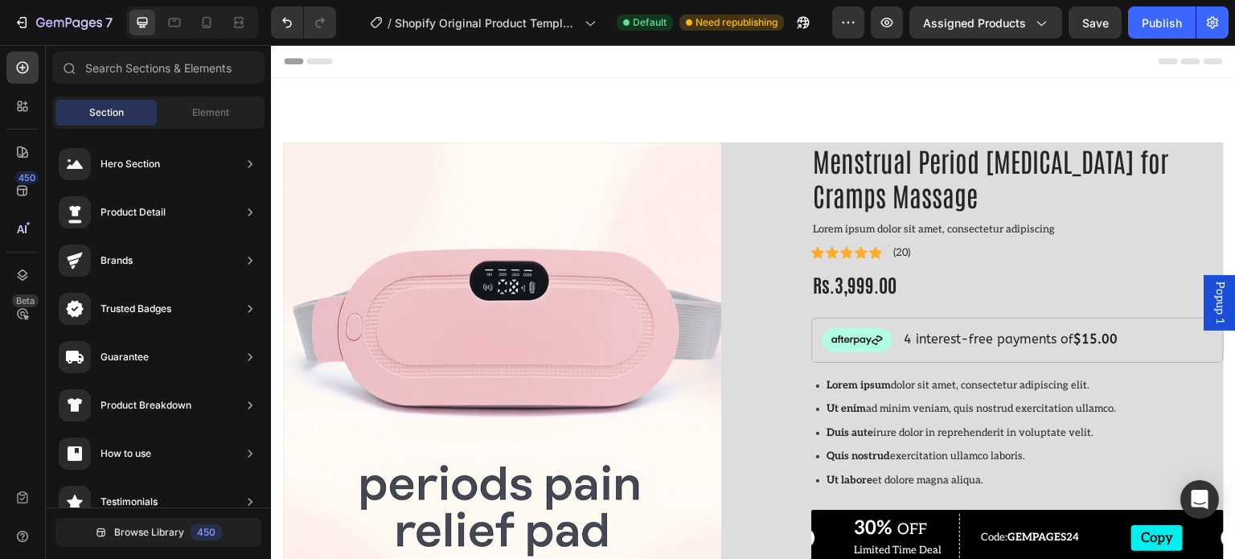
click at [314, 60] on icon at bounding box center [319, 61] width 26 height 6
click at [198, 109] on span "Element" at bounding box center [210, 112] width 37 height 14
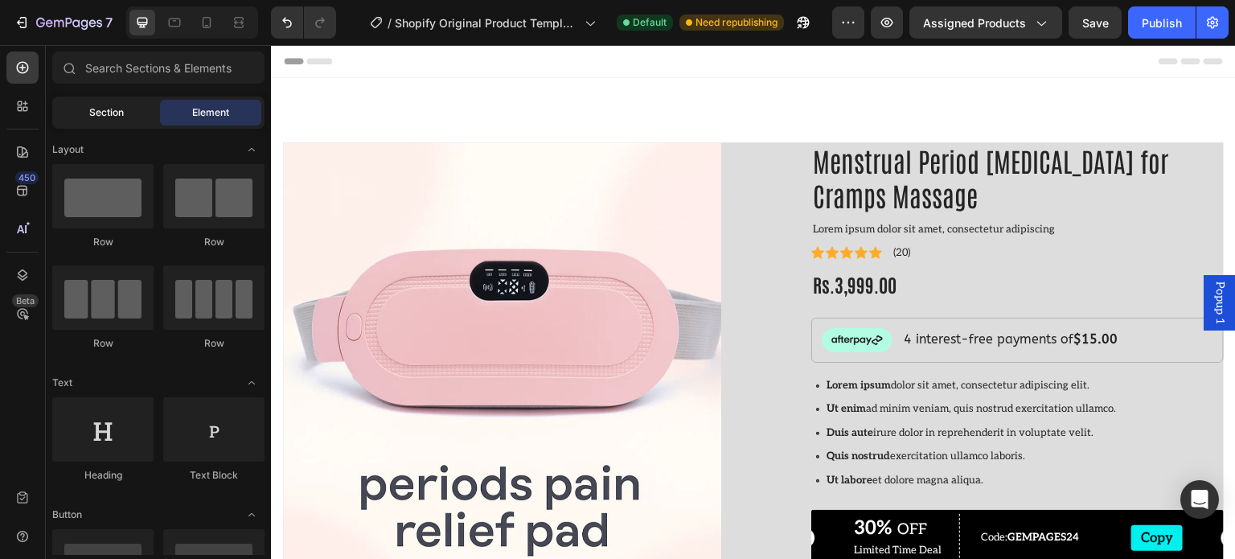
click at [95, 109] on span "Section" at bounding box center [106, 112] width 35 height 14
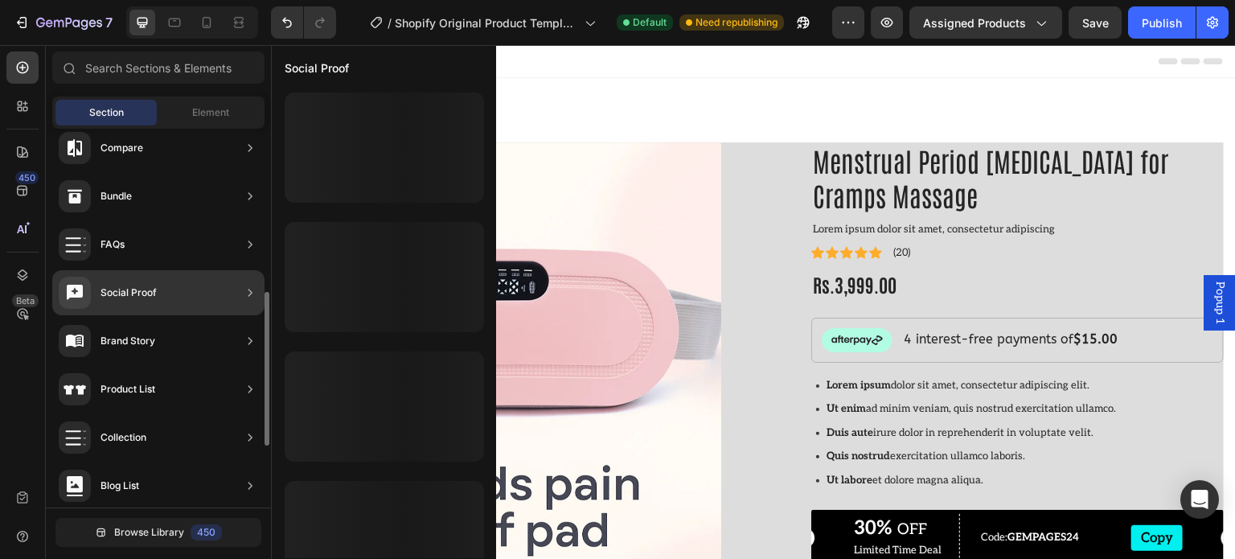
scroll to position [553, 0]
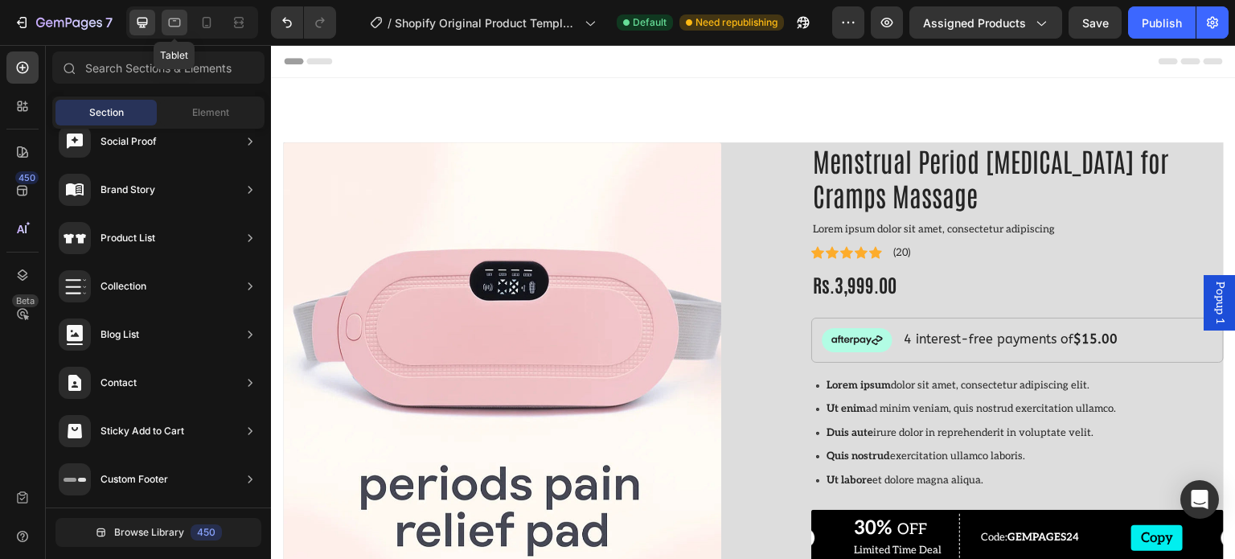
click at [178, 31] on div at bounding box center [175, 23] width 26 height 26
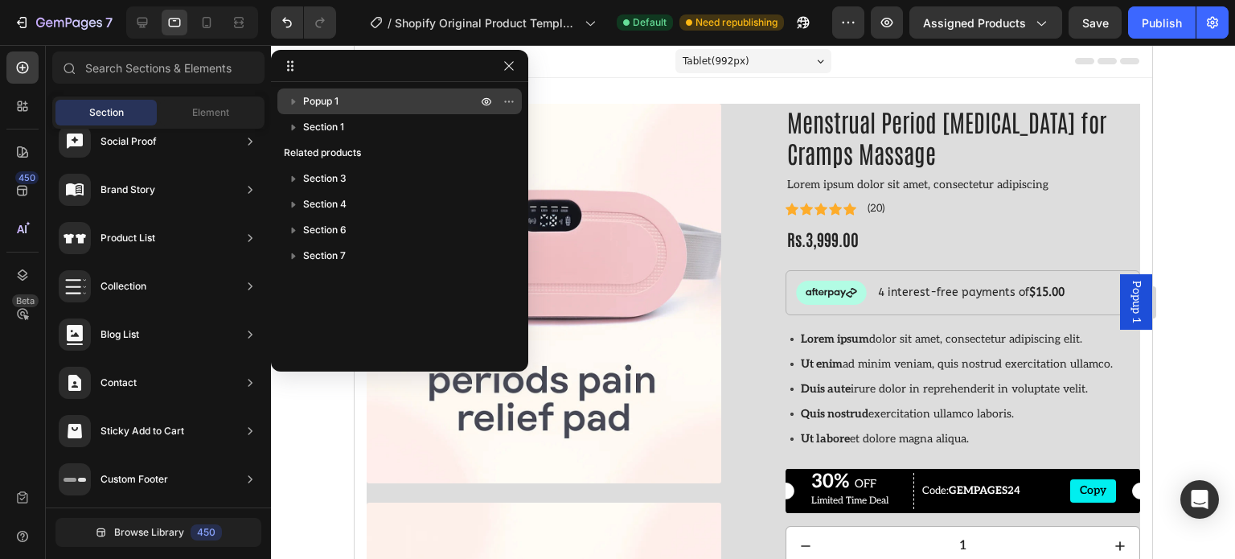
click at [324, 102] on span "Popup 1" at bounding box center [320, 101] width 35 height 16
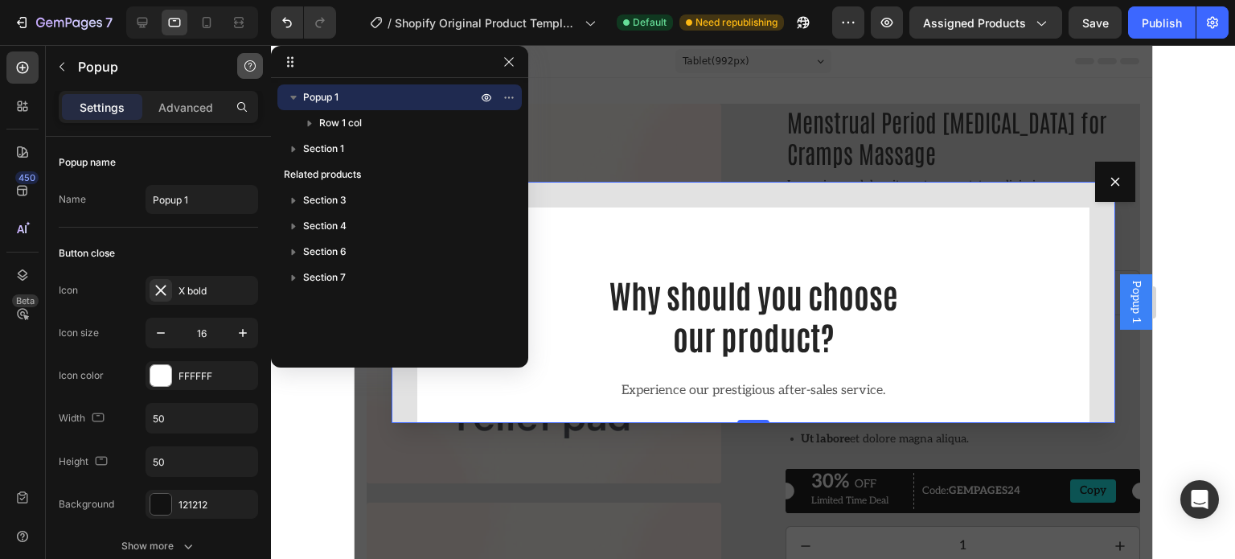
drag, startPoint x: 286, startPoint y: 69, endPoint x: 249, endPoint y: 56, distance: 39.9
click at [511, 64] on icon "button" at bounding box center [508, 61] width 9 height 9
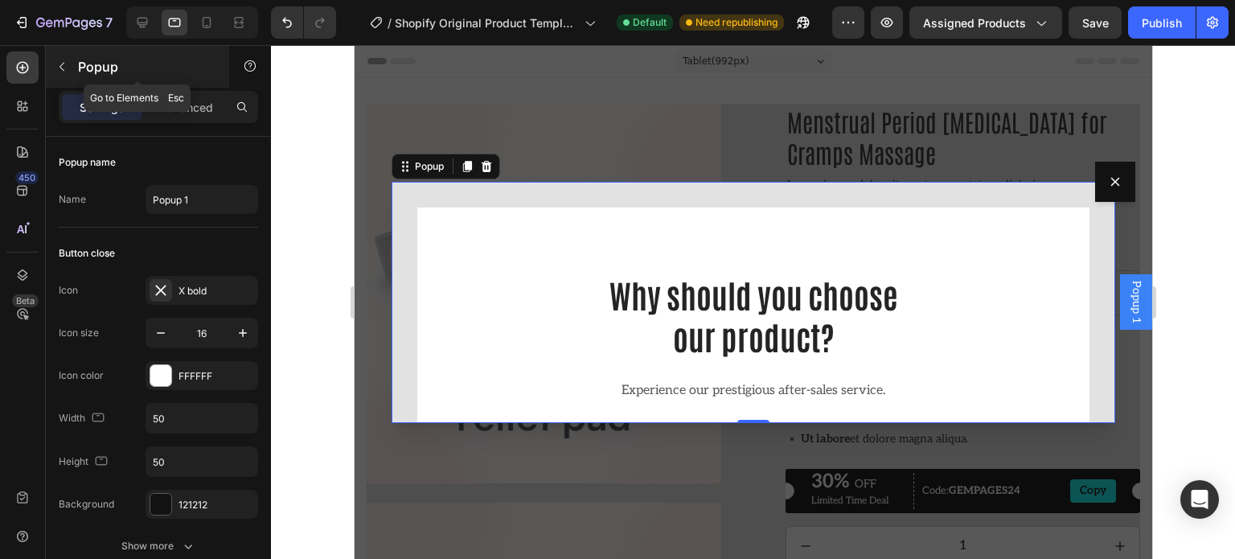
click at [72, 67] on button "button" at bounding box center [62, 67] width 26 height 26
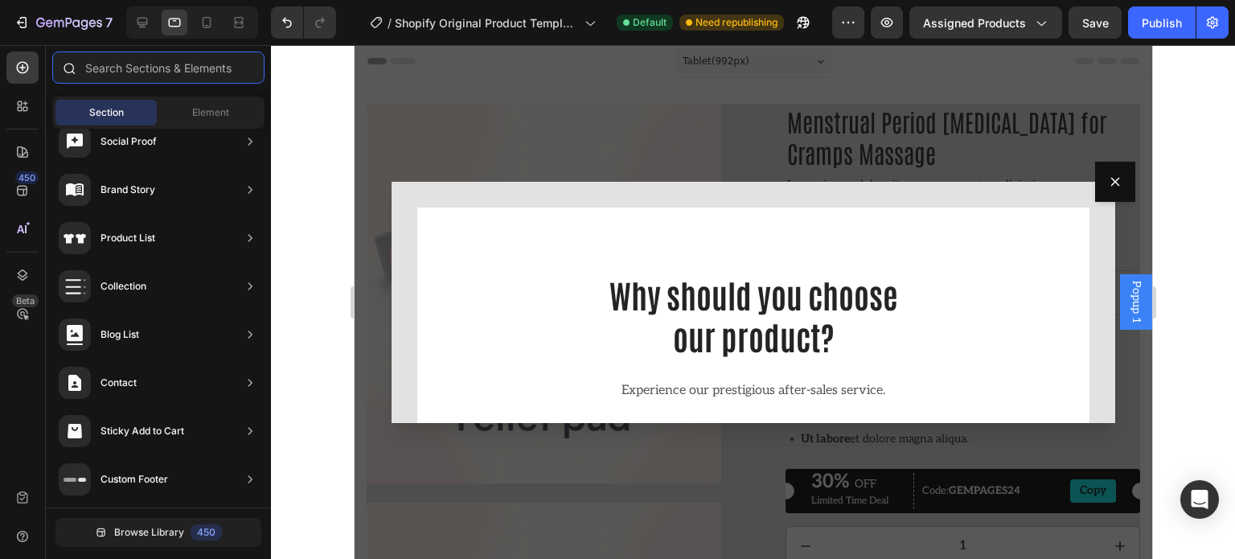
click at [122, 62] on input "text" at bounding box center [158, 67] width 212 height 32
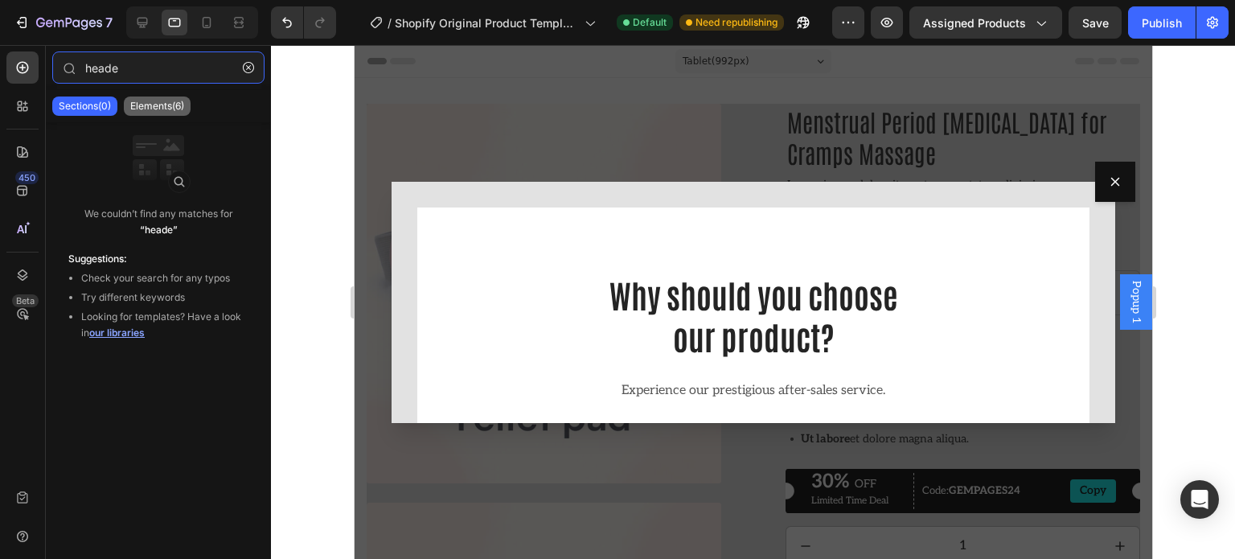
type input "heade"
click at [150, 109] on p "Elements(6)" at bounding box center [157, 106] width 54 height 13
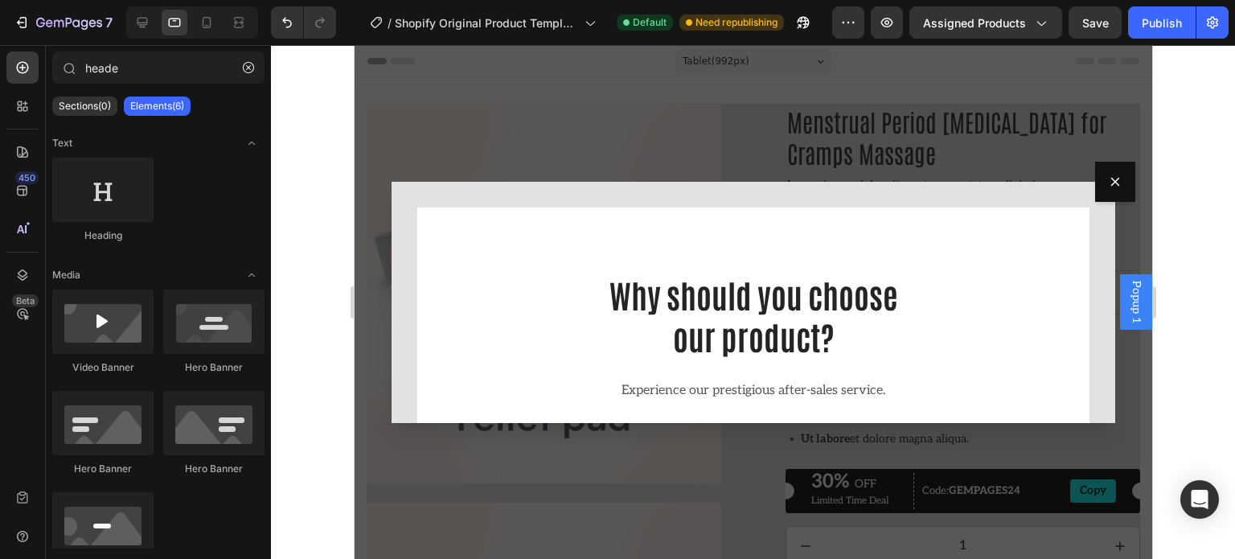
scroll to position [62, 0]
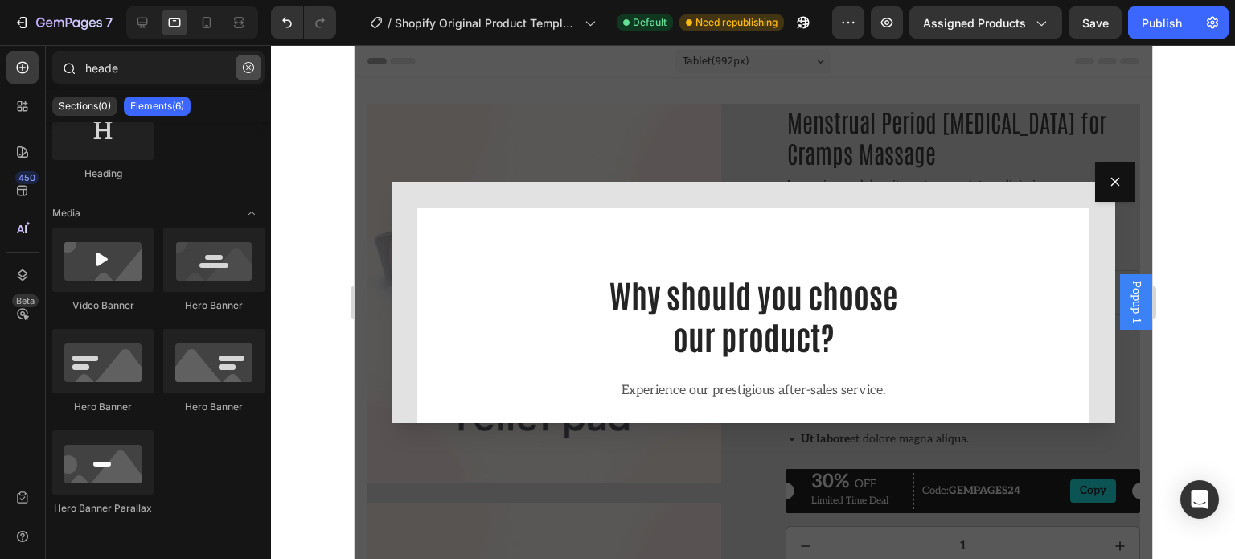
click at [247, 71] on icon "button" at bounding box center [248, 67] width 11 height 11
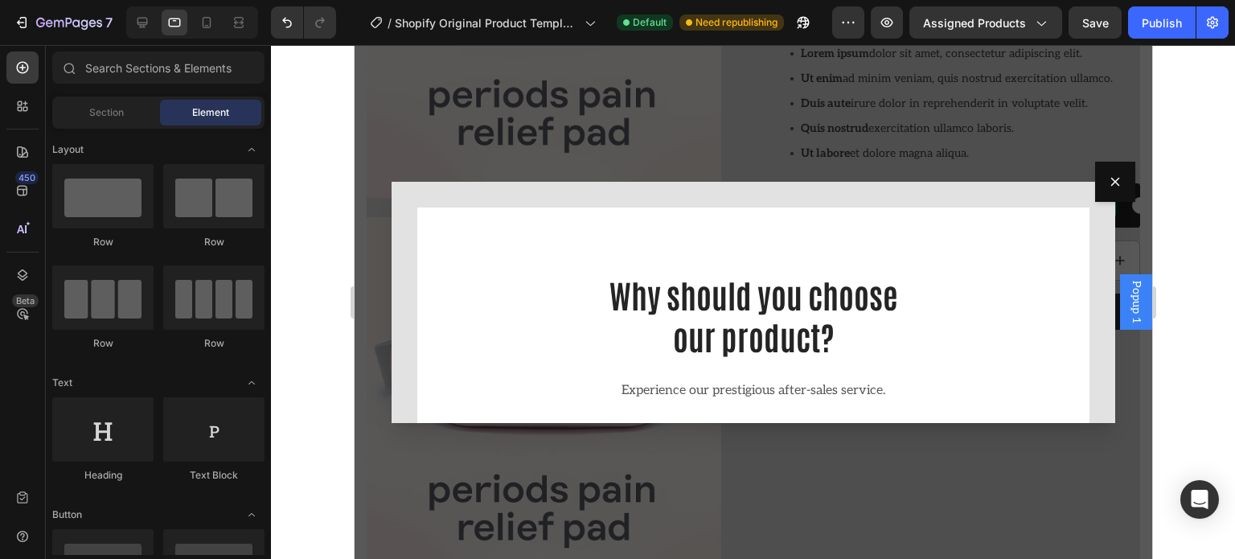
scroll to position [322, 0]
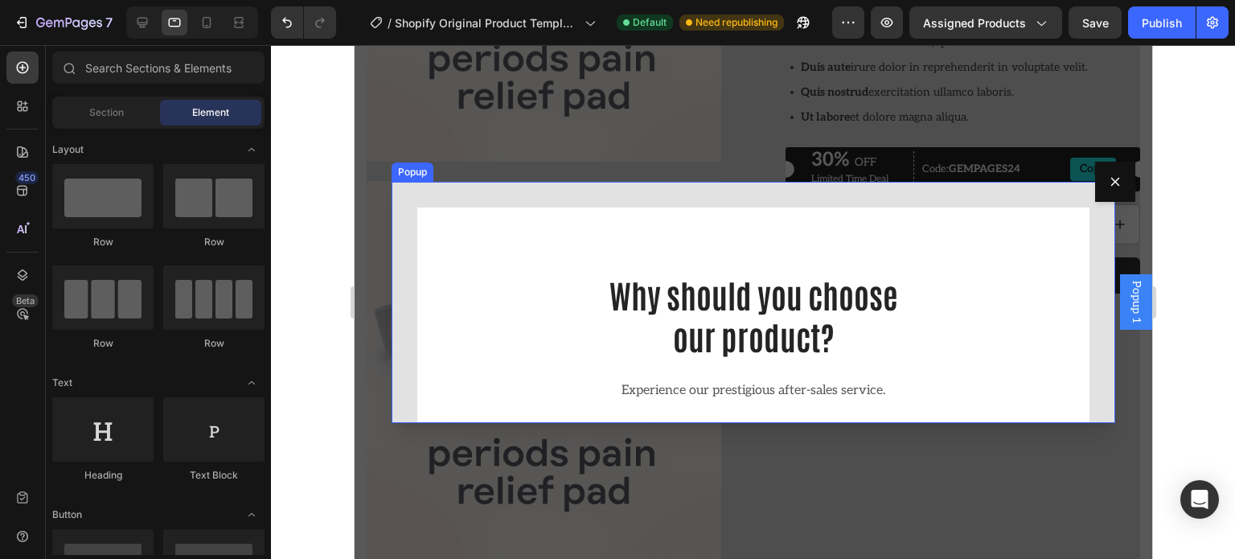
click at [1110, 175] on icon "Dialog content" at bounding box center [1114, 181] width 13 height 13
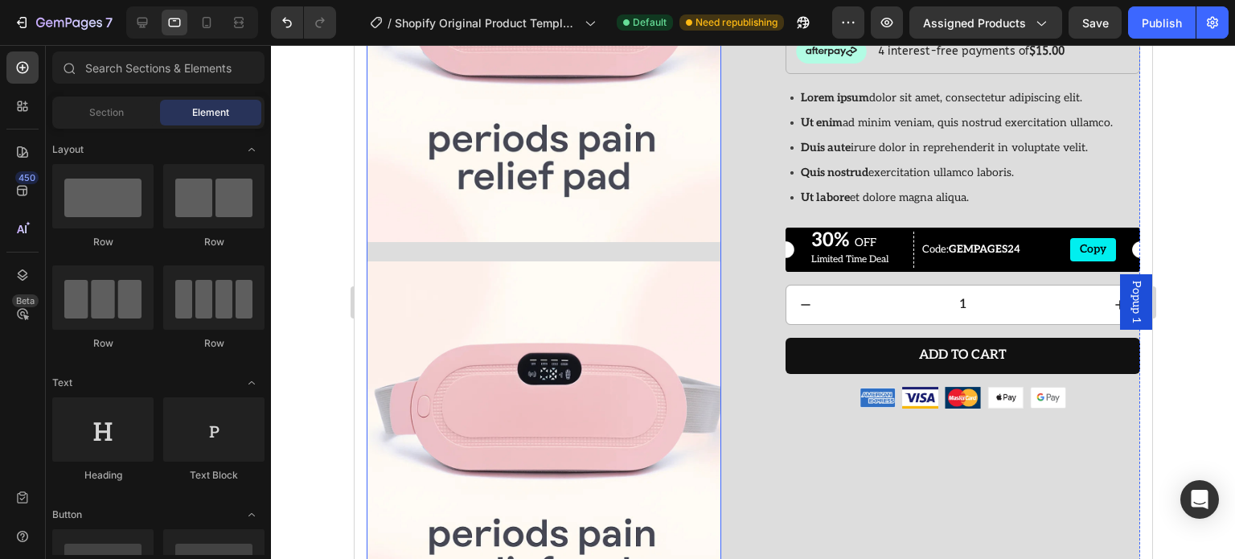
scroll to position [0, 0]
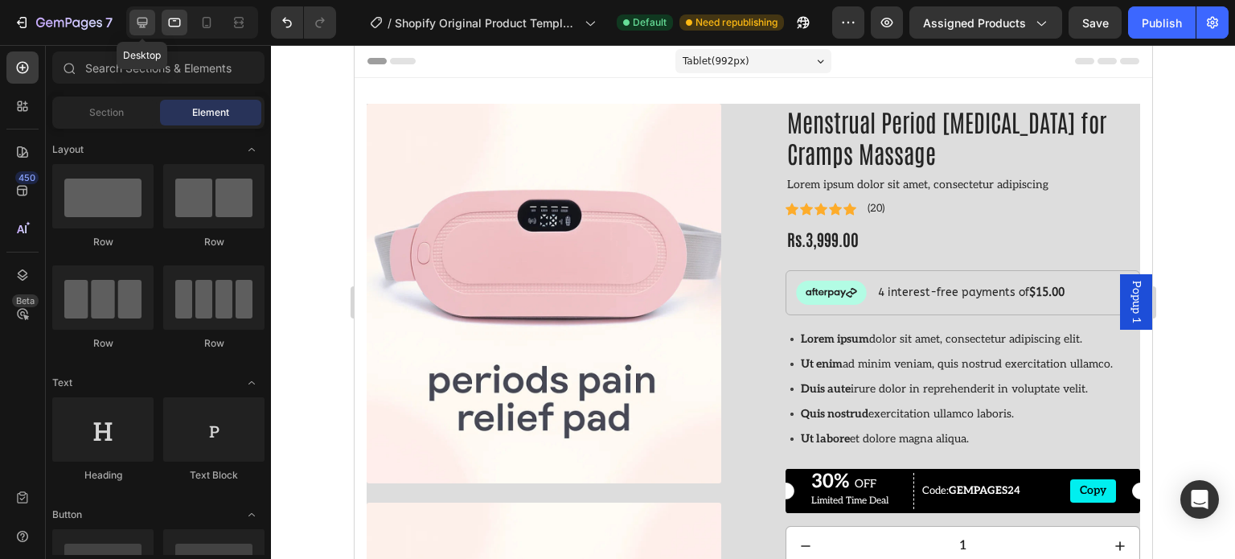
click at [151, 20] on div at bounding box center [142, 23] width 26 height 26
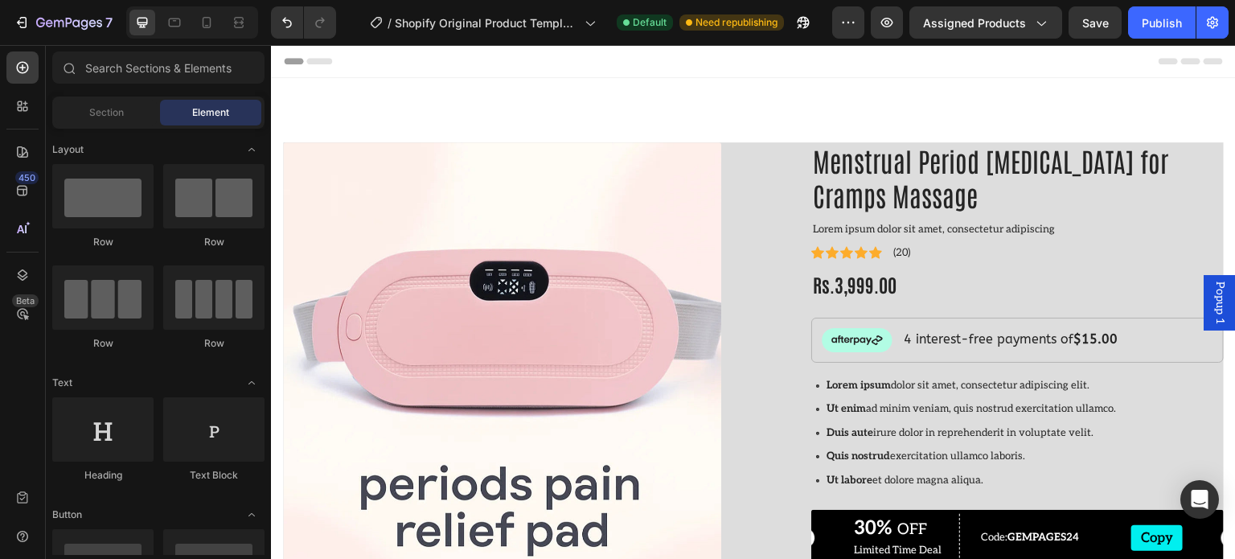
click at [319, 58] on icon at bounding box center [319, 61] width 26 height 6
click at [321, 58] on icon at bounding box center [319, 61] width 26 height 6
click at [315, 58] on div at bounding box center [753, 61] width 939 height 32
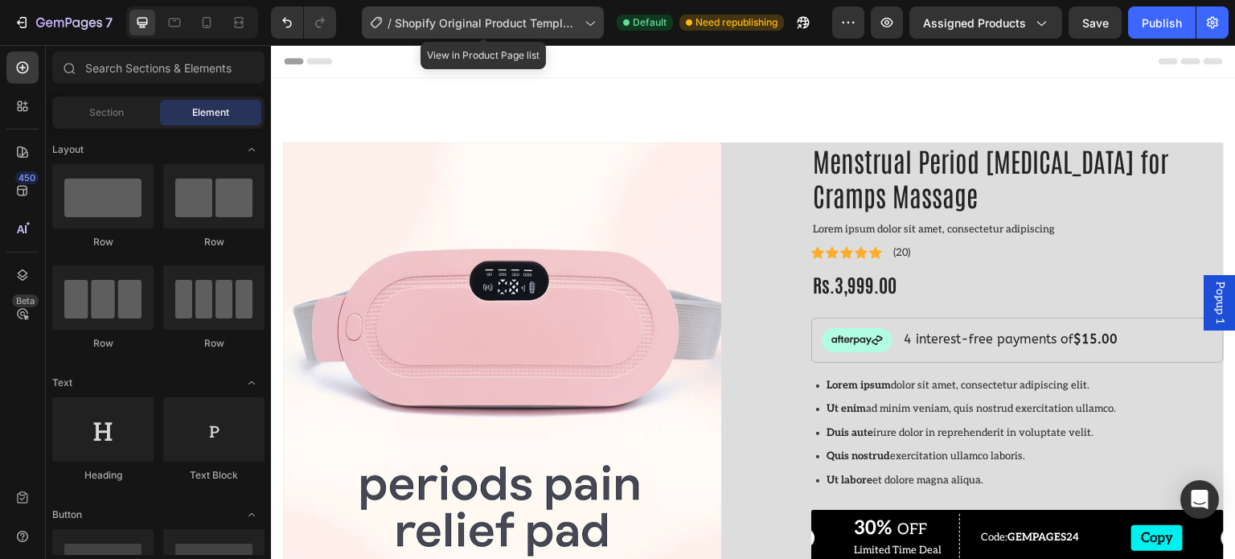
click at [417, 23] on span "Shopify Original Product Template" at bounding box center [486, 22] width 183 height 17
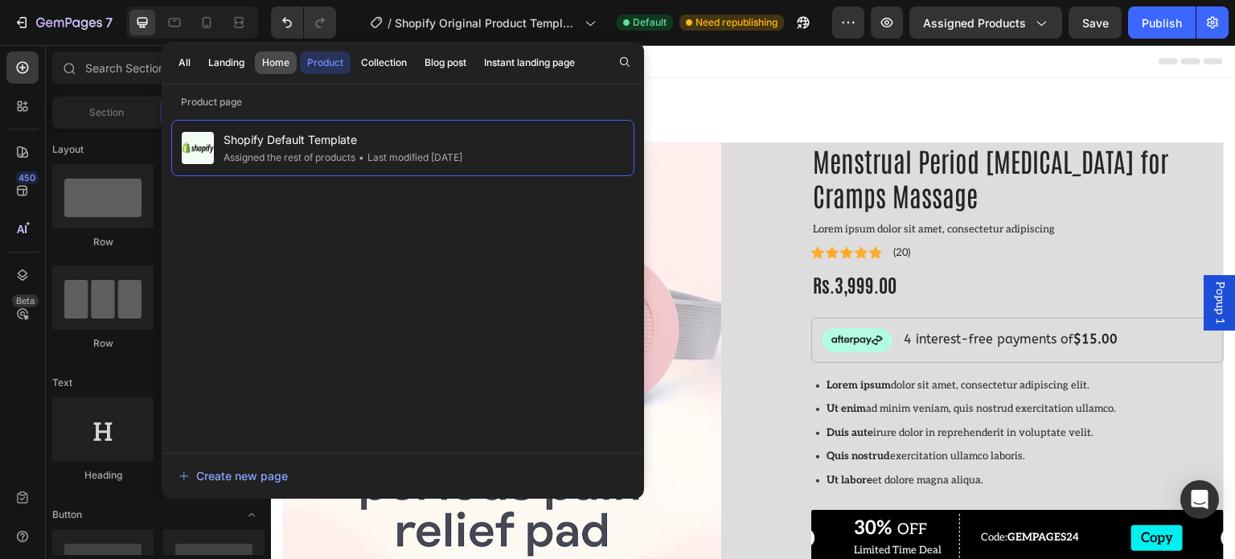
click at [285, 59] on div "Home" at bounding box center [275, 62] width 27 height 14
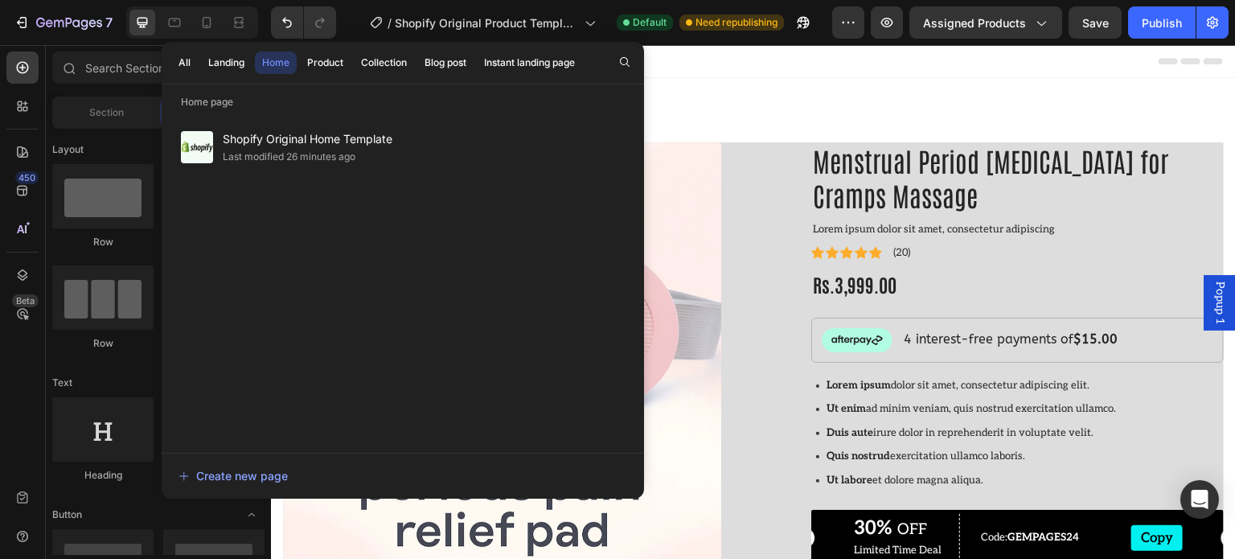
click at [0, 381] on div "450 Beta" at bounding box center [23, 302] width 46 height 514
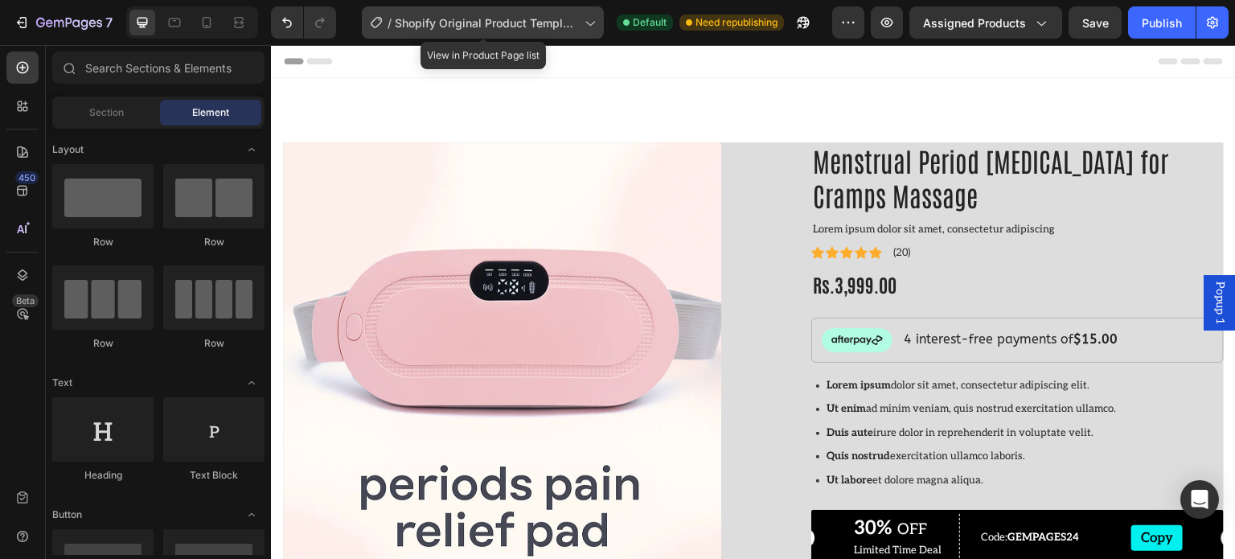
click at [520, 27] on span "Shopify Original Product Template" at bounding box center [486, 22] width 183 height 17
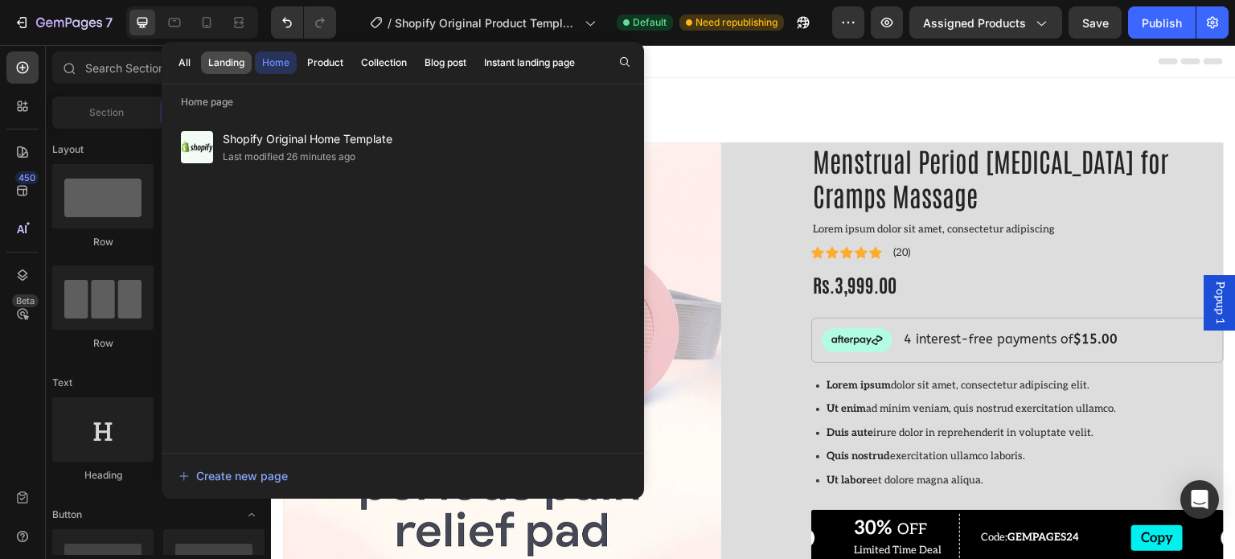
click at [241, 62] on div "Landing" at bounding box center [226, 62] width 36 height 14
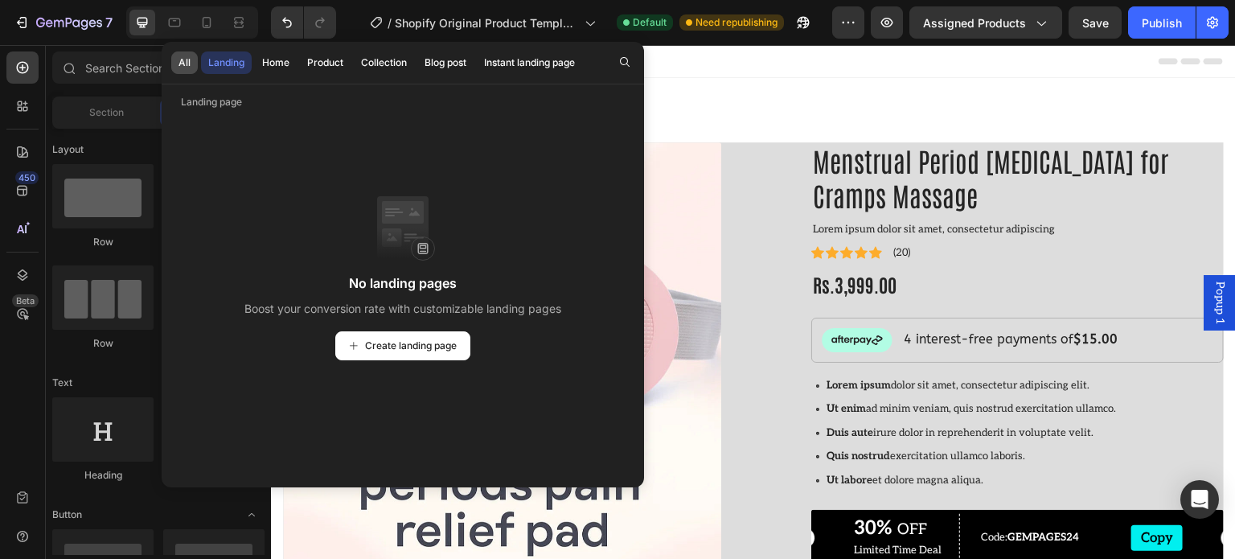
click at [187, 60] on div "All" at bounding box center [185, 62] width 12 height 14
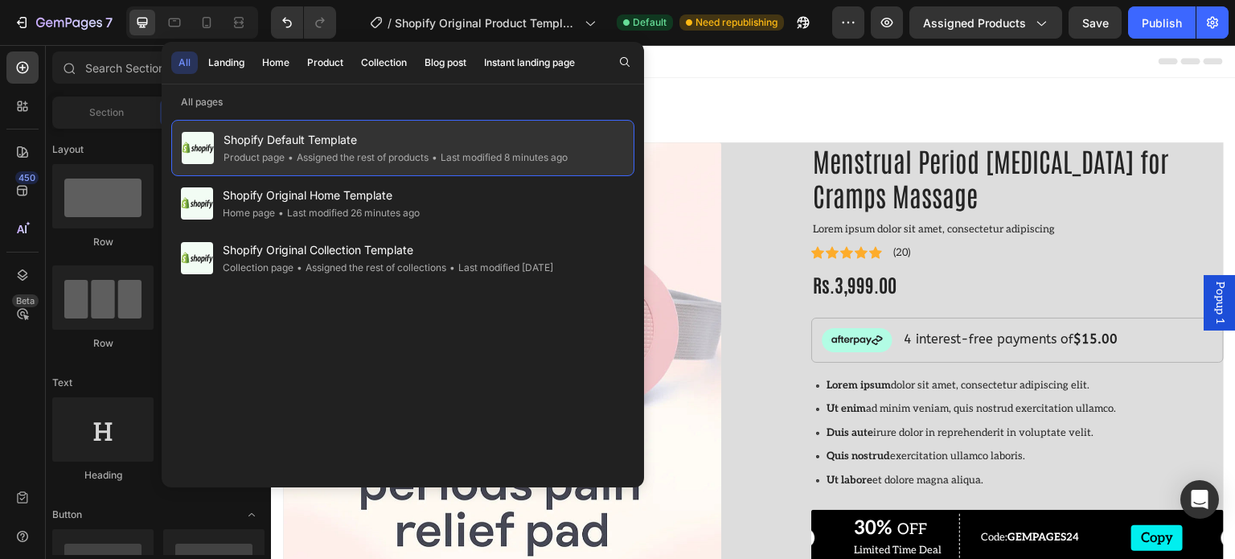
click at [270, 154] on div "Product page" at bounding box center [254, 158] width 61 height 16
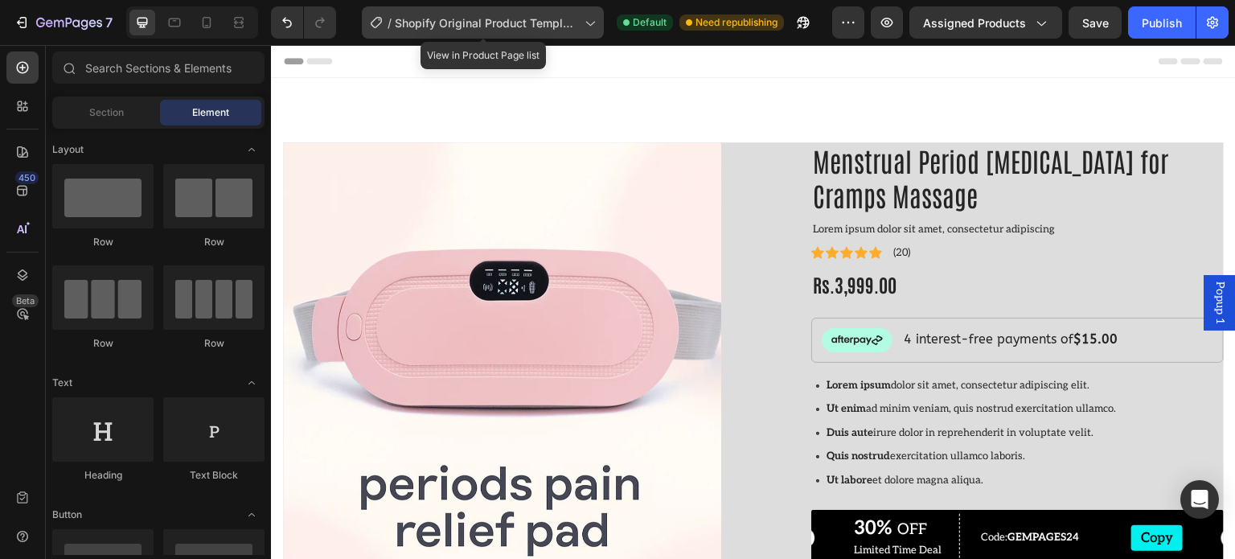
click at [444, 22] on span "Shopify Original Product Template" at bounding box center [486, 22] width 183 height 17
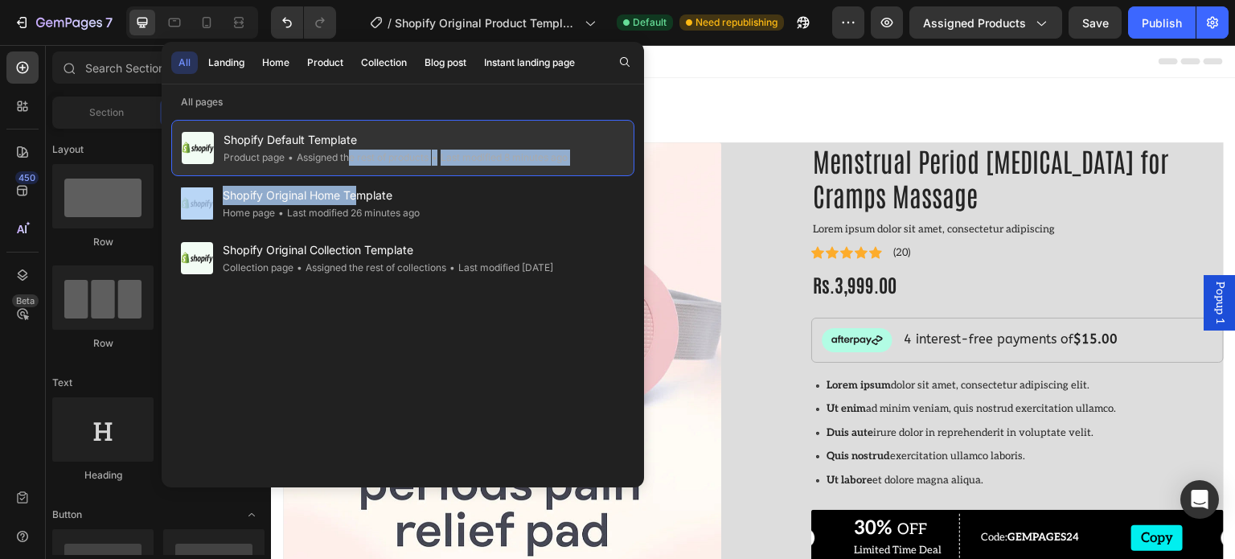
drag, startPoint x: 357, startPoint y: 195, endPoint x: 350, endPoint y: 160, distance: 36.1
click at [350, 160] on div "Shopify Default Template Product page • Assigned the rest of products • Last mo…" at bounding box center [402, 300] width 463 height 360
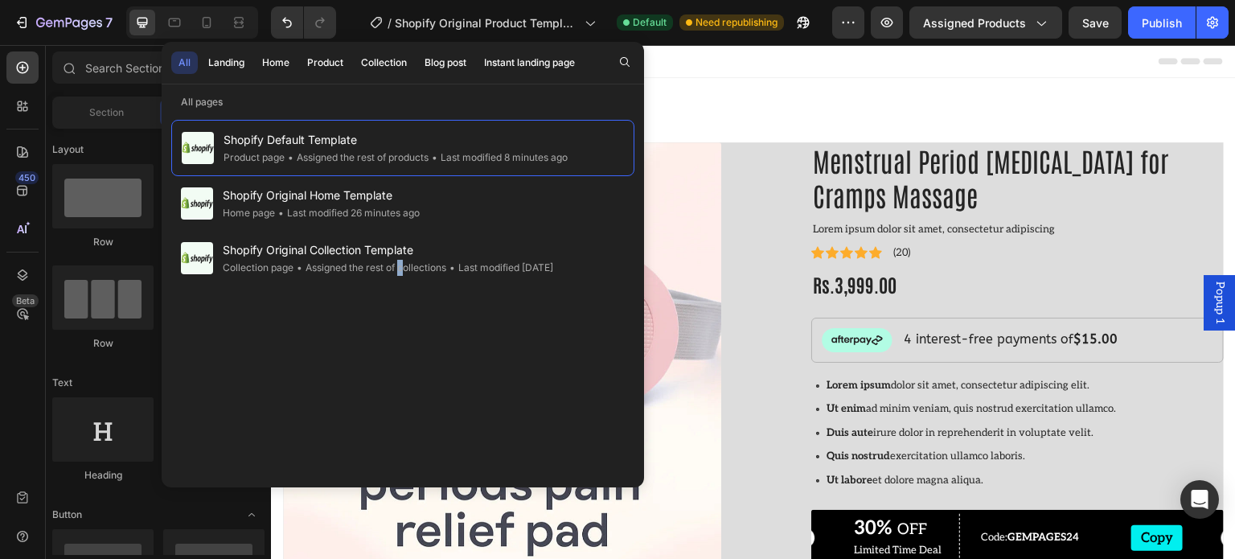
click at [403, 365] on div "Shopify Default Template Product page • Assigned the rest of products • Last mo…" at bounding box center [402, 300] width 463 height 360
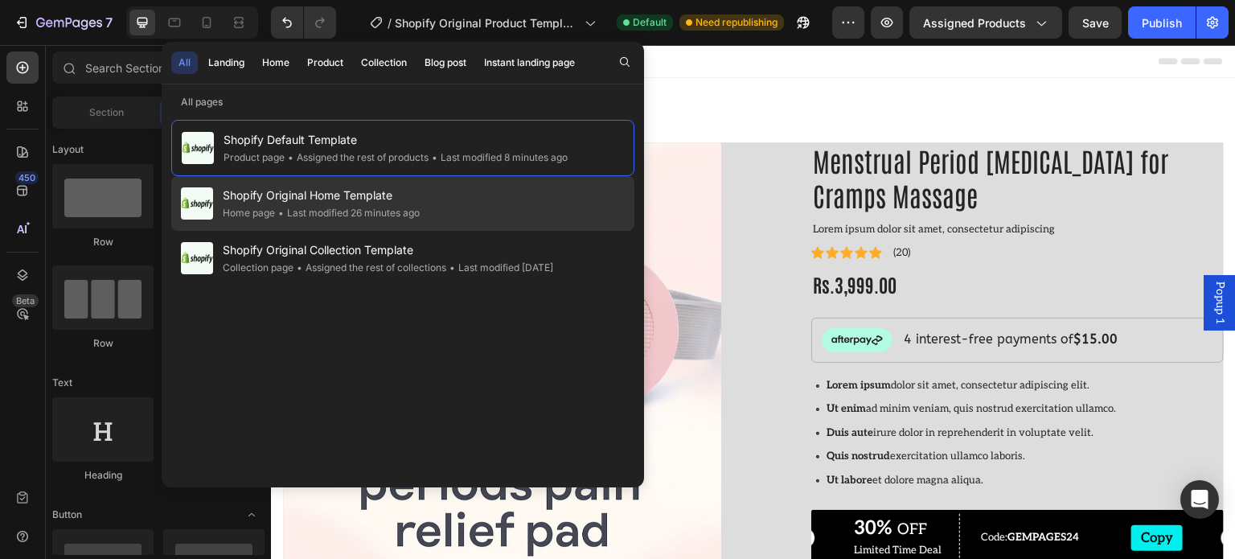
click at [358, 208] on div "• Last modified 26 minutes ago" at bounding box center [347, 213] width 145 height 16
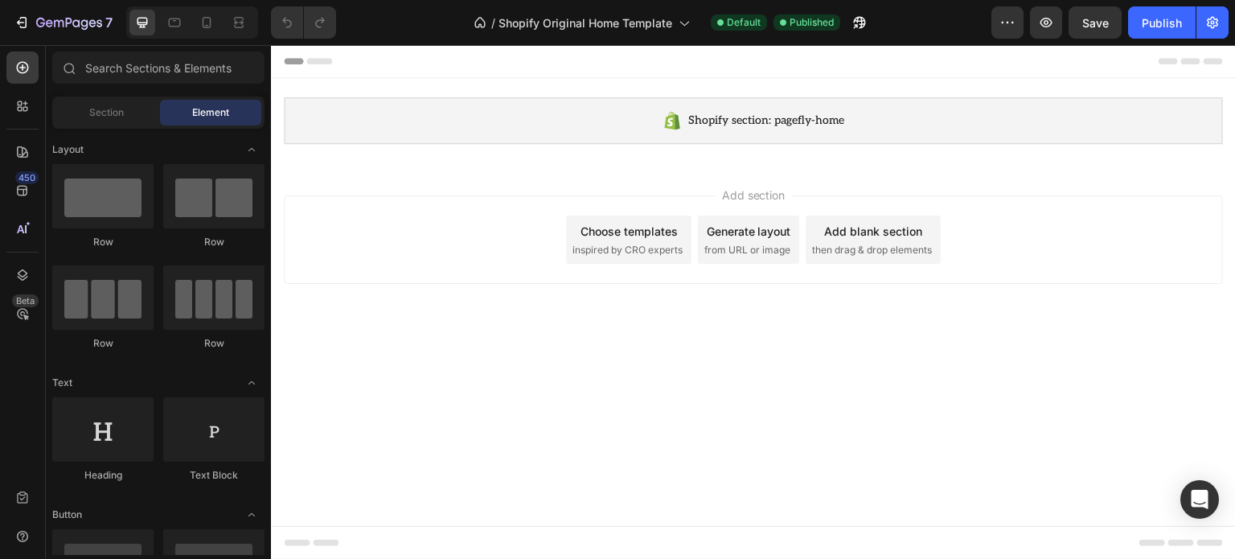
click at [863, 243] on span "then drag & drop elements" at bounding box center [872, 250] width 120 height 14
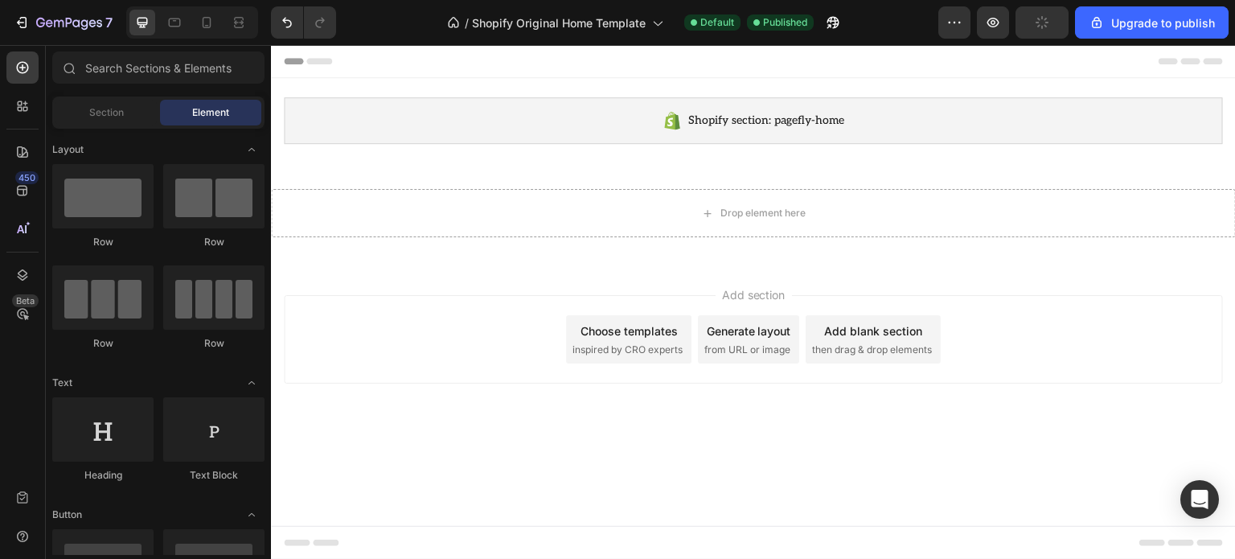
click at [320, 60] on icon at bounding box center [319, 61] width 26 height 6
click at [295, 63] on icon at bounding box center [293, 61] width 19 height 6
click at [321, 57] on div at bounding box center [753, 61] width 939 height 32
click at [302, 60] on icon at bounding box center [293, 61] width 19 height 6
click at [324, 57] on div at bounding box center [753, 61] width 939 height 32
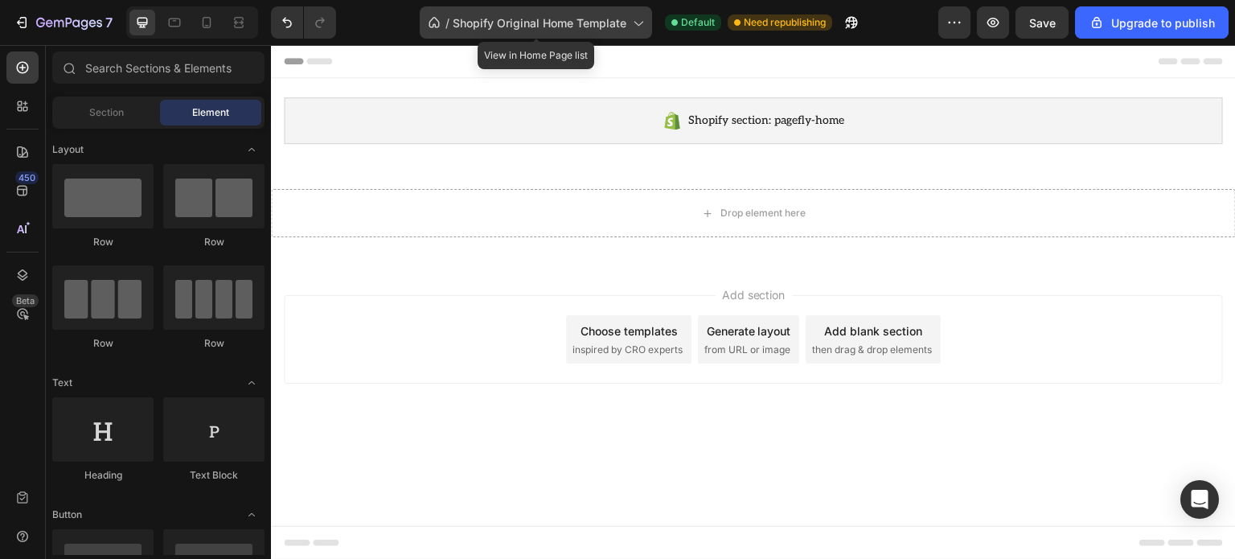
click at [526, 32] on div "/ Shopify Original Home Template" at bounding box center [536, 22] width 232 height 32
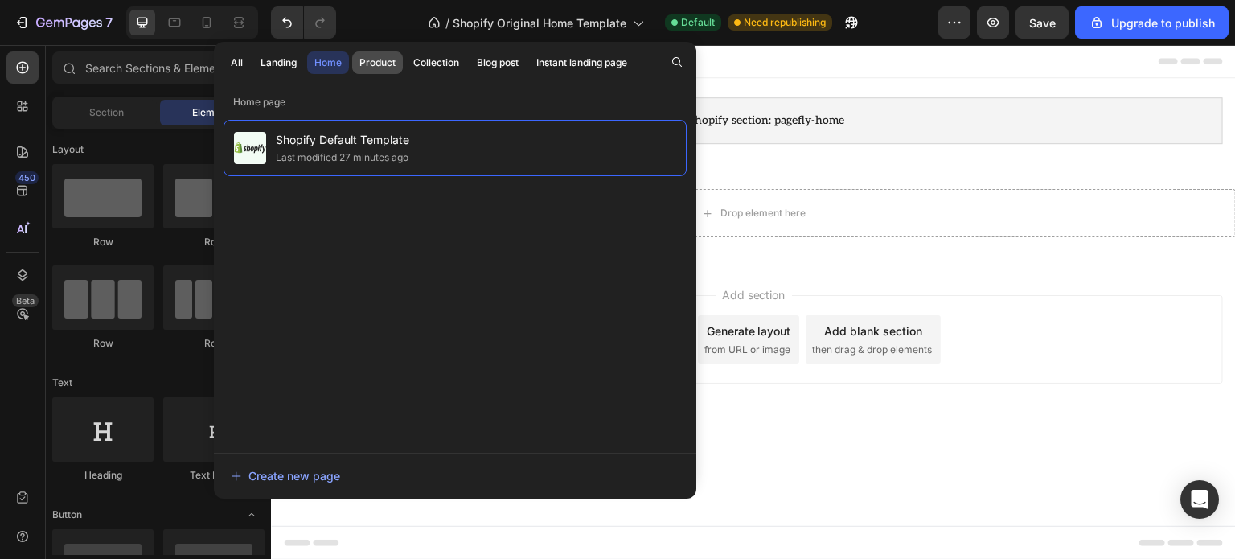
click at [388, 63] on div "Product" at bounding box center [378, 62] width 36 height 14
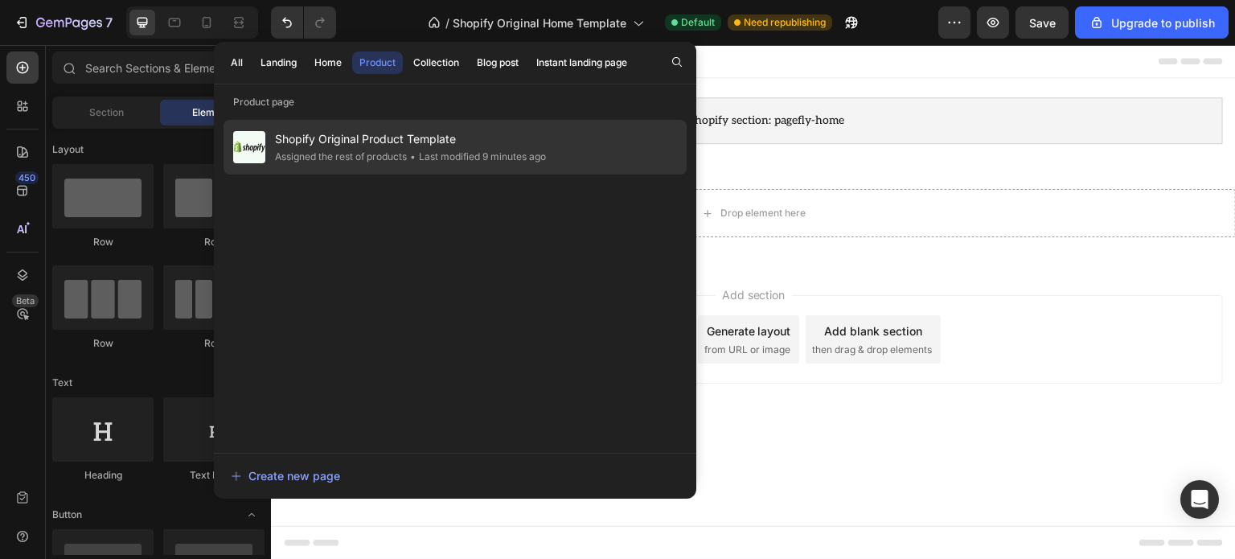
click at [493, 152] on div "• Last modified 9 minutes ago" at bounding box center [476, 157] width 139 height 16
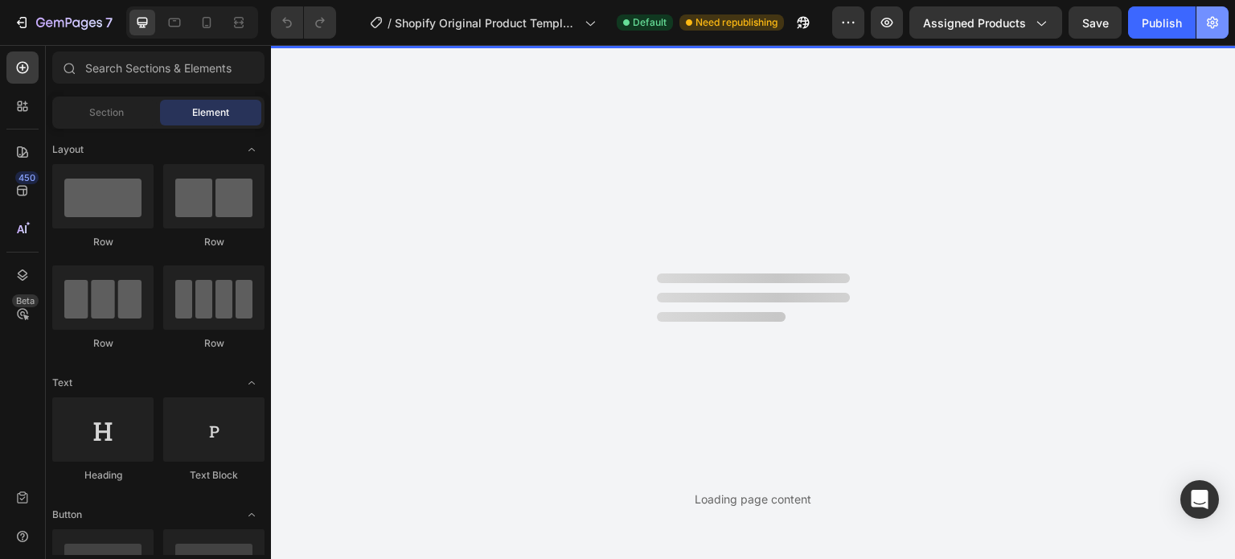
click at [1215, 21] on icon "button" at bounding box center [1213, 22] width 16 height 16
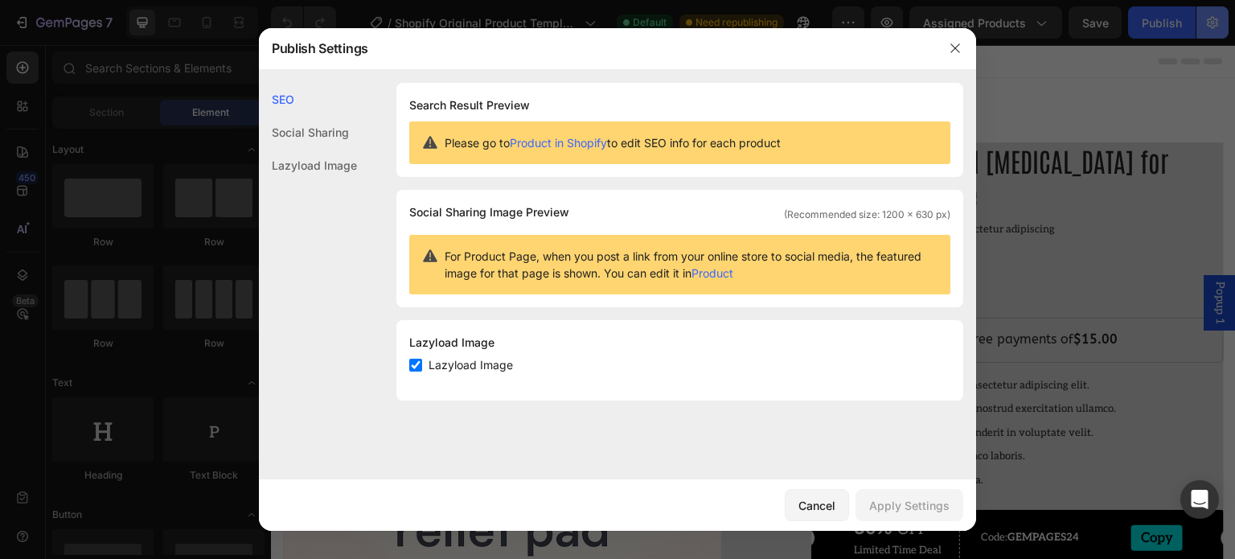
click at [1215, 21] on div at bounding box center [617, 279] width 1235 height 559
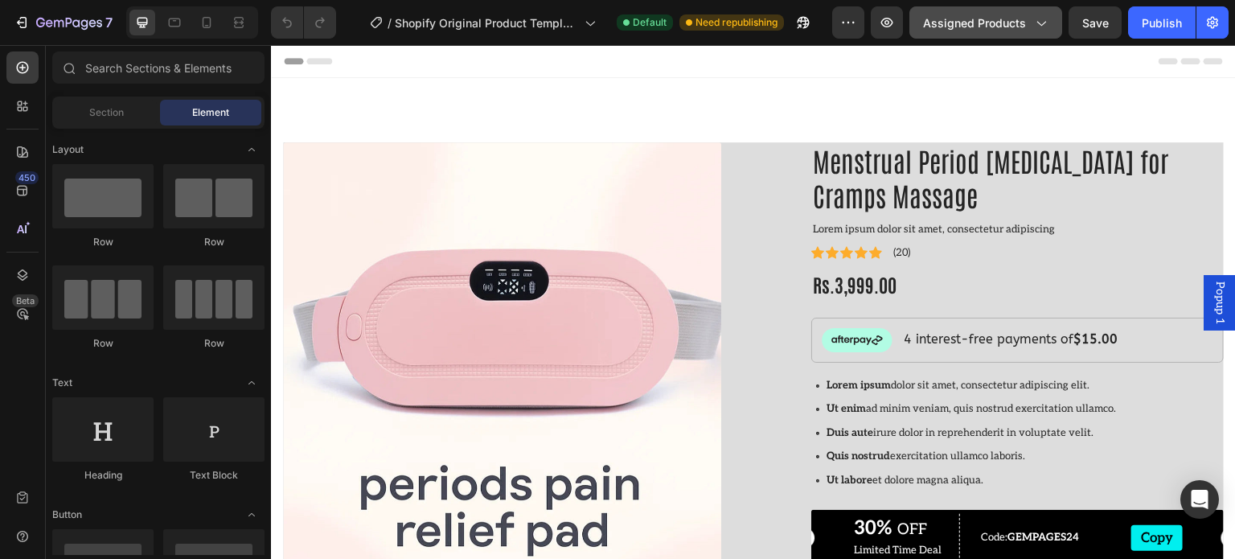
click at [1057, 25] on button "Assigned Products" at bounding box center [986, 22] width 153 height 32
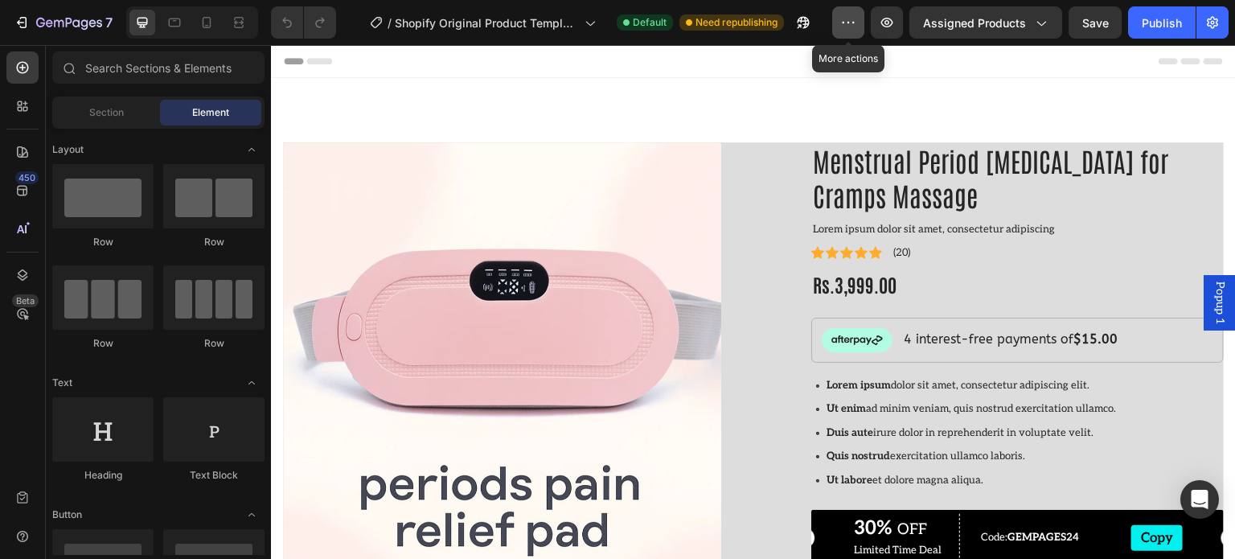
click at [853, 20] on icon "button" at bounding box center [848, 22] width 16 height 16
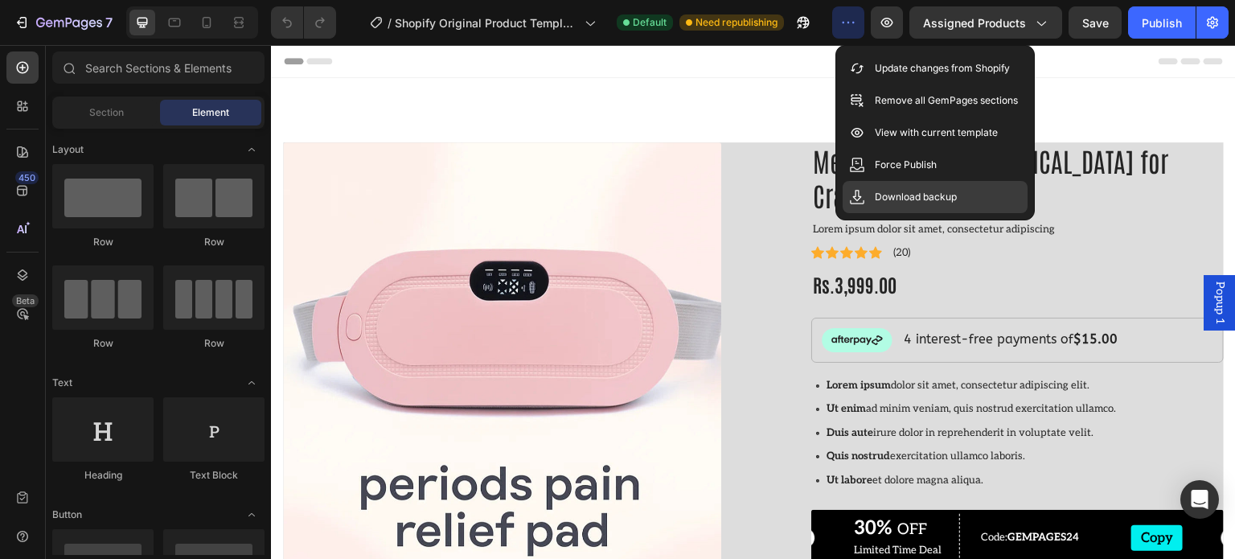
click at [895, 197] on p "Download backup" at bounding box center [916, 197] width 82 height 16
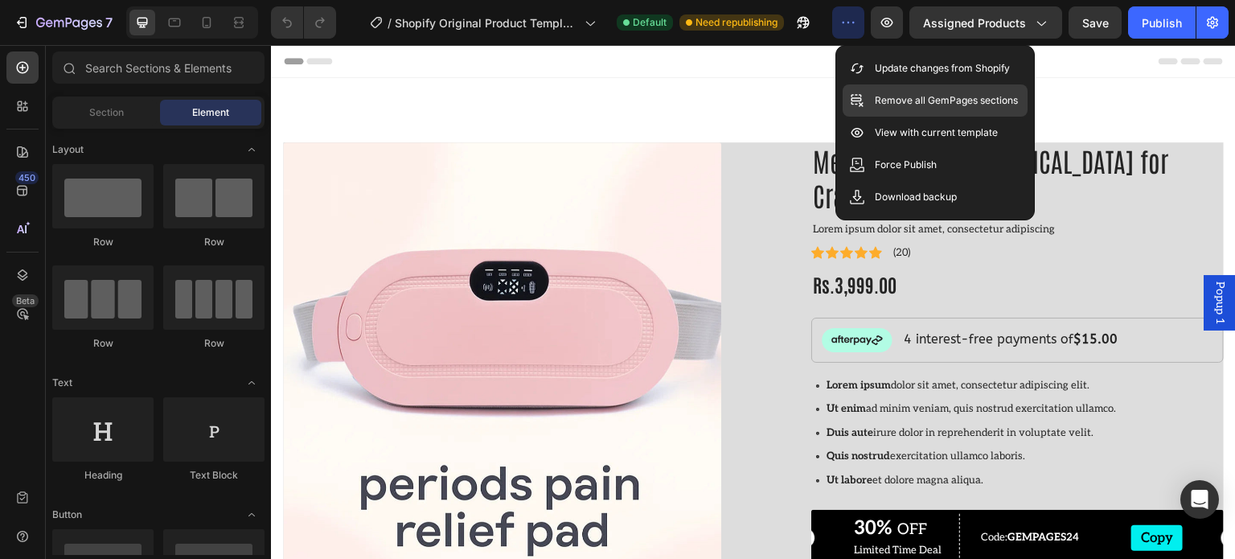
click at [902, 109] on div "Remove all GemPages sections" at bounding box center [935, 100] width 185 height 32
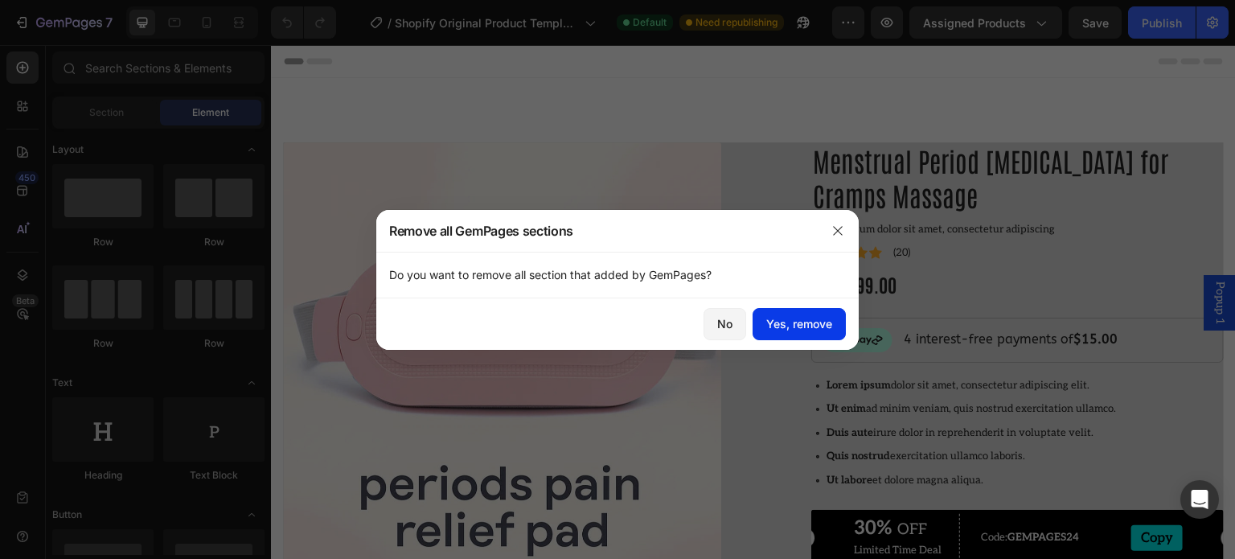
click at [819, 325] on div "Yes, remove" at bounding box center [799, 323] width 66 height 17
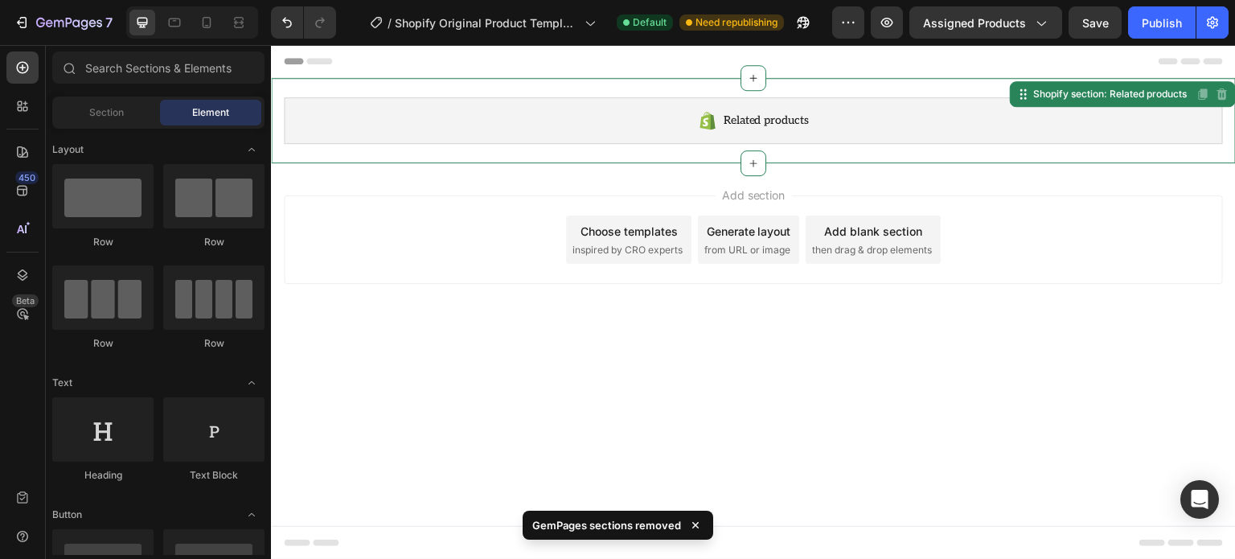
click at [715, 125] on icon at bounding box center [707, 120] width 19 height 19
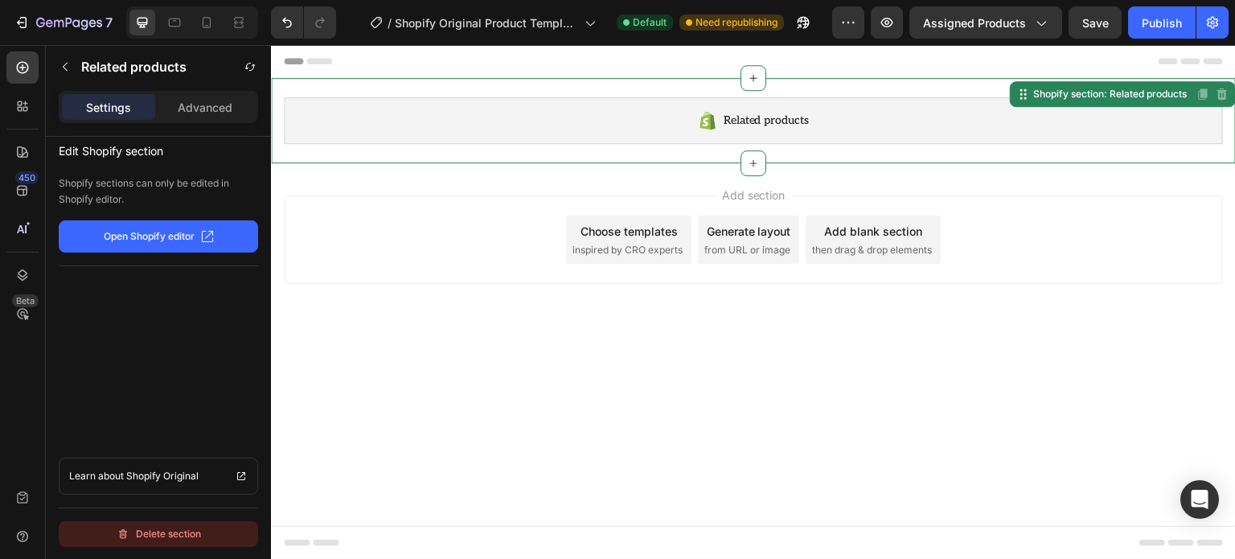
click at [161, 531] on div "Delete section" at bounding box center [159, 533] width 84 height 19
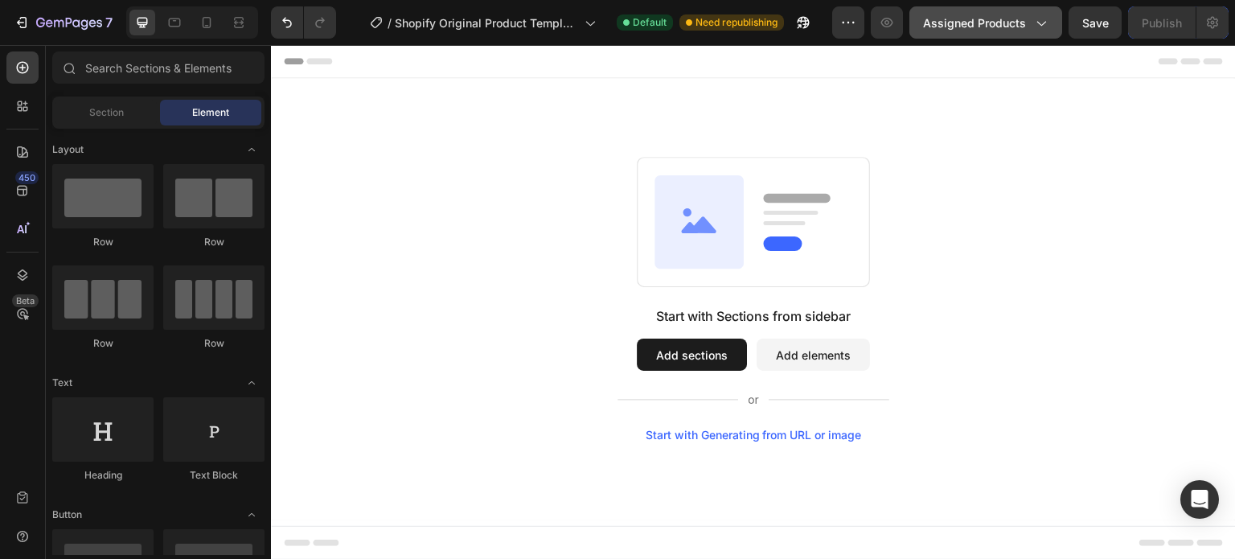
click at [994, 14] on span "Assigned Products" at bounding box center [974, 22] width 103 height 17
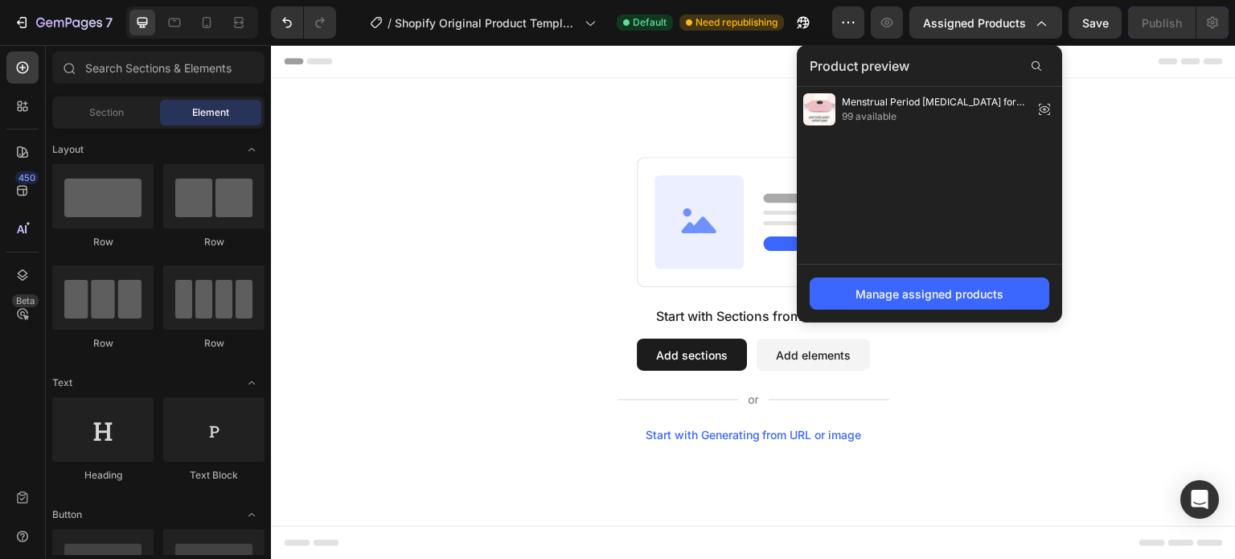
click at [738, 479] on div "Start with Sections from sidebar Add sections Add elements Start with Generatin…" at bounding box center [753, 299] width 965 height 442
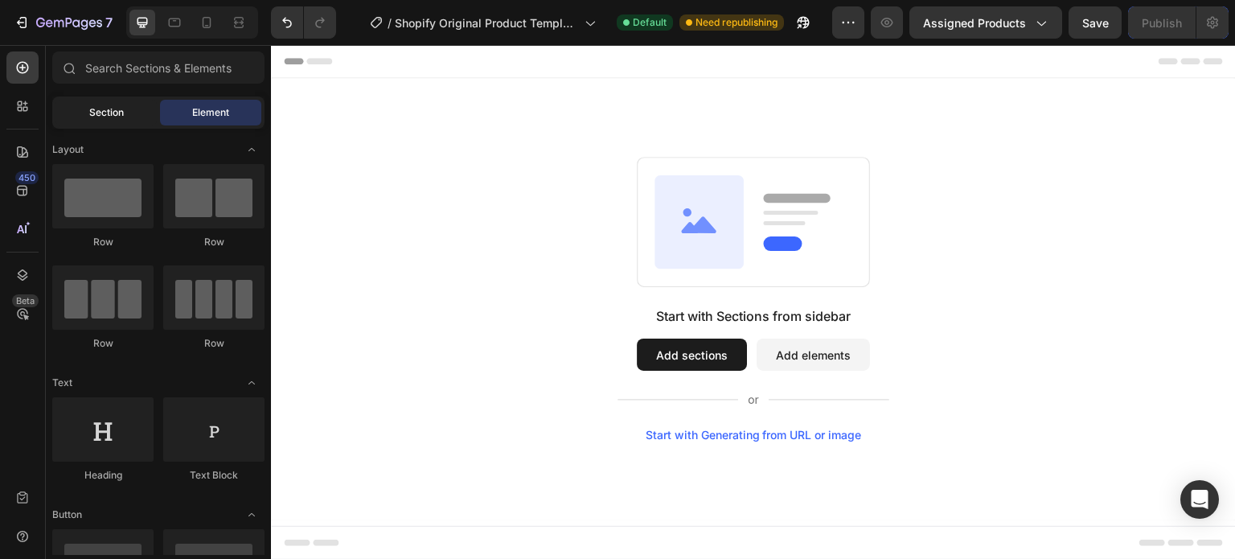
click at [113, 108] on span "Section" at bounding box center [106, 112] width 35 height 14
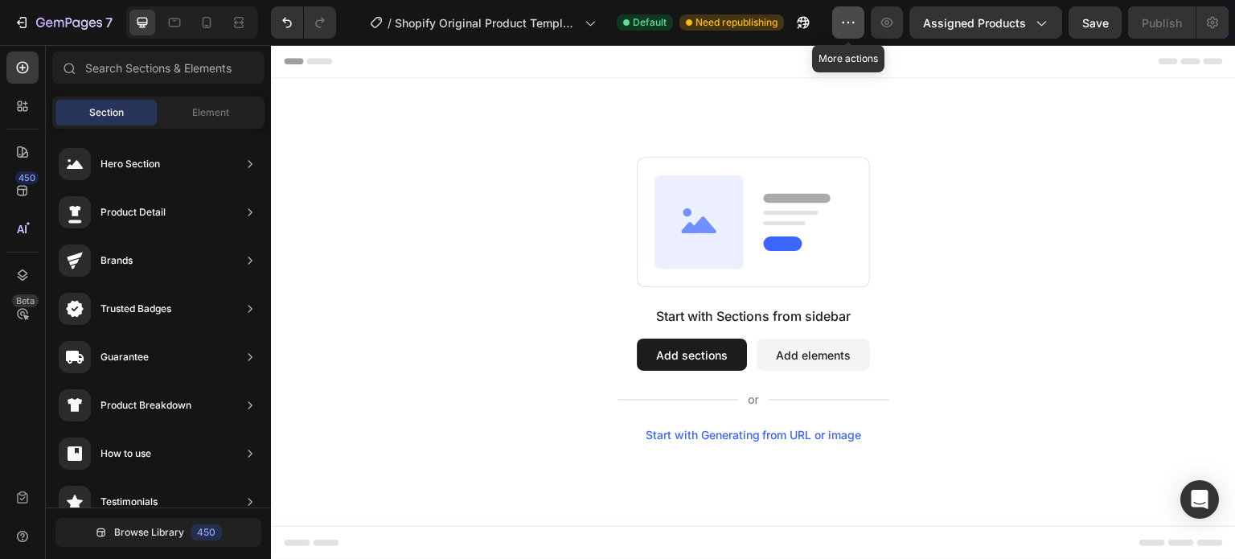
click at [840, 25] on button "button" at bounding box center [848, 22] width 32 height 32
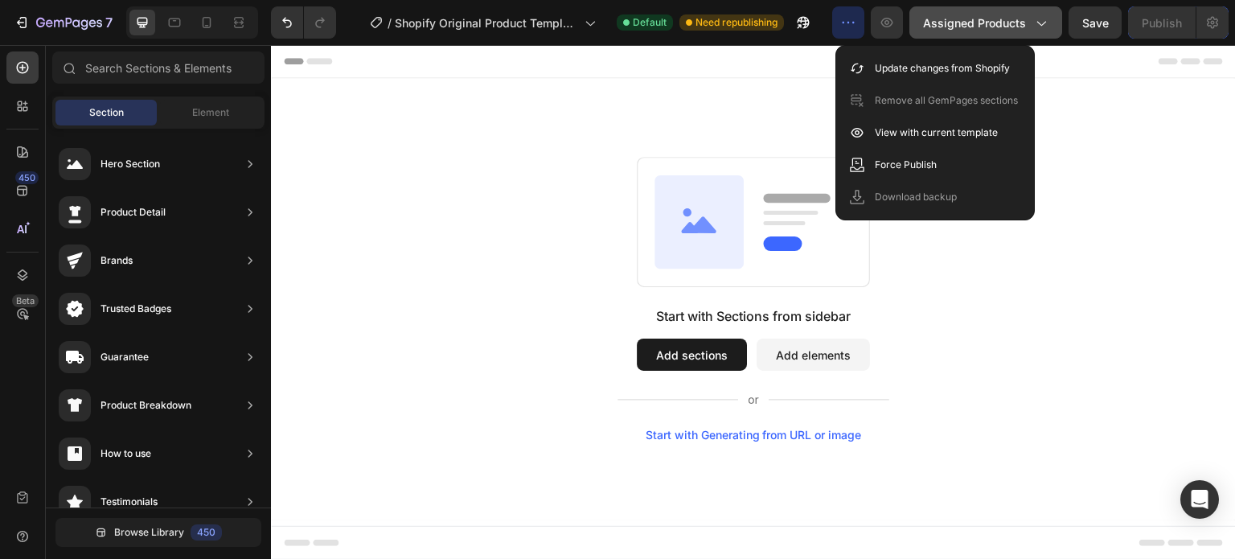
click at [1031, 18] on div "Assigned Products" at bounding box center [985, 22] width 125 height 17
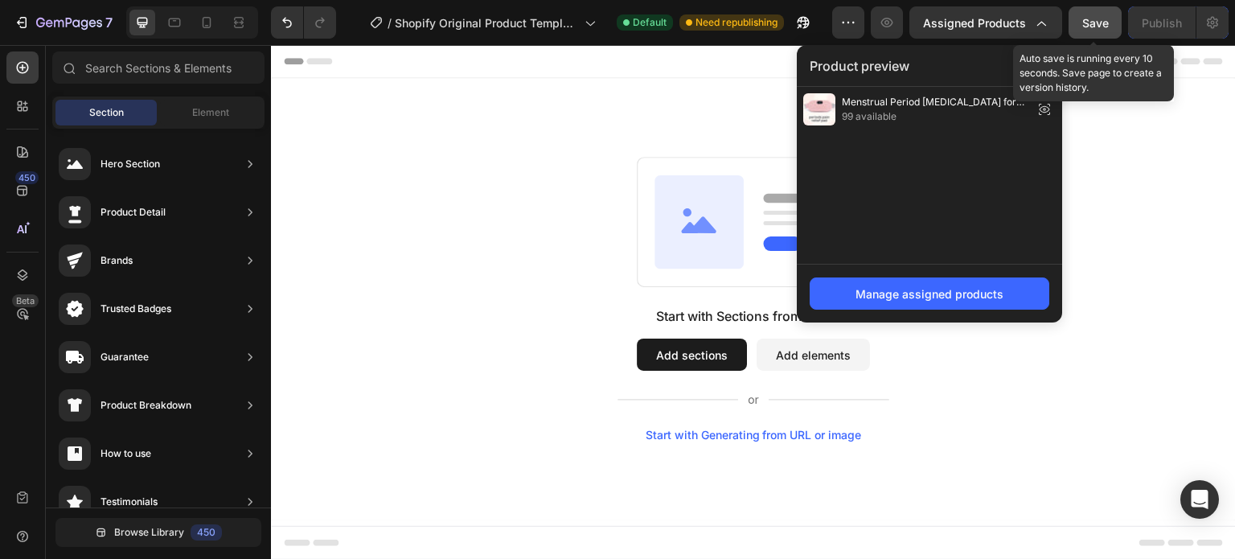
click at [1107, 27] on span "Save" at bounding box center [1096, 23] width 27 height 14
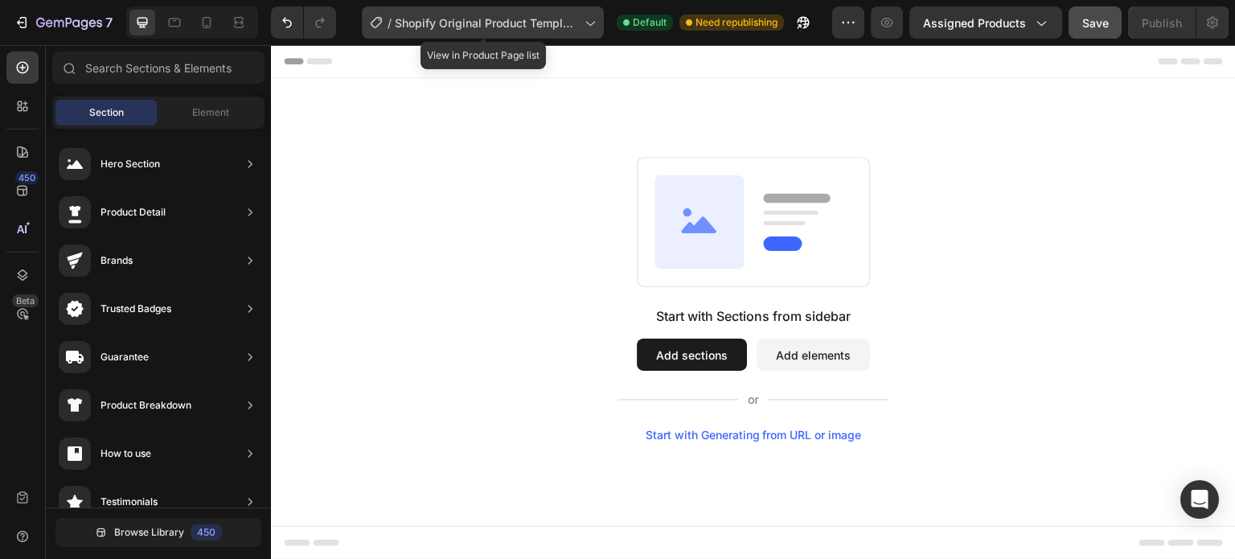
click at [508, 14] on span "Shopify Original Product Template" at bounding box center [486, 22] width 183 height 17
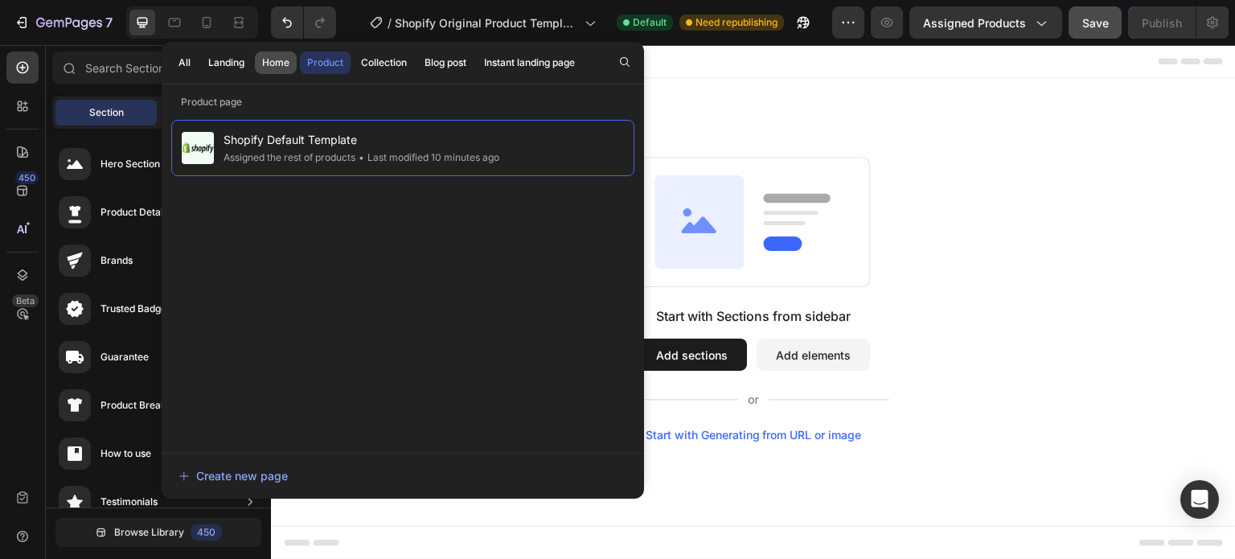
click at [280, 62] on div "Home" at bounding box center [275, 62] width 27 height 14
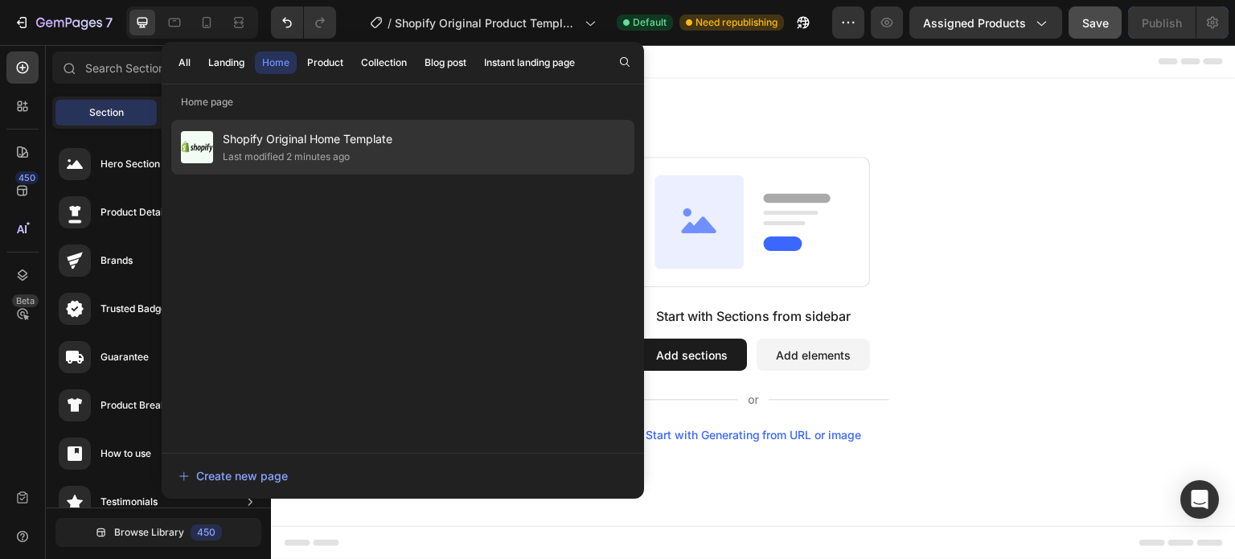
click at [318, 157] on div "Last modified 2 minutes ago" at bounding box center [286, 157] width 127 height 16
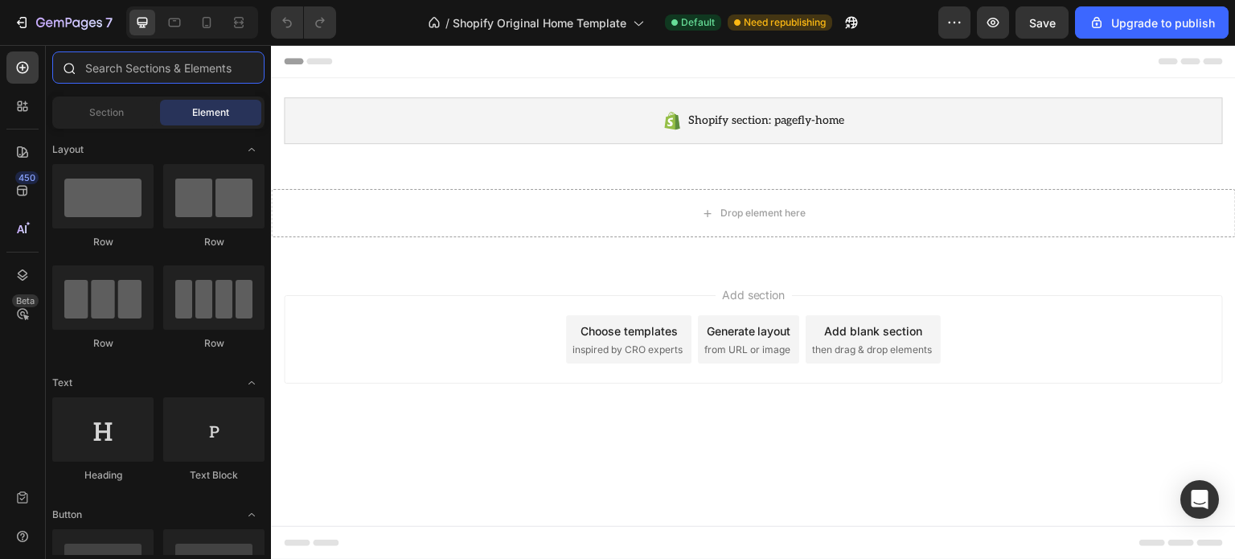
click at [104, 69] on input "text" at bounding box center [158, 67] width 212 height 32
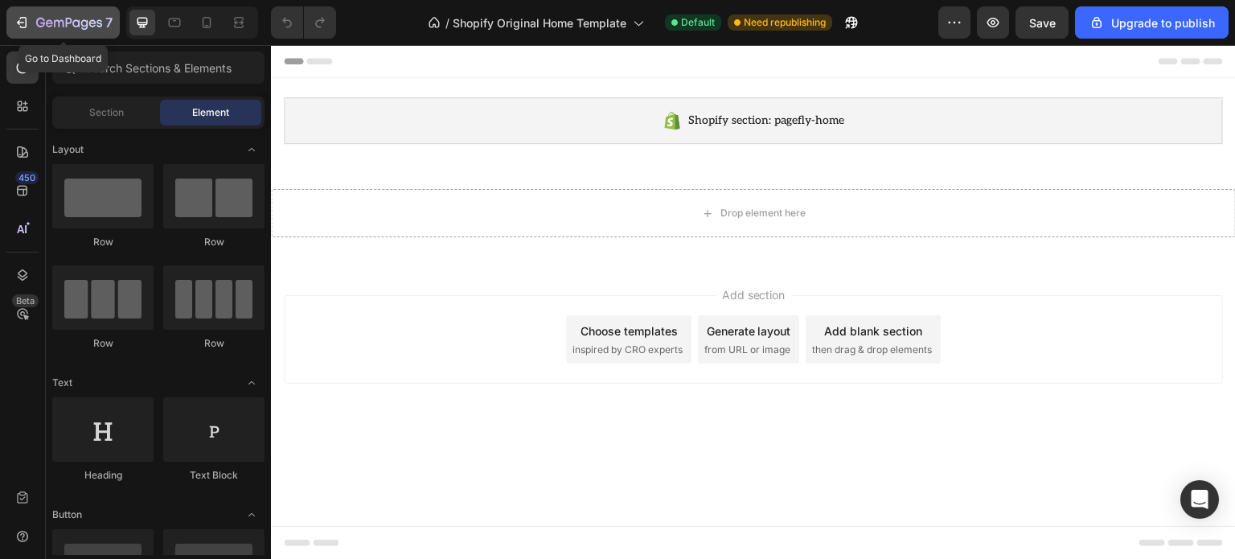
click at [35, 23] on div "7" at bounding box center [63, 22] width 99 height 19
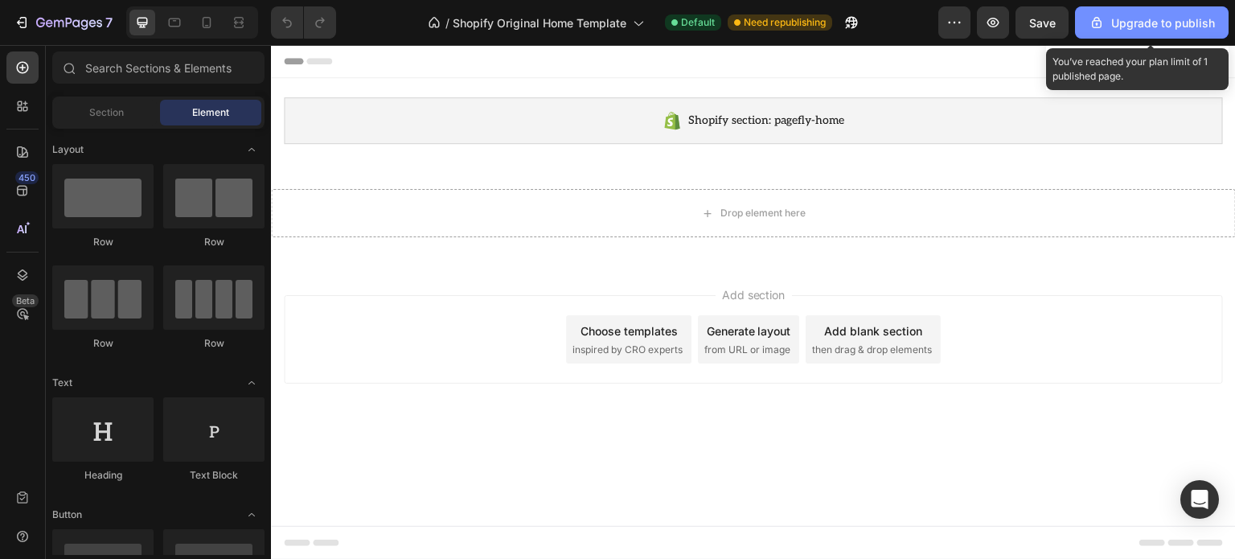
click at [1157, 28] on div "Upgrade to publish" at bounding box center [1152, 22] width 126 height 17
